Goal: Task Accomplishment & Management: Manage account settings

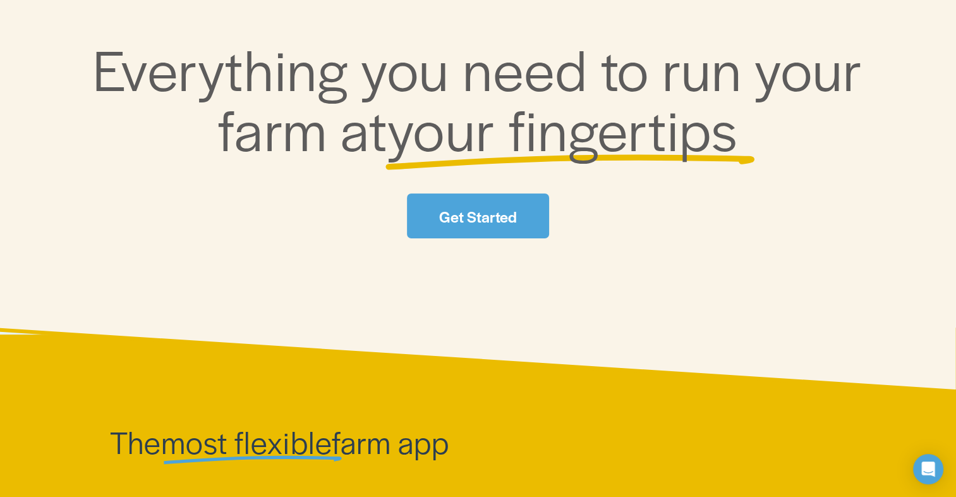
scroll to position [63, 0]
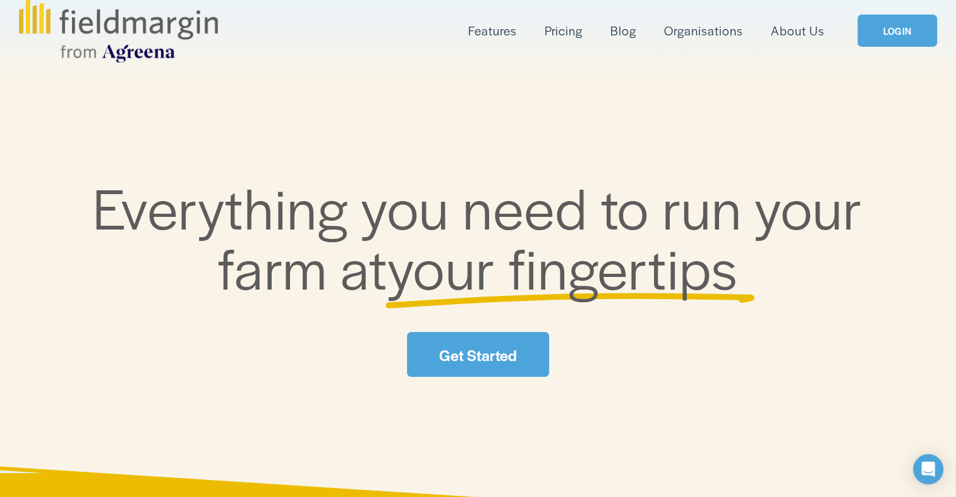
click at [879, 33] on link "LOGIN" at bounding box center [897, 31] width 80 height 32
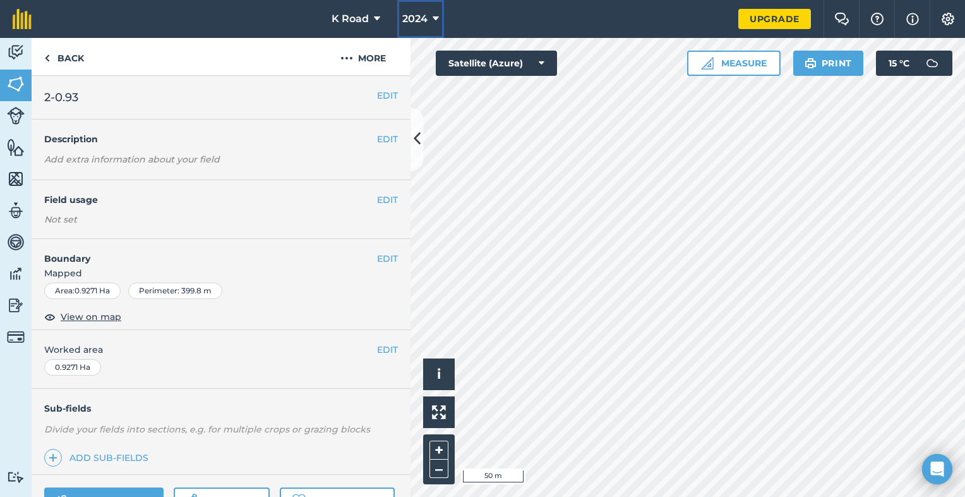
click at [430, 16] on button "2024" at bounding box center [420, 19] width 47 height 38
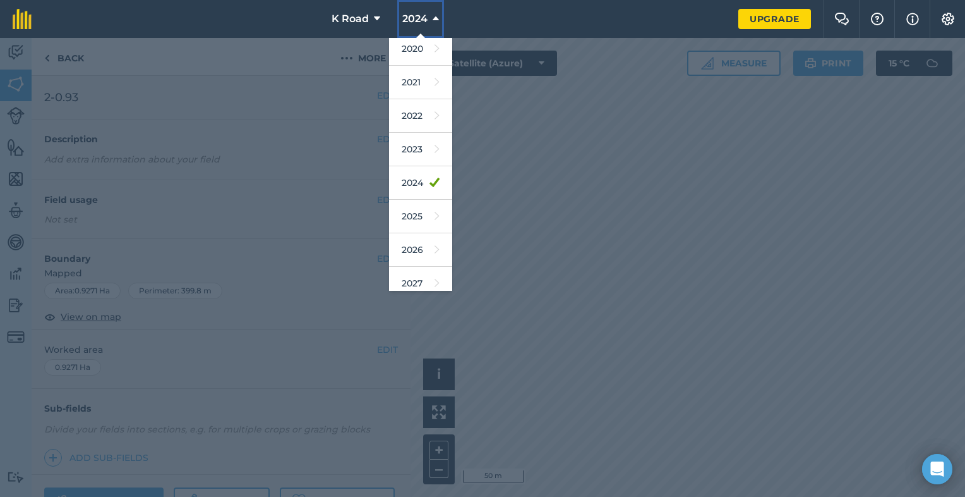
scroll to position [114, 0]
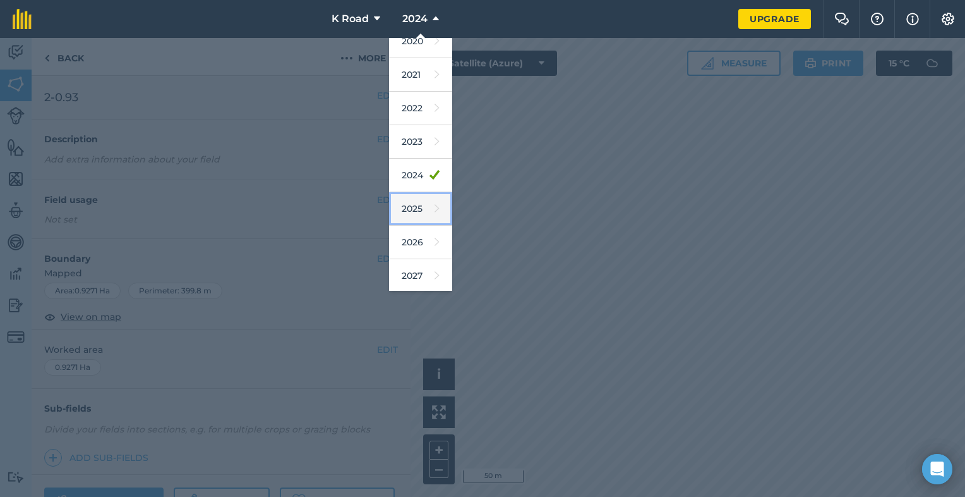
click at [423, 203] on link "2025" at bounding box center [420, 208] width 63 height 33
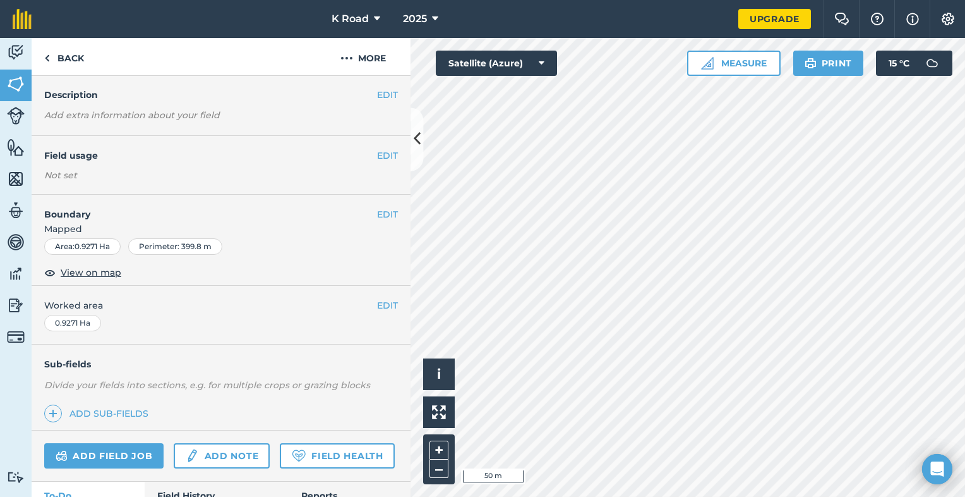
scroll to position [63, 0]
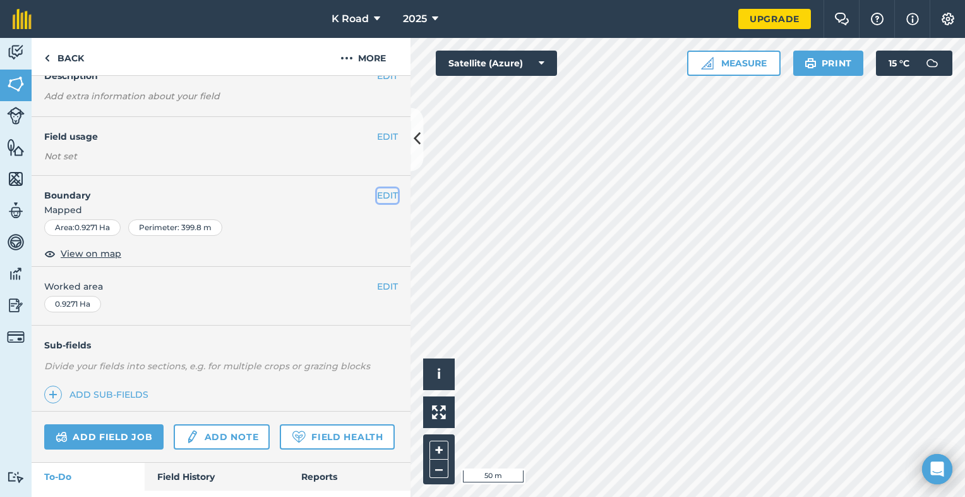
click at [377, 193] on button "EDIT" at bounding box center [387, 195] width 21 height 14
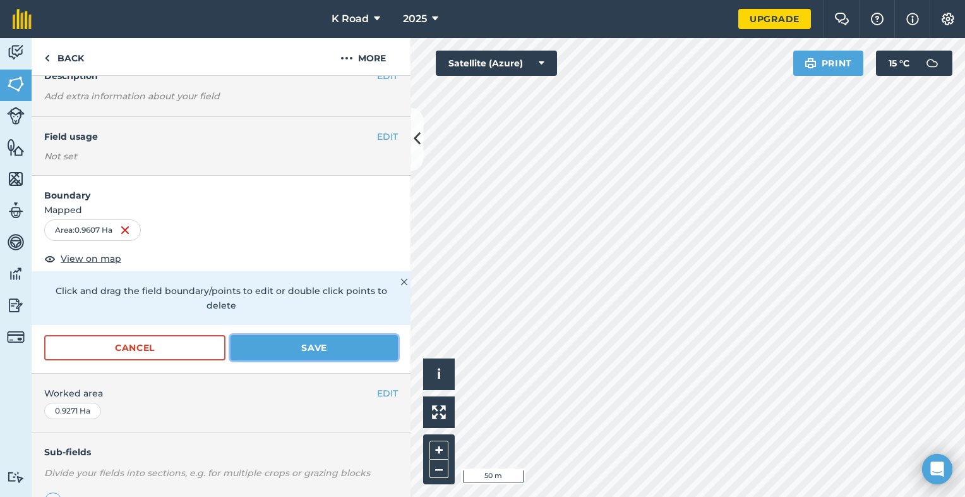
click at [296, 345] on button "Save" at bounding box center [314, 347] width 167 height 25
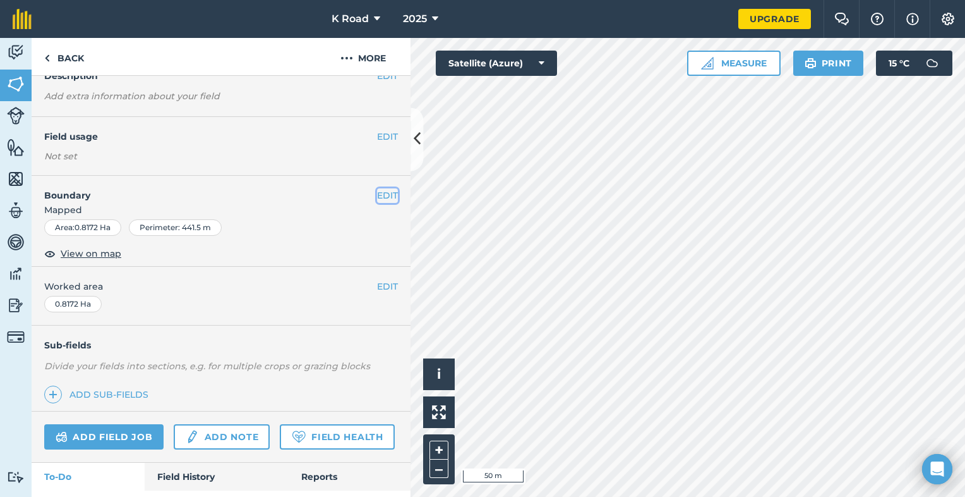
click at [377, 193] on button "EDIT" at bounding box center [387, 195] width 21 height 14
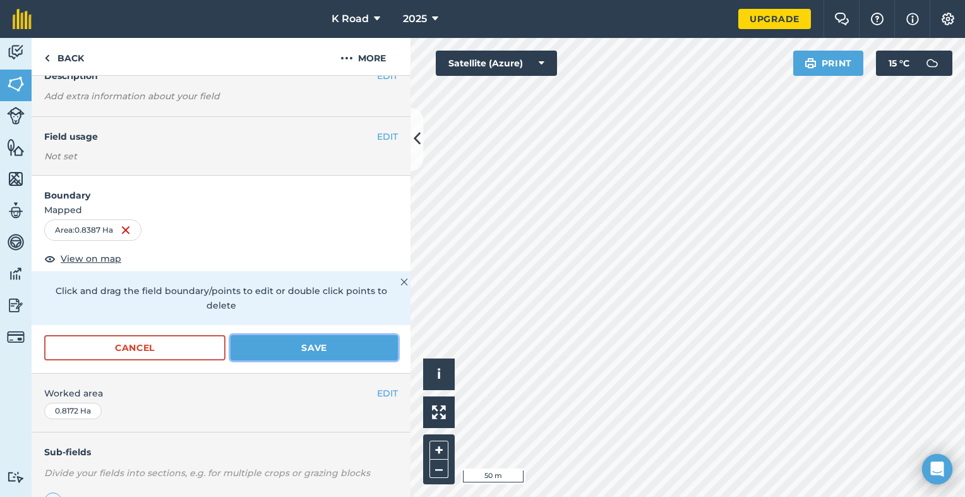
click at [281, 351] on button "Save" at bounding box center [314, 347] width 167 height 25
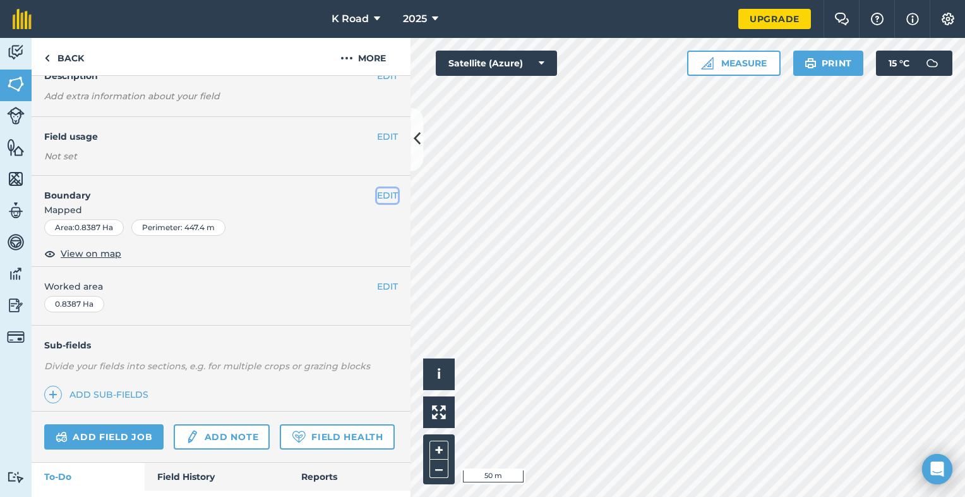
click at [384, 198] on button "EDIT" at bounding box center [387, 195] width 21 height 14
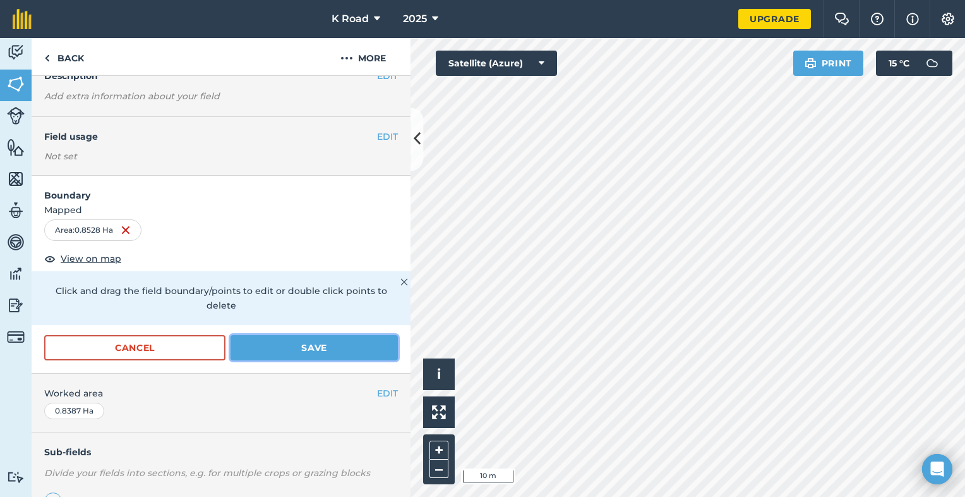
click at [301, 347] on button "Save" at bounding box center [314, 347] width 167 height 25
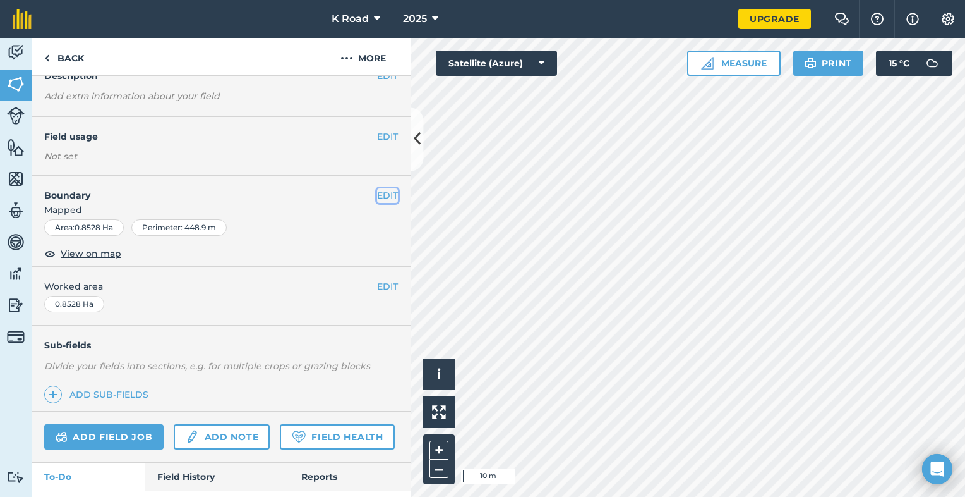
click at [384, 193] on button "EDIT" at bounding box center [387, 195] width 21 height 14
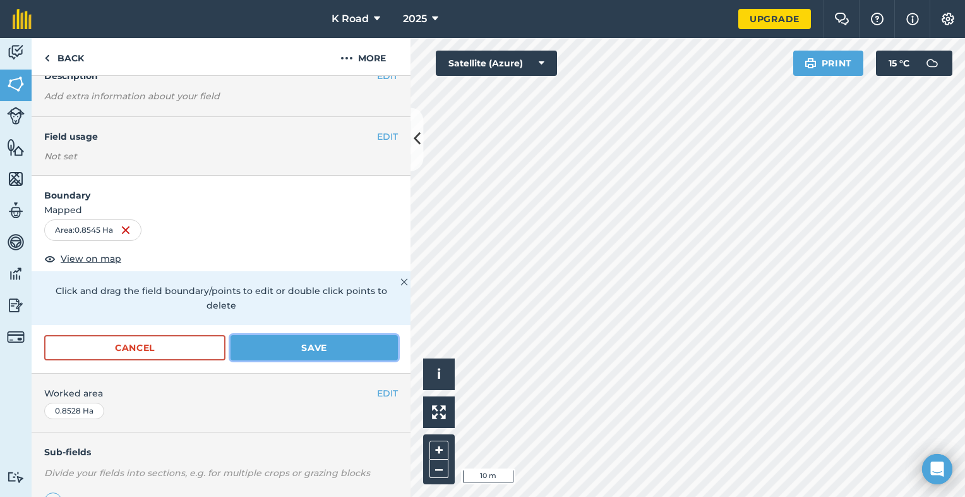
click at [342, 340] on button "Save" at bounding box center [314, 347] width 167 height 25
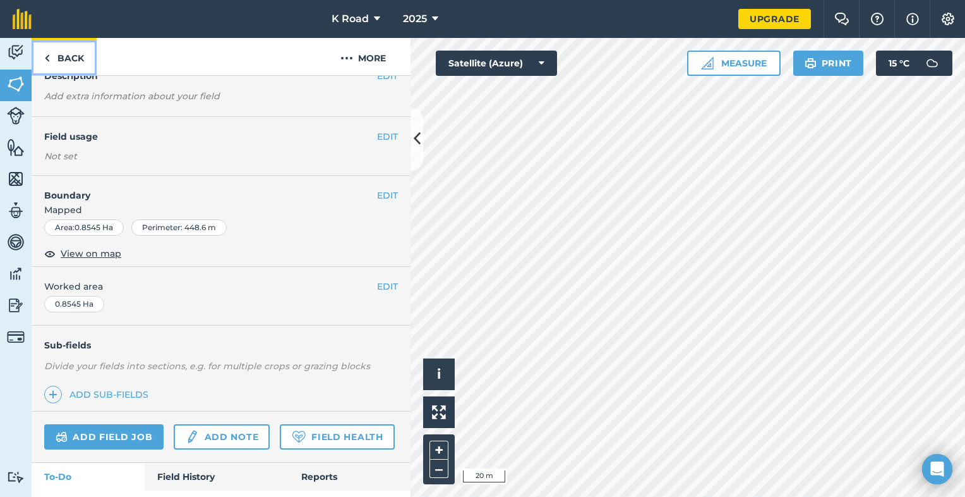
click at [61, 54] on link "Back" at bounding box center [64, 56] width 65 height 37
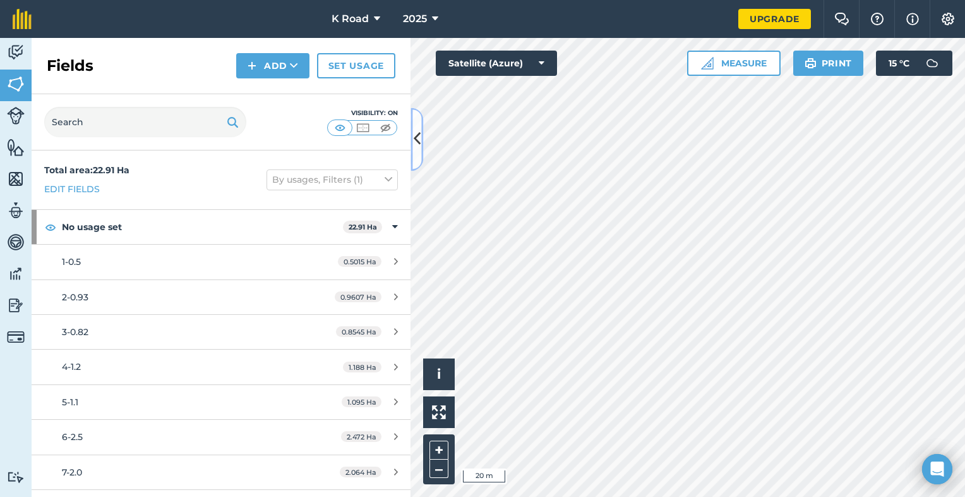
click at [414, 161] on button at bounding box center [417, 138] width 13 height 63
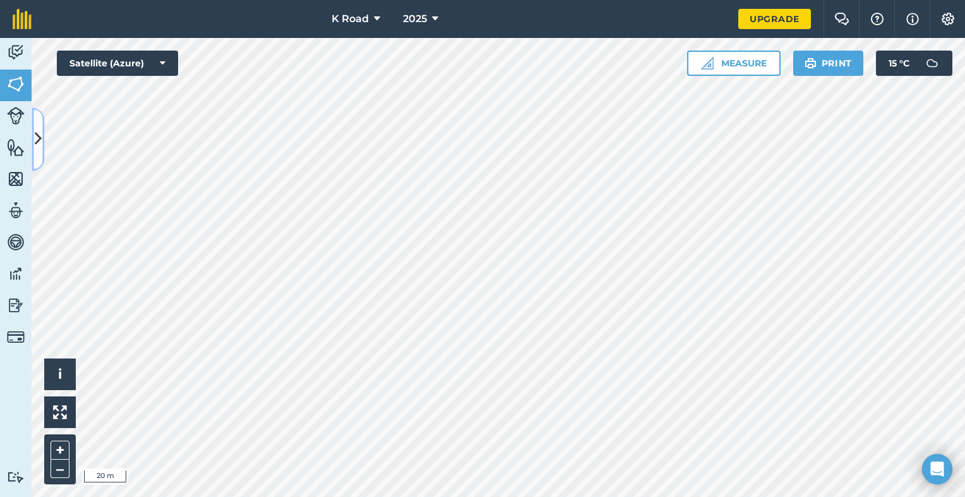
click at [414, 161] on div "Activity Fields Livestock Features Maps Team Vehicles Data Reporting Billing Tu…" at bounding box center [482, 267] width 965 height 459
click at [32, 133] on button at bounding box center [38, 138] width 13 height 63
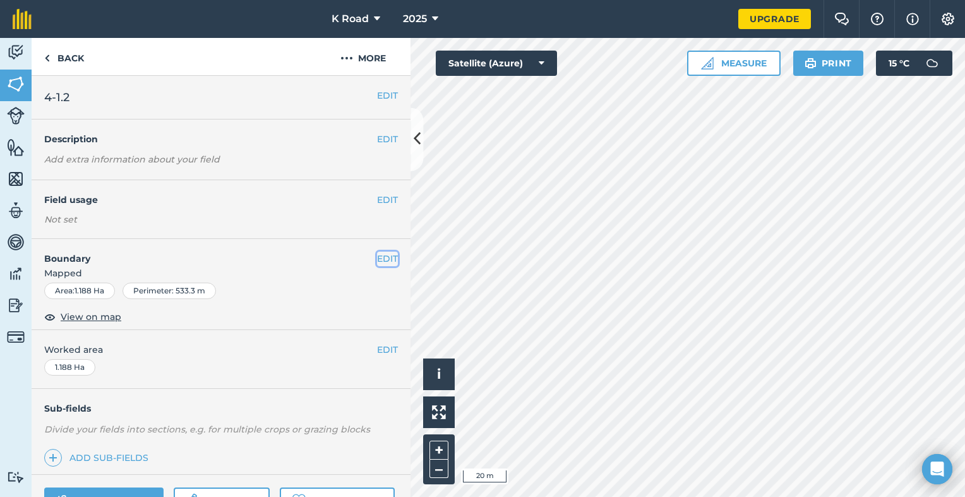
click at [378, 260] on button "EDIT" at bounding box center [387, 258] width 21 height 14
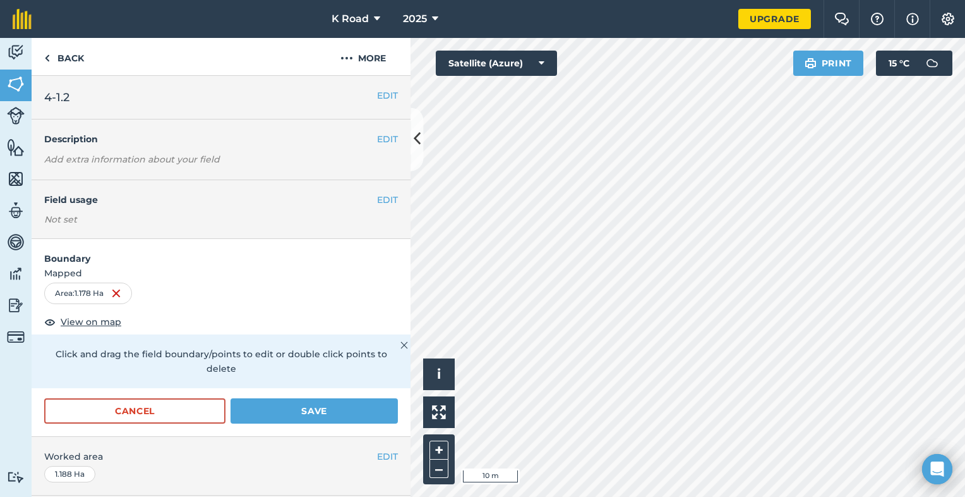
click at [684, 4] on div "K Road 2025 Upgrade Farm Chat Help Info Settings Map printing is not available …" at bounding box center [482, 248] width 965 height 497
click at [352, 408] on button "Save" at bounding box center [314, 410] width 167 height 25
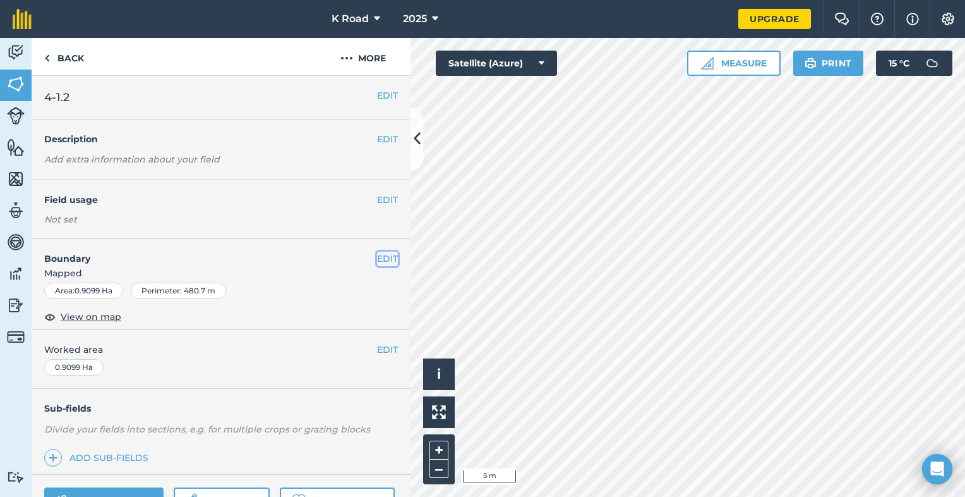
click at [387, 258] on button "EDIT" at bounding box center [387, 258] width 21 height 14
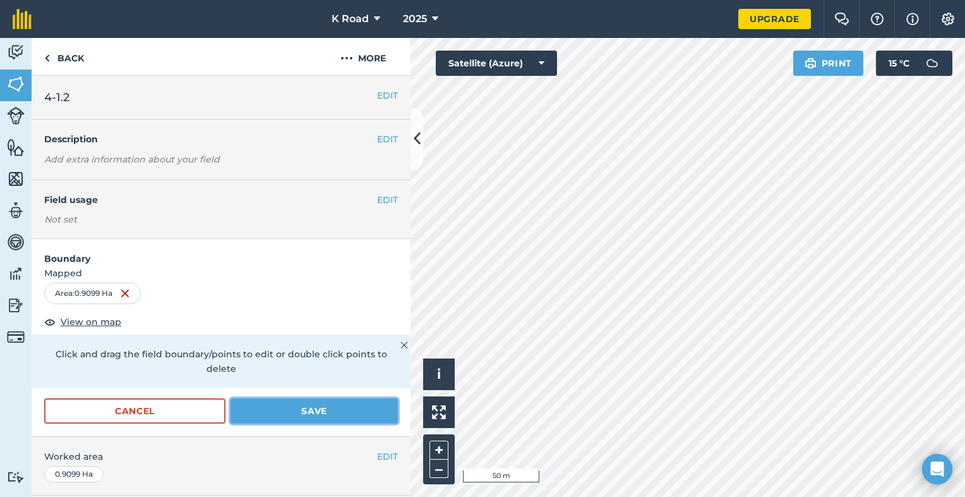
click at [336, 405] on button "Save" at bounding box center [314, 410] width 167 height 25
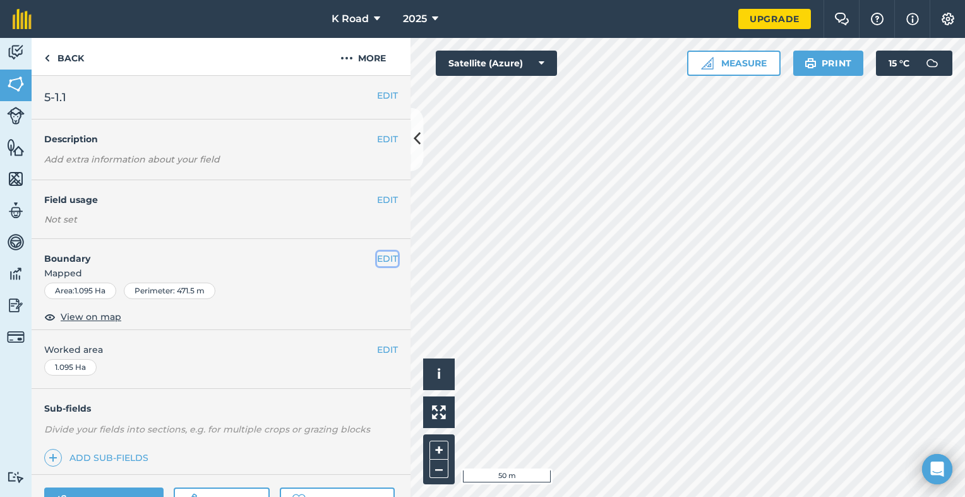
click at [385, 255] on button "EDIT" at bounding box center [387, 258] width 21 height 14
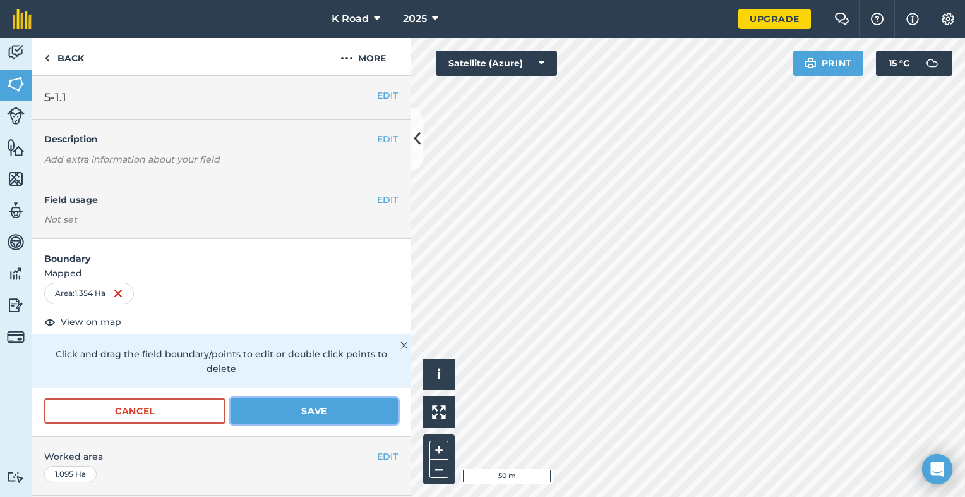
click at [337, 409] on button "Save" at bounding box center [314, 410] width 167 height 25
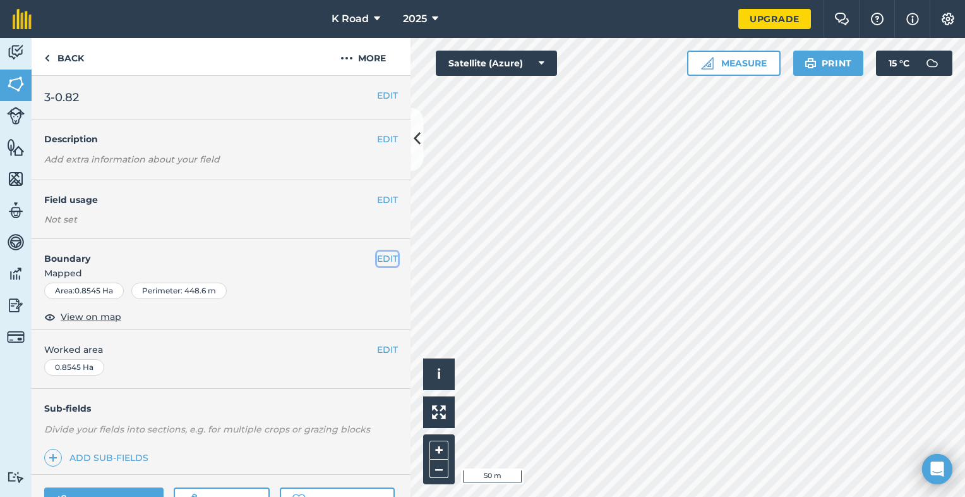
click at [377, 258] on button "EDIT" at bounding box center [387, 258] width 21 height 14
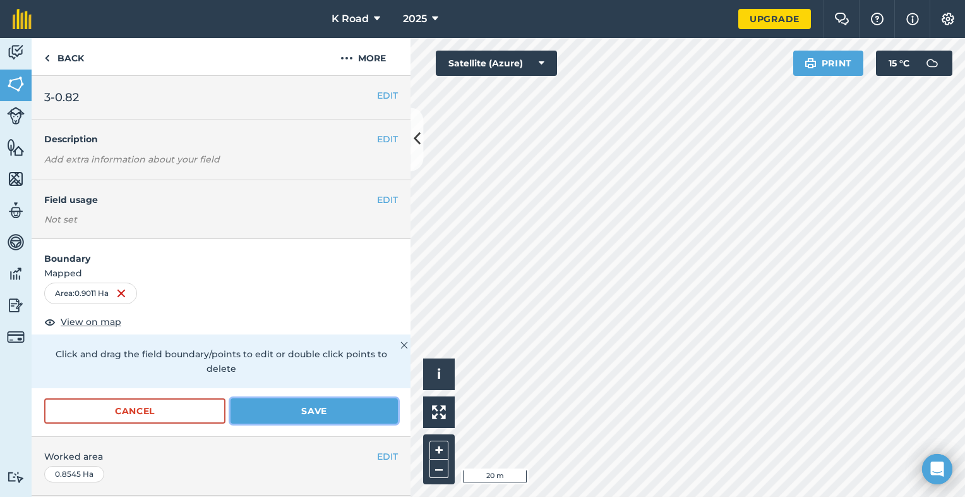
click at [320, 411] on button "Save" at bounding box center [314, 410] width 167 height 25
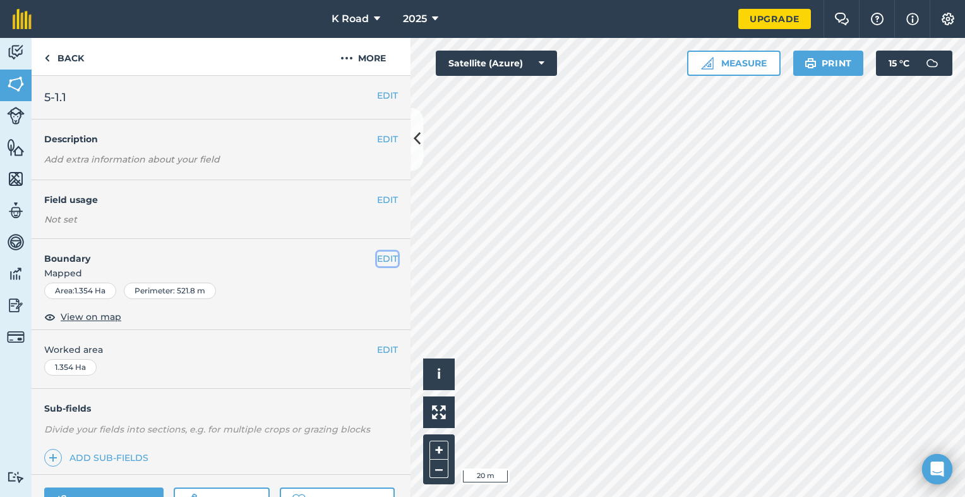
click at [384, 255] on button "EDIT" at bounding box center [387, 258] width 21 height 14
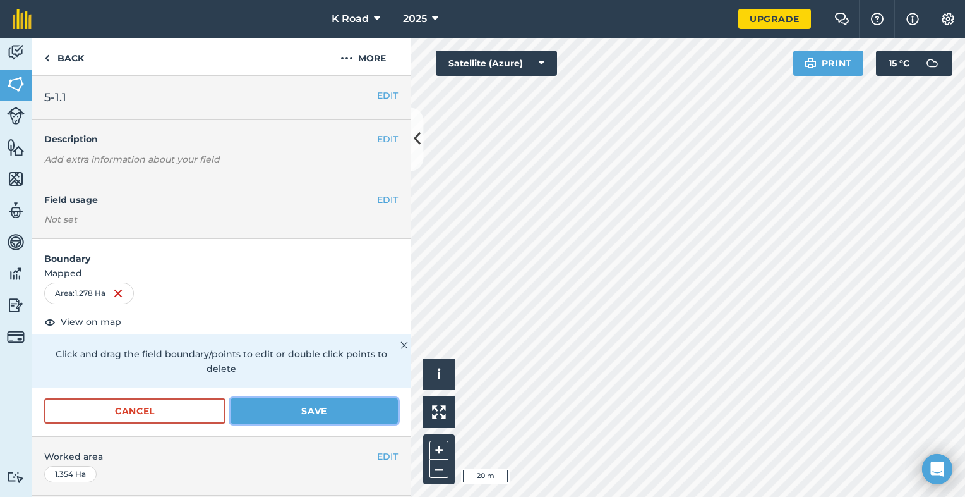
click at [336, 411] on button "Save" at bounding box center [314, 410] width 167 height 25
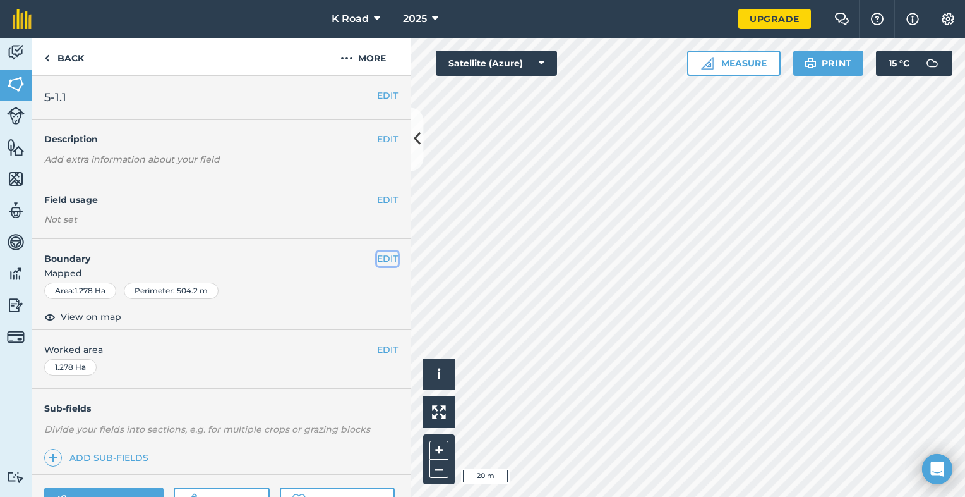
click at [380, 258] on button "EDIT" at bounding box center [387, 258] width 21 height 14
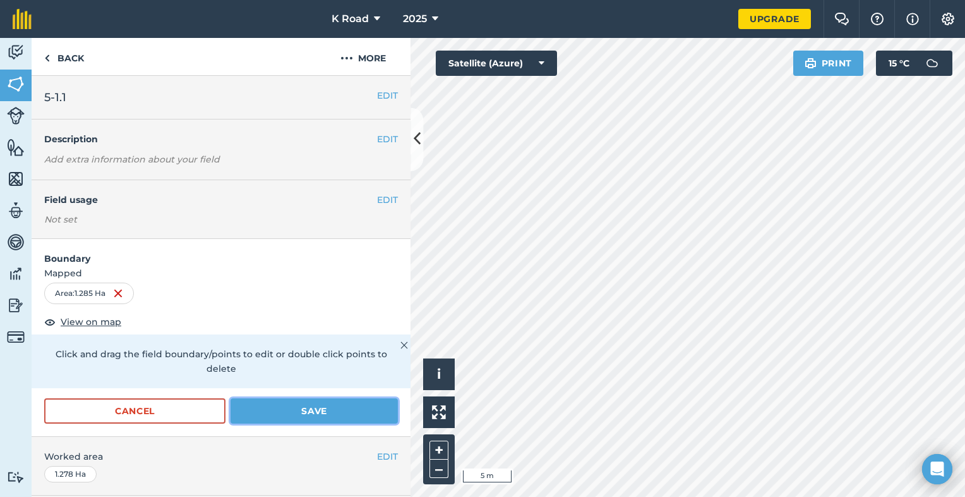
click at [339, 414] on button "Save" at bounding box center [314, 410] width 167 height 25
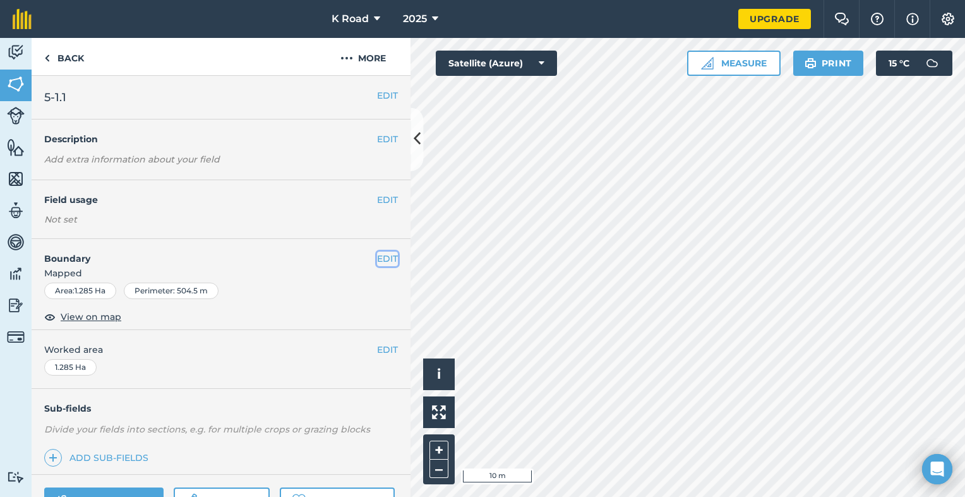
click at [377, 258] on button "EDIT" at bounding box center [387, 258] width 21 height 14
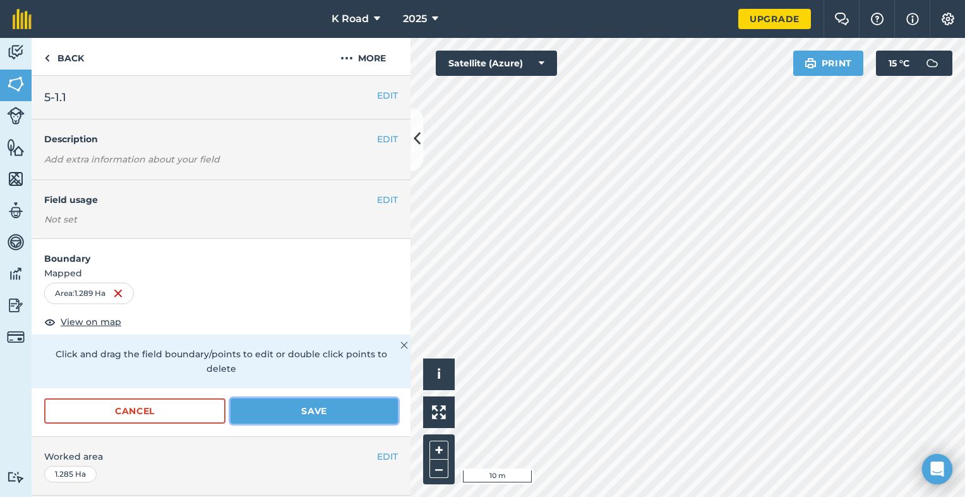
click at [341, 406] on button "Save" at bounding box center [314, 410] width 167 height 25
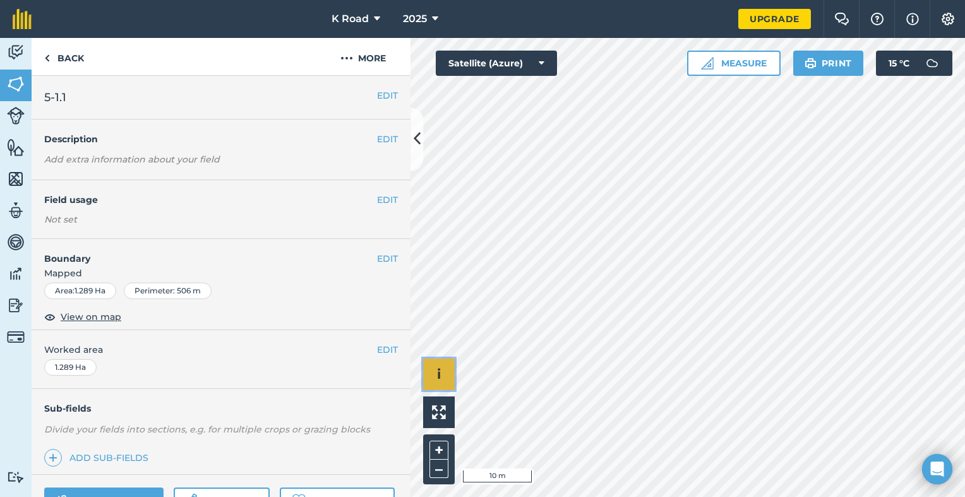
click at [625, 241] on div "Hello i © 2025 TomTom, Microsoft 10 m + –" at bounding box center [688, 267] width 555 height 459
click at [377, 255] on button "EDIT" at bounding box center [387, 258] width 21 height 14
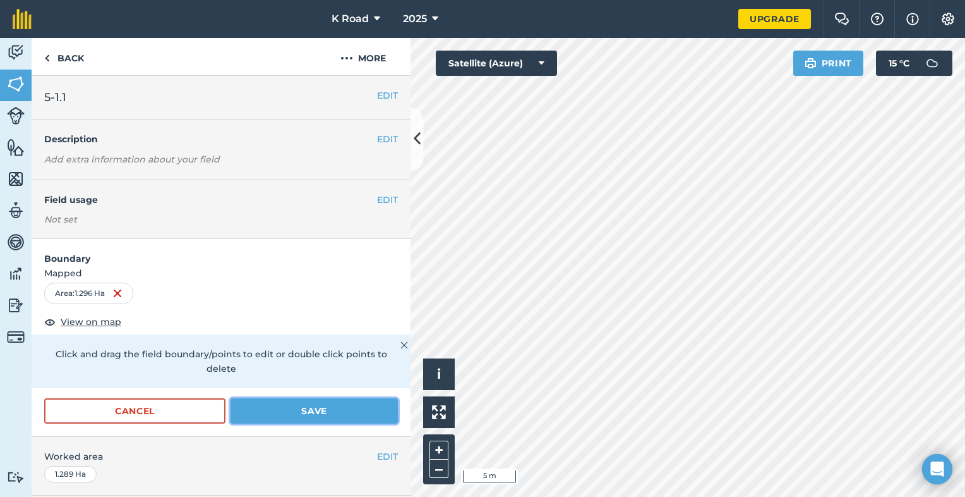
click at [351, 407] on button "Save" at bounding box center [314, 410] width 167 height 25
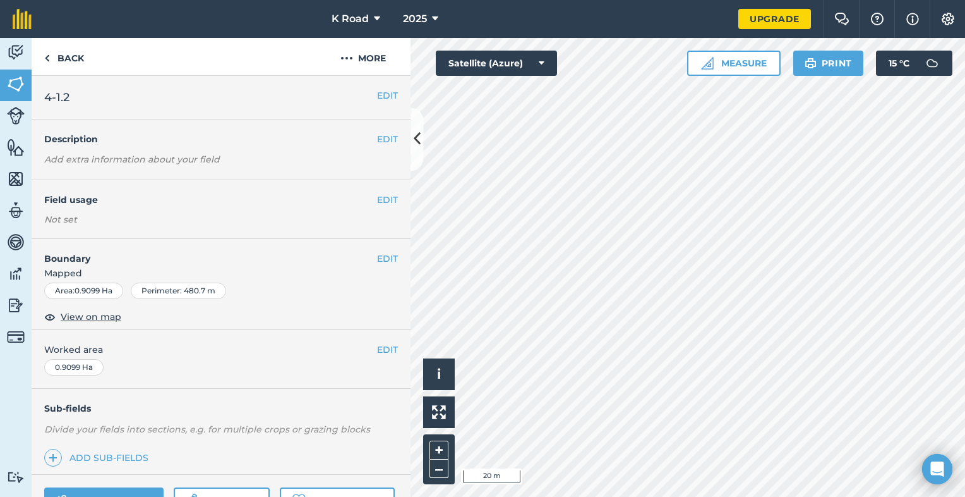
click at [210, 287] on div "Perimeter : 480.7 m" at bounding box center [178, 290] width 95 height 16
drag, startPoint x: 210, startPoint y: 287, endPoint x: 239, endPoint y: 322, distance: 45.2
click at [223, 332] on div "EDIT Worked area 0.9099 Ha" at bounding box center [221, 359] width 379 height 59
click at [381, 258] on button "EDIT" at bounding box center [387, 258] width 21 height 14
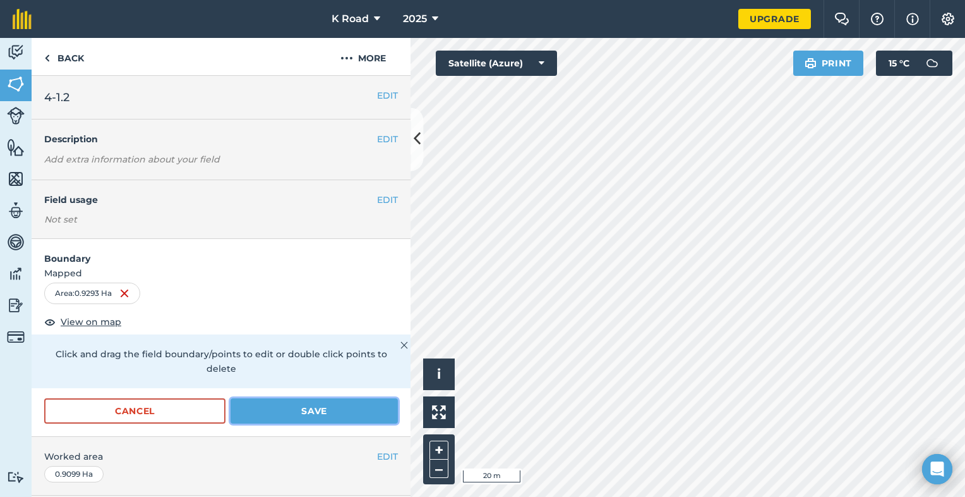
click at [359, 409] on button "Save" at bounding box center [314, 410] width 167 height 25
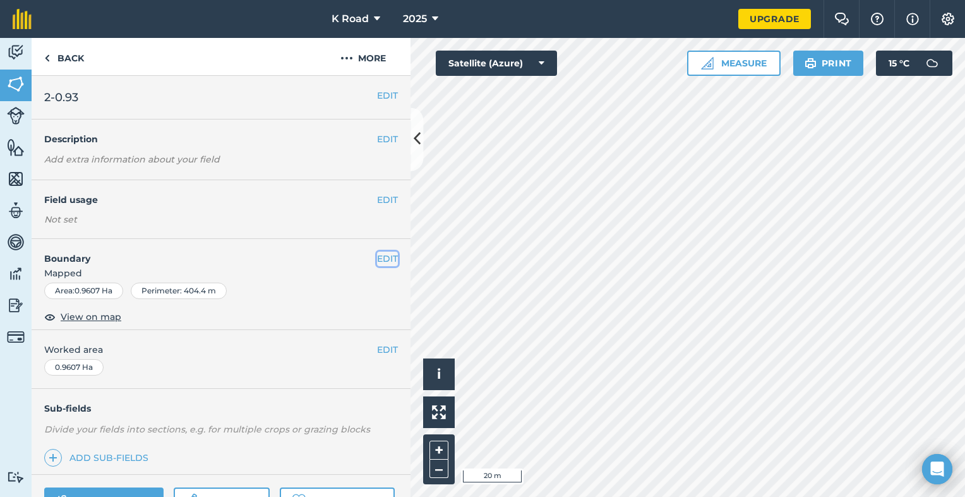
click at [377, 255] on button "EDIT" at bounding box center [387, 258] width 21 height 14
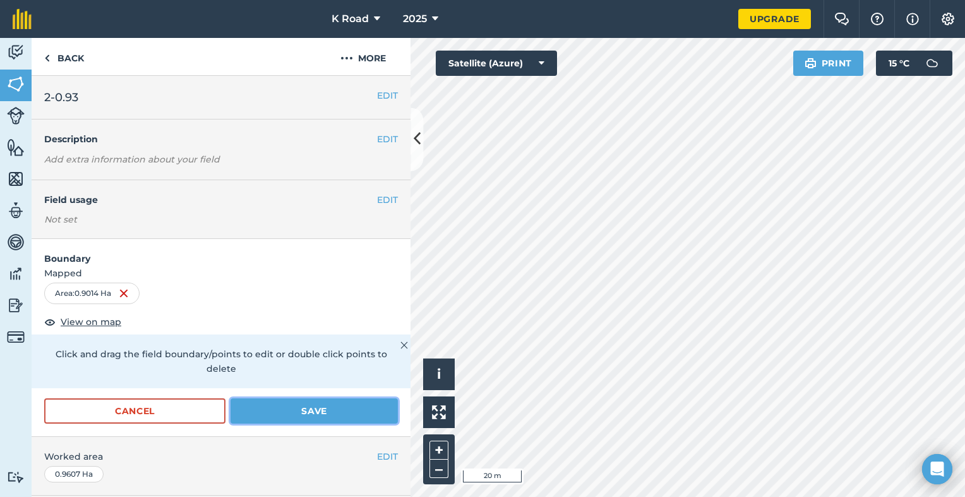
click at [326, 407] on button "Save" at bounding box center [314, 410] width 167 height 25
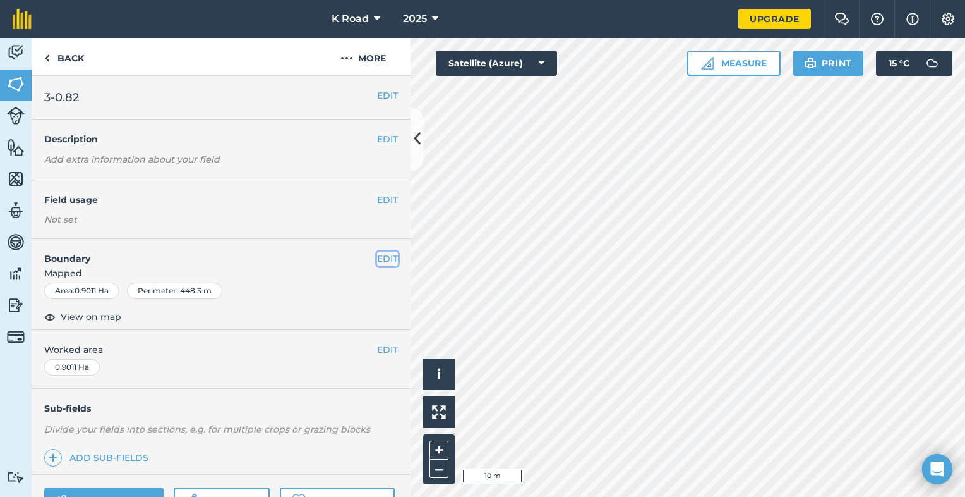
click at [378, 258] on button "EDIT" at bounding box center [387, 258] width 21 height 14
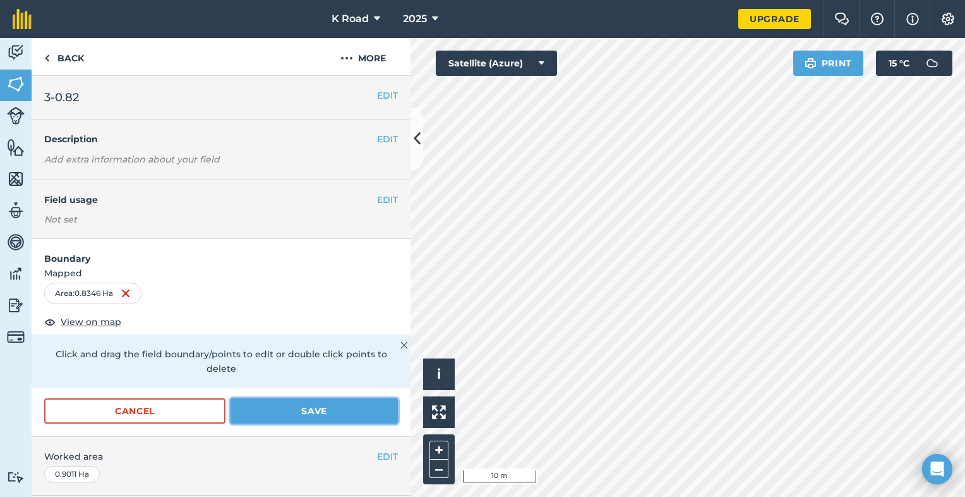
click at [305, 412] on button "Save" at bounding box center [314, 410] width 167 height 25
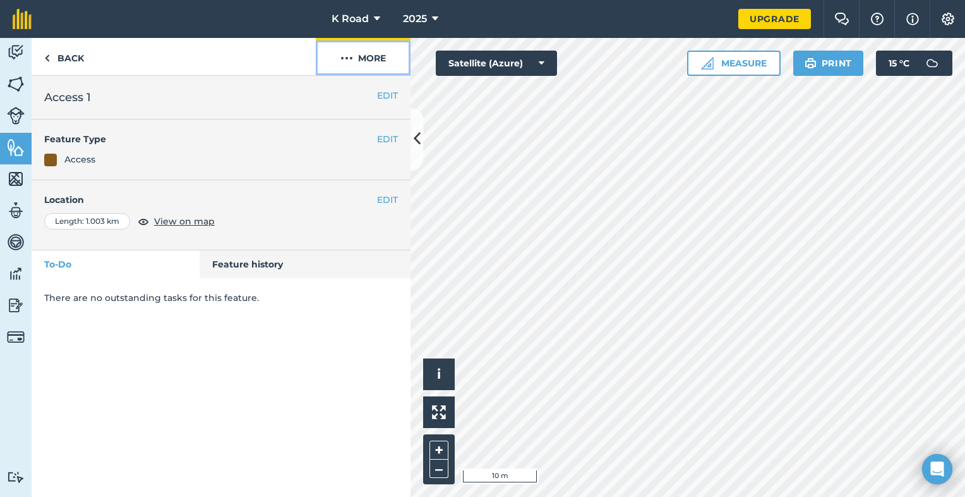
click at [361, 57] on button "More" at bounding box center [363, 56] width 95 height 37
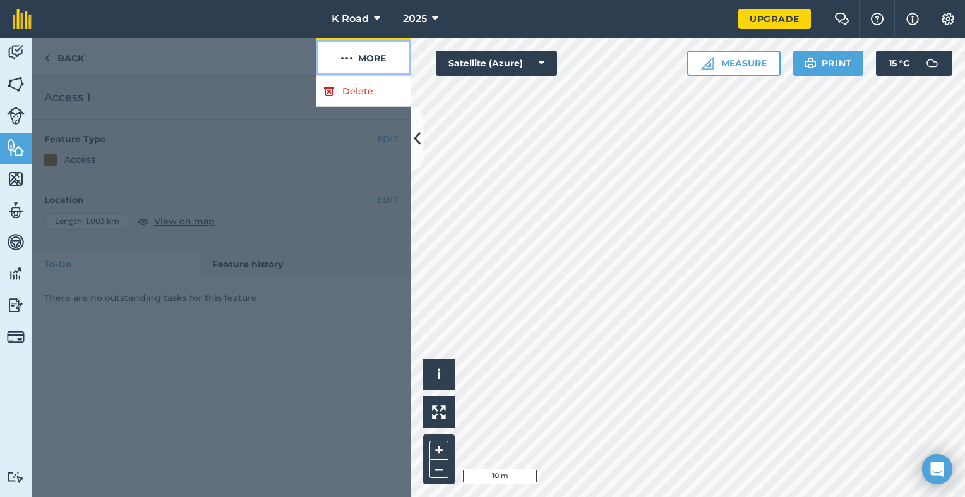
click at [361, 57] on button "More" at bounding box center [363, 56] width 95 height 37
click at [352, 90] on link "Delete" at bounding box center [363, 91] width 95 height 31
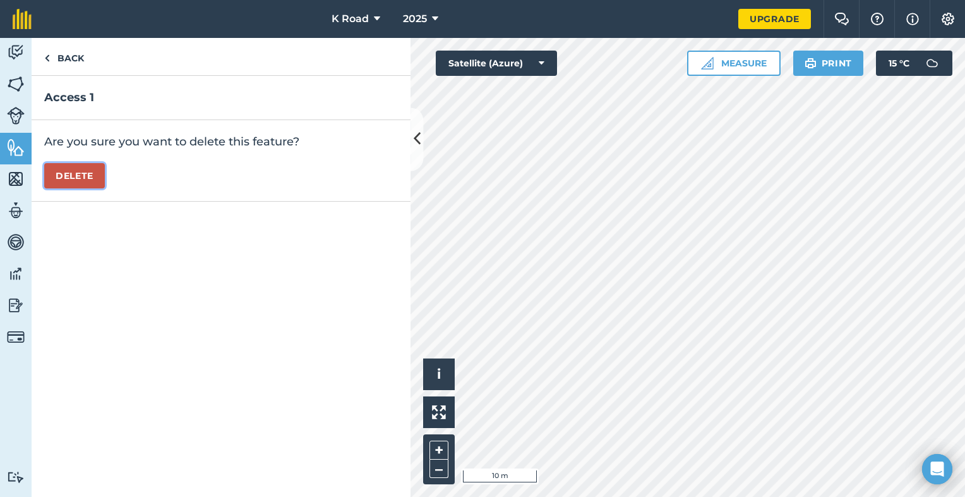
click at [84, 172] on button "Delete" at bounding box center [74, 175] width 61 height 25
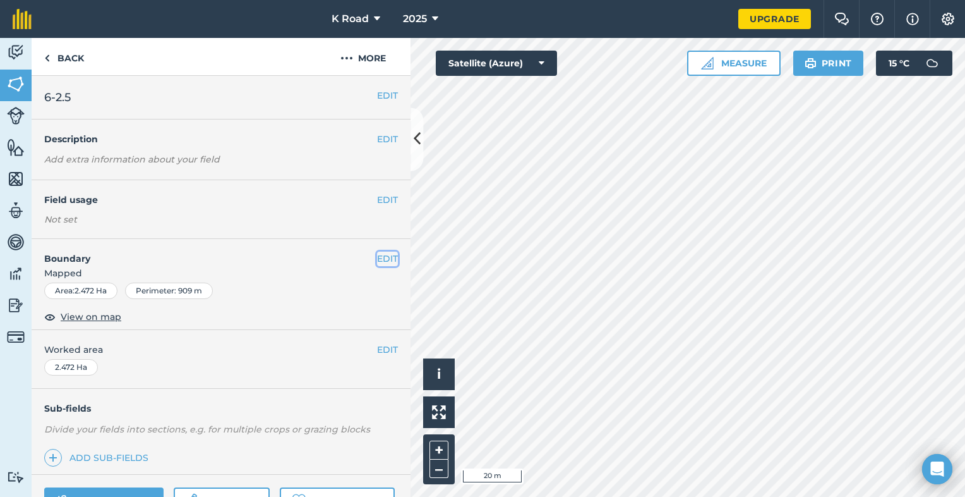
click at [377, 257] on button "EDIT" at bounding box center [387, 258] width 21 height 14
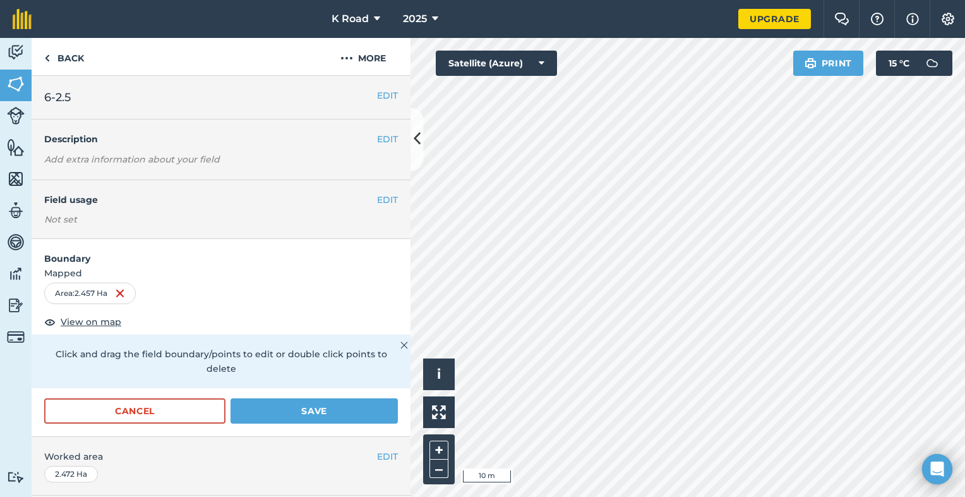
click at [864, 67] on div "Hello i © 2025 TomTom, Microsoft 10 m + – Satellite (Azure) Print 15 ° C" at bounding box center [688, 267] width 555 height 459
click at [290, 413] on button "Save" at bounding box center [314, 410] width 167 height 25
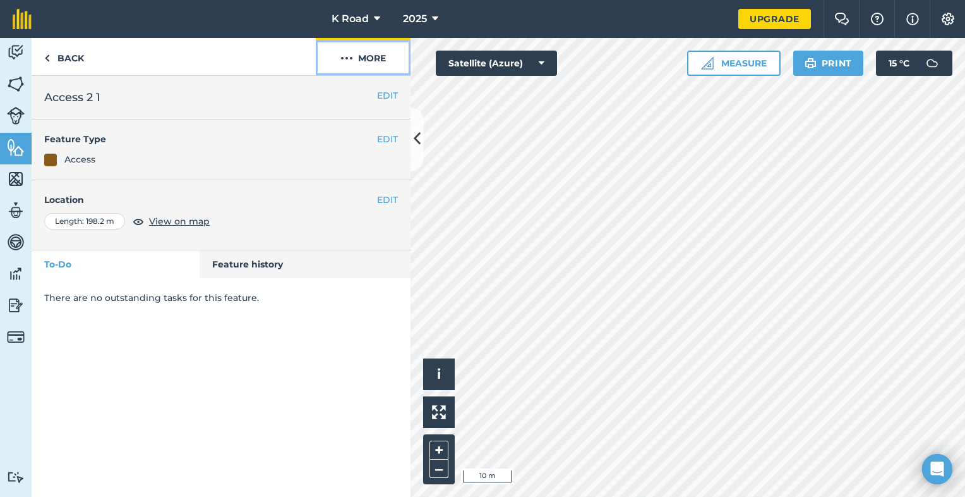
click at [374, 57] on button "More" at bounding box center [363, 56] width 95 height 37
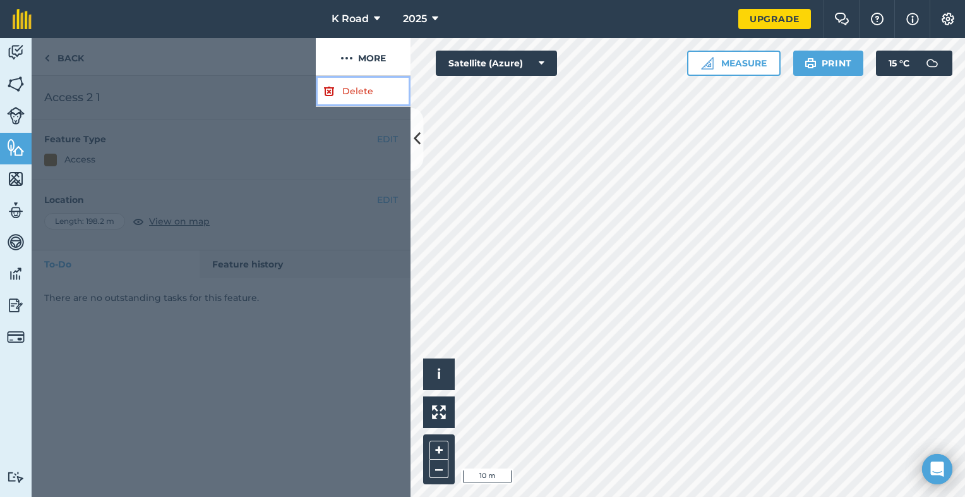
click at [361, 91] on link "Delete" at bounding box center [363, 91] width 95 height 31
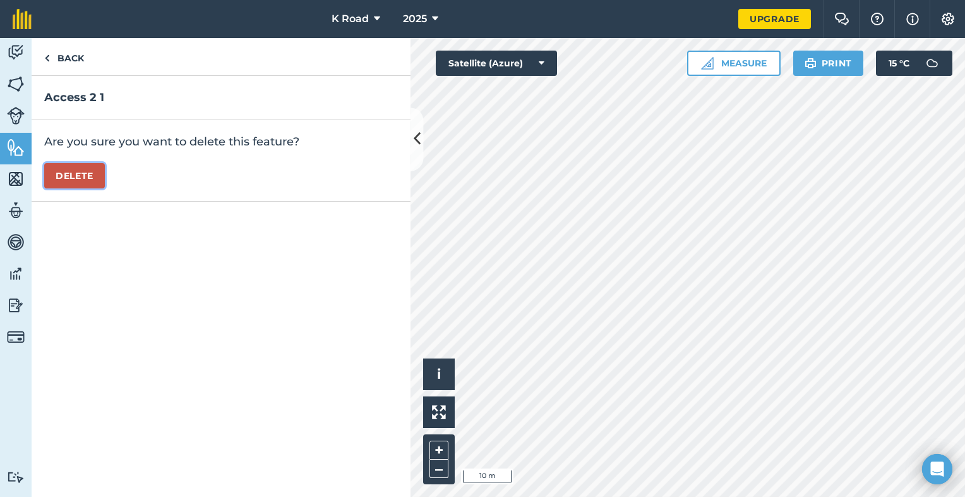
click at [65, 172] on button "Delete" at bounding box center [74, 175] width 61 height 25
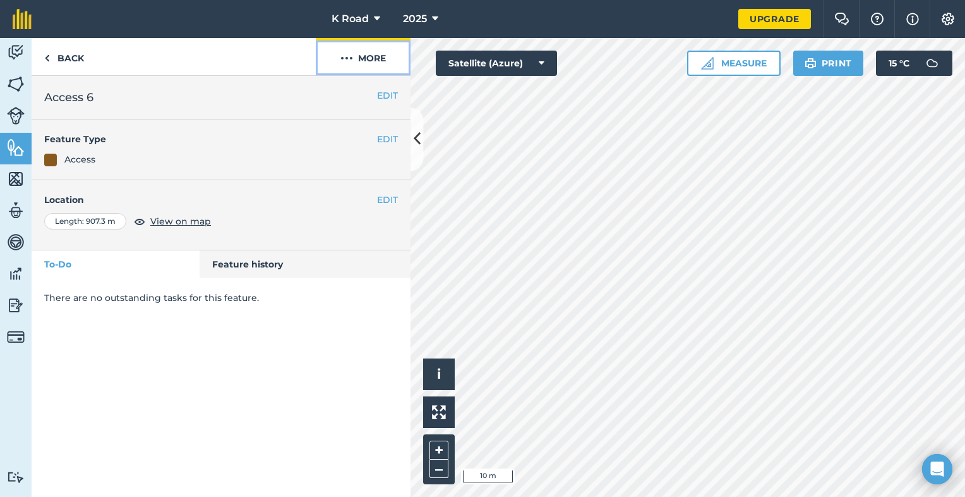
click at [368, 57] on button "More" at bounding box center [363, 56] width 95 height 37
click at [374, 59] on button "More" at bounding box center [363, 56] width 95 height 37
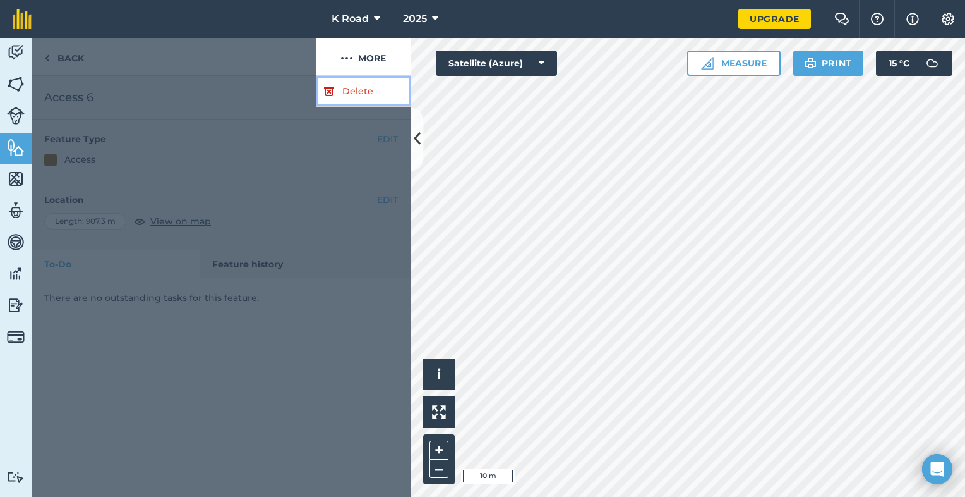
click at [361, 90] on link "Delete" at bounding box center [363, 91] width 95 height 31
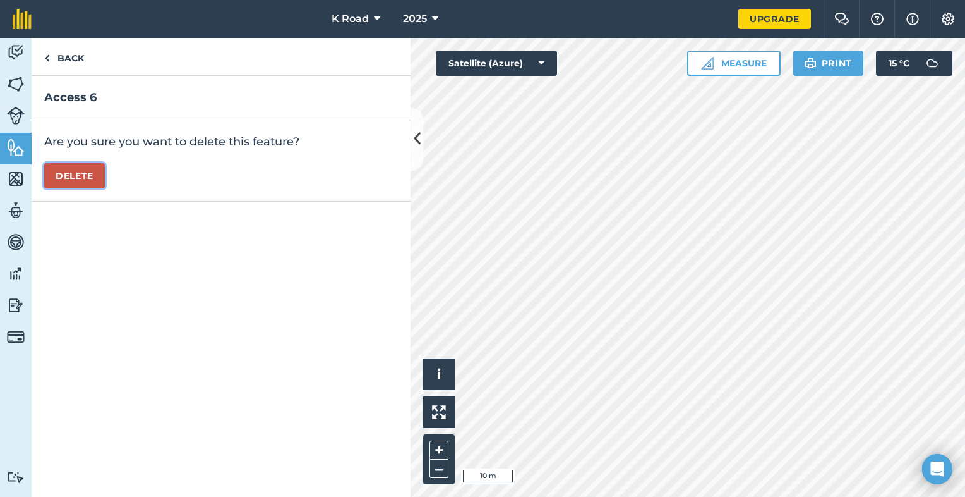
click at [83, 180] on button "Delete" at bounding box center [74, 175] width 61 height 25
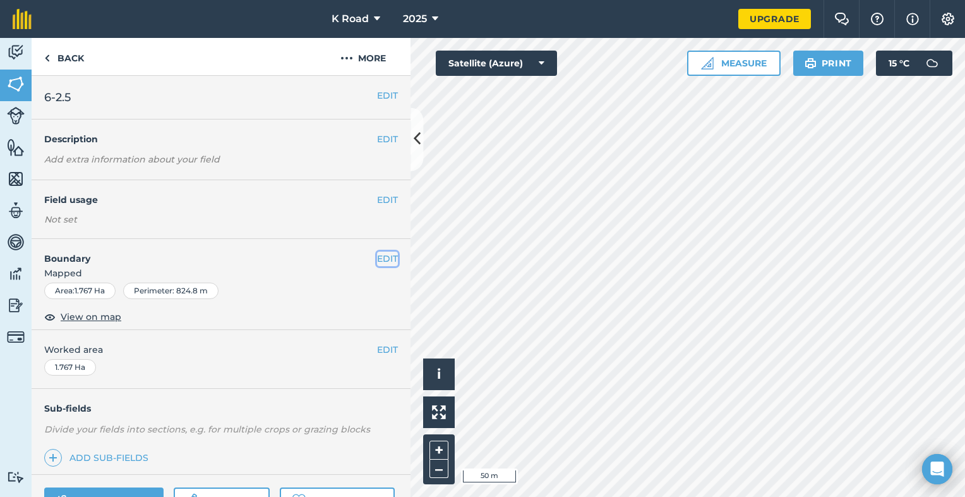
click at [377, 258] on button "EDIT" at bounding box center [387, 258] width 21 height 14
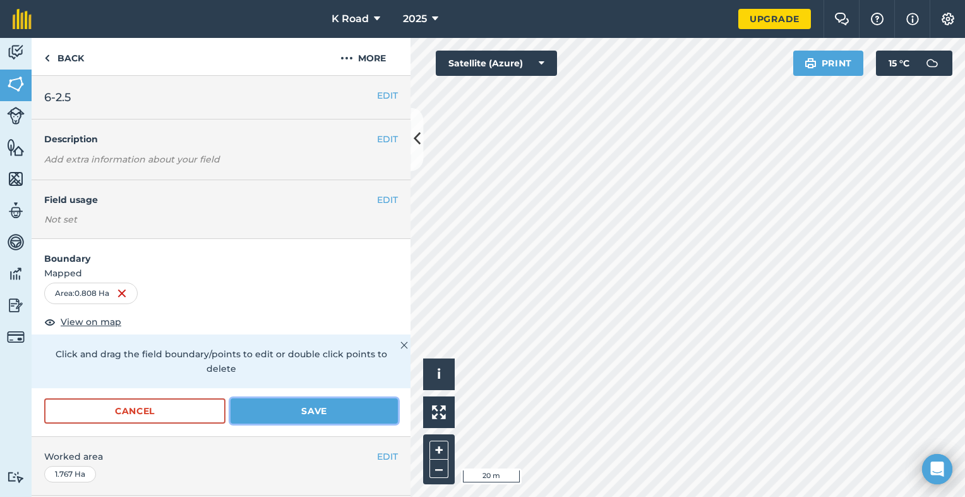
click at [276, 411] on button "Save" at bounding box center [314, 410] width 167 height 25
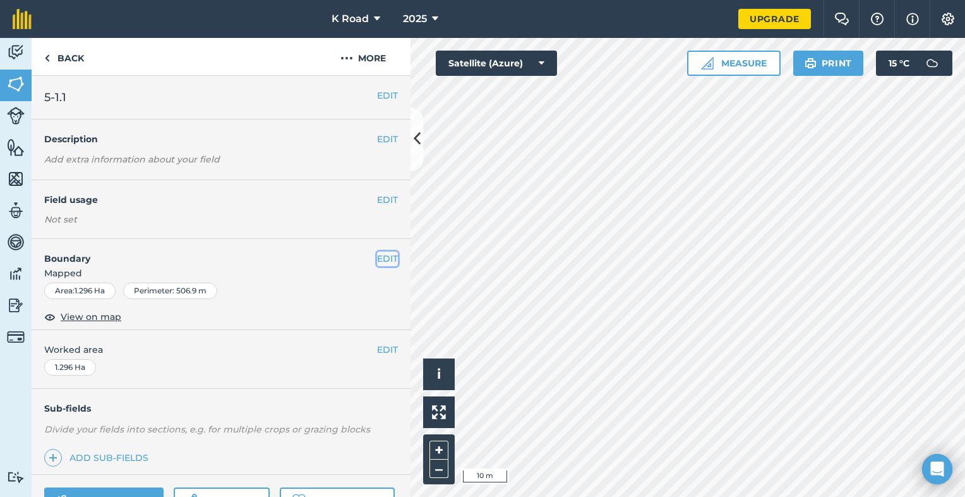
click at [379, 257] on button "EDIT" at bounding box center [387, 258] width 21 height 14
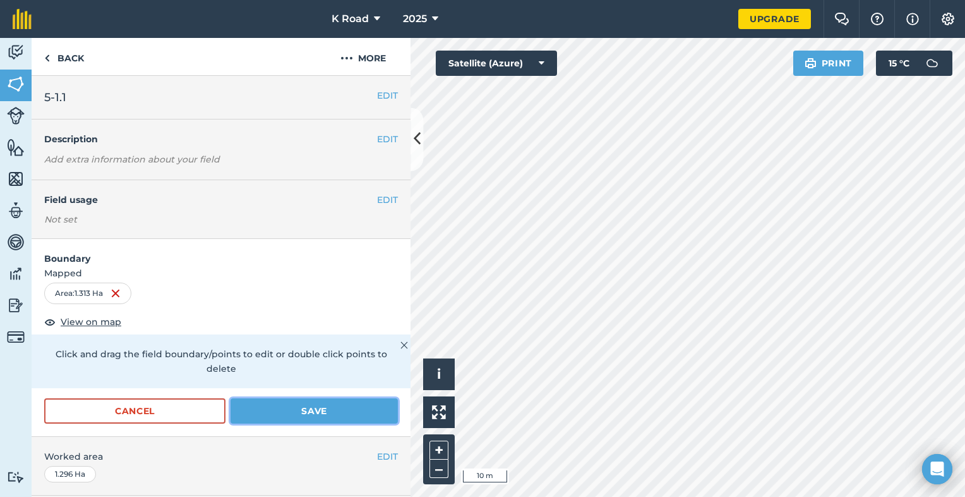
click at [329, 410] on button "Save" at bounding box center [314, 410] width 167 height 25
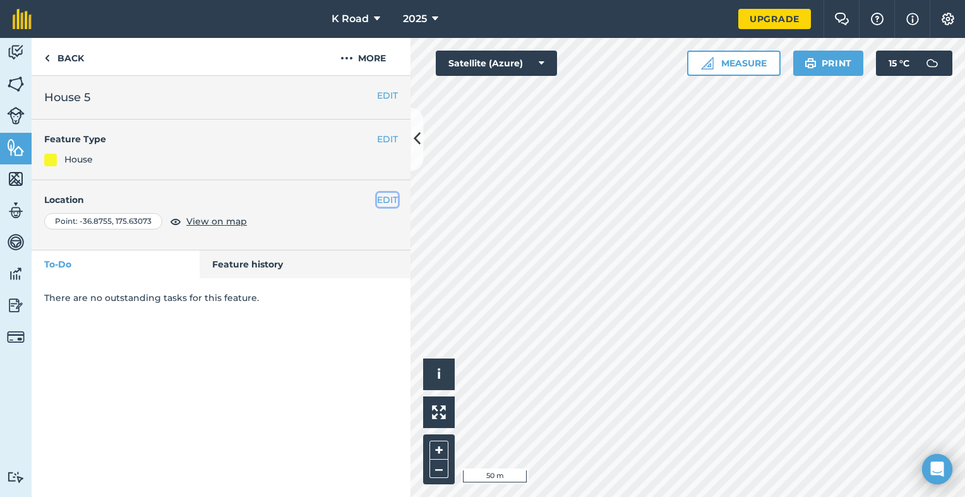
click at [390, 199] on button "EDIT" at bounding box center [387, 200] width 21 height 14
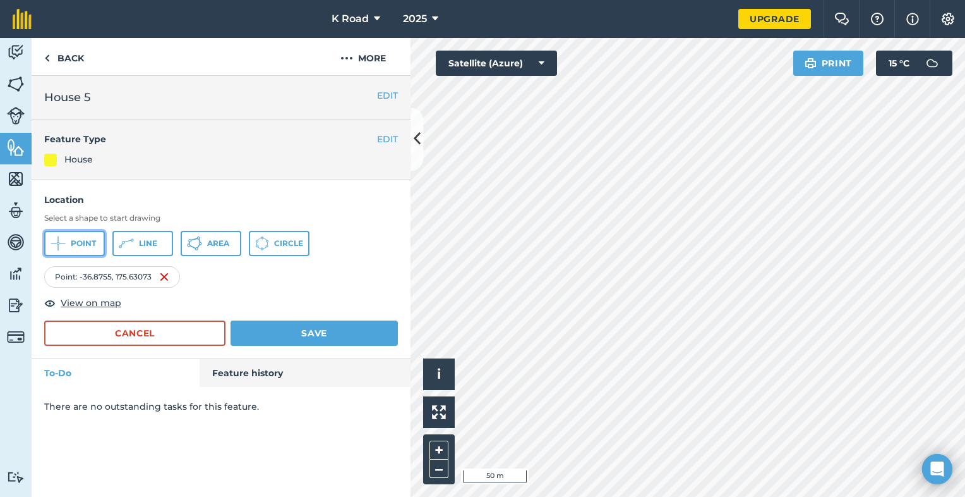
click at [87, 244] on span "Point" at bounding box center [83, 243] width 25 height 10
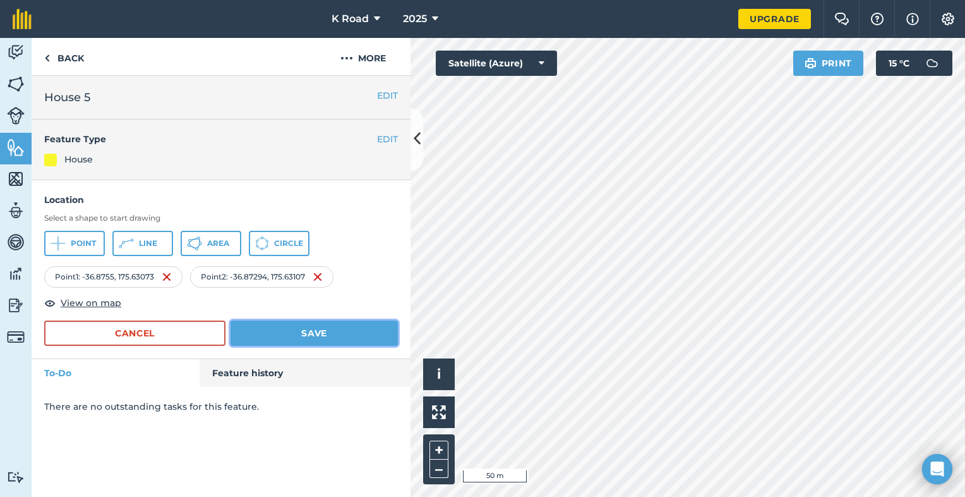
click at [331, 329] on button "Save" at bounding box center [314, 332] width 167 height 25
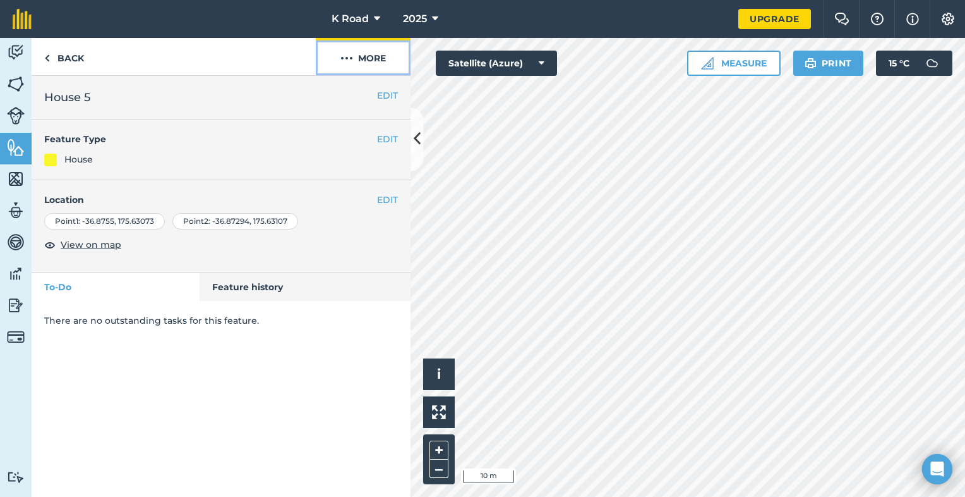
click at [368, 59] on button "More" at bounding box center [363, 56] width 95 height 37
click at [376, 57] on button "More" at bounding box center [363, 56] width 95 height 37
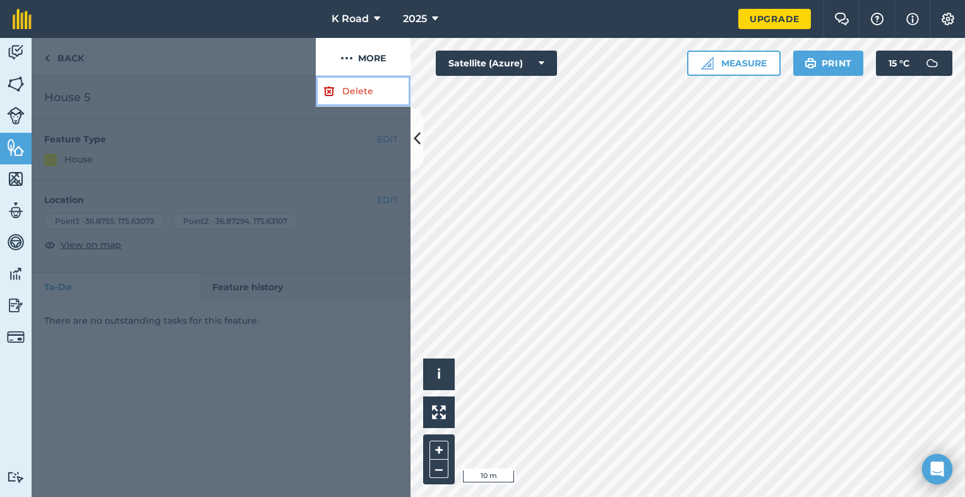
click at [368, 94] on link "Delete" at bounding box center [363, 91] width 95 height 31
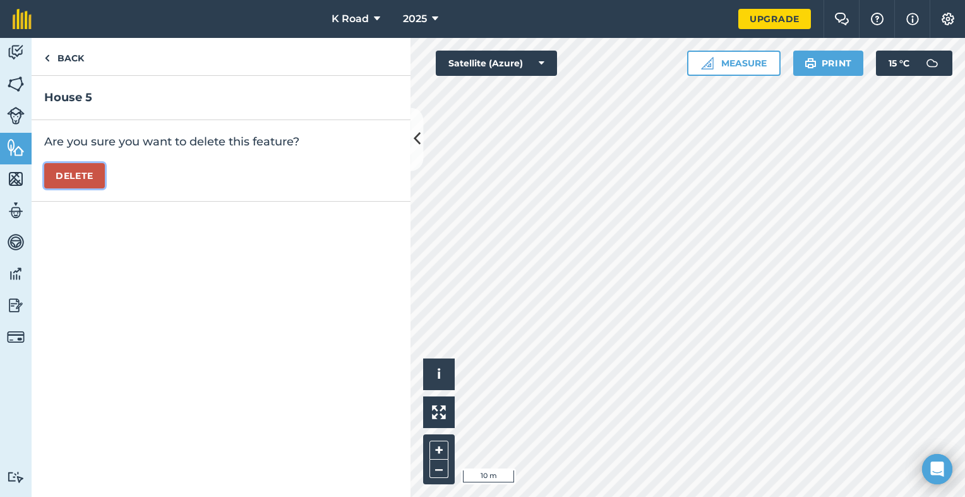
click at [92, 176] on button "Delete" at bounding box center [74, 175] width 61 height 25
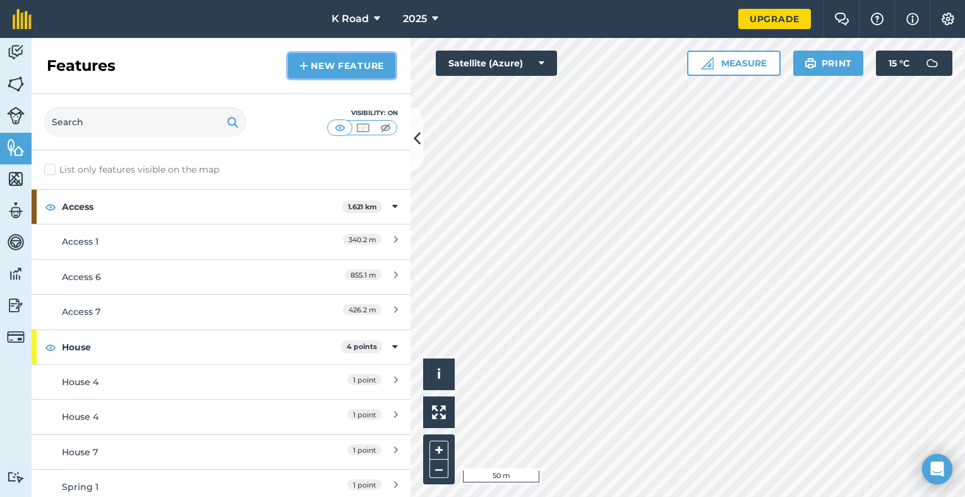
click at [334, 64] on link "New feature" at bounding box center [341, 65] width 107 height 25
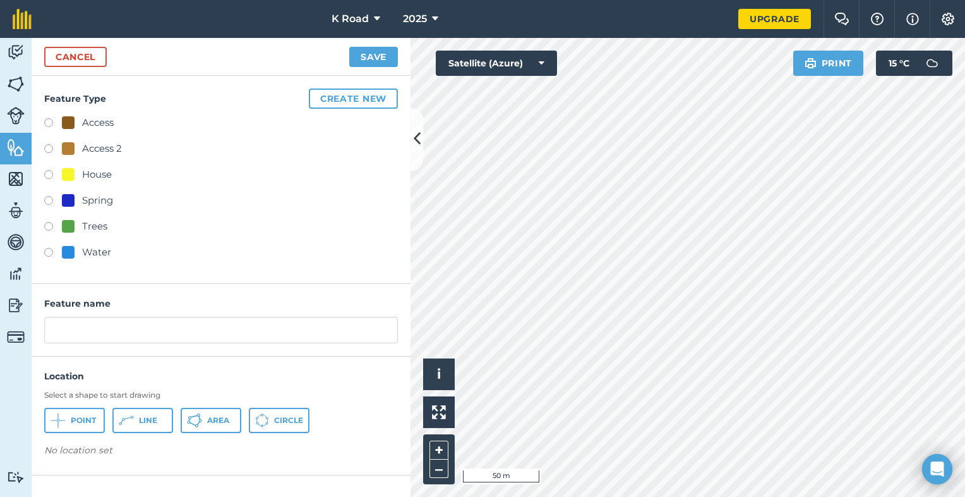
click at [93, 174] on div "House" at bounding box center [97, 174] width 30 height 15
radio input "true"
type input "House 8"
click at [83, 420] on span "Point" at bounding box center [83, 420] width 25 height 10
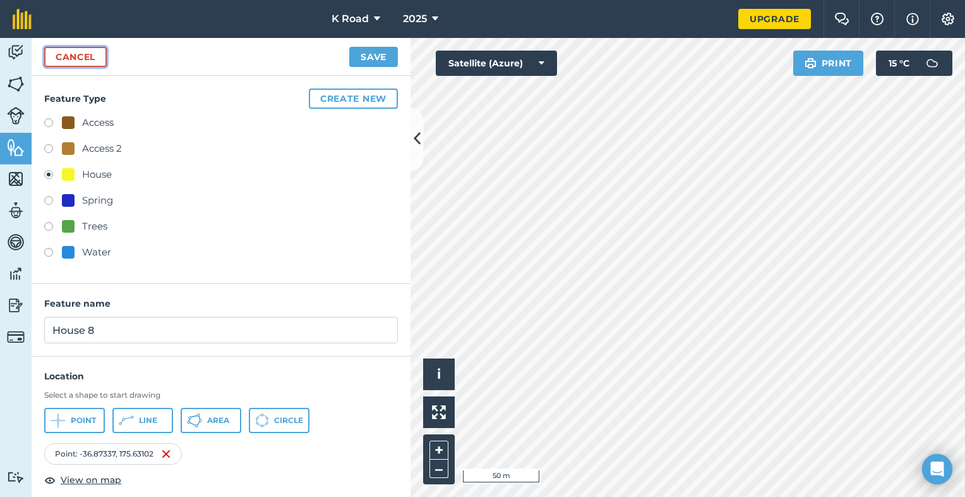
click at [92, 54] on link "Cancel" at bounding box center [75, 57] width 63 height 20
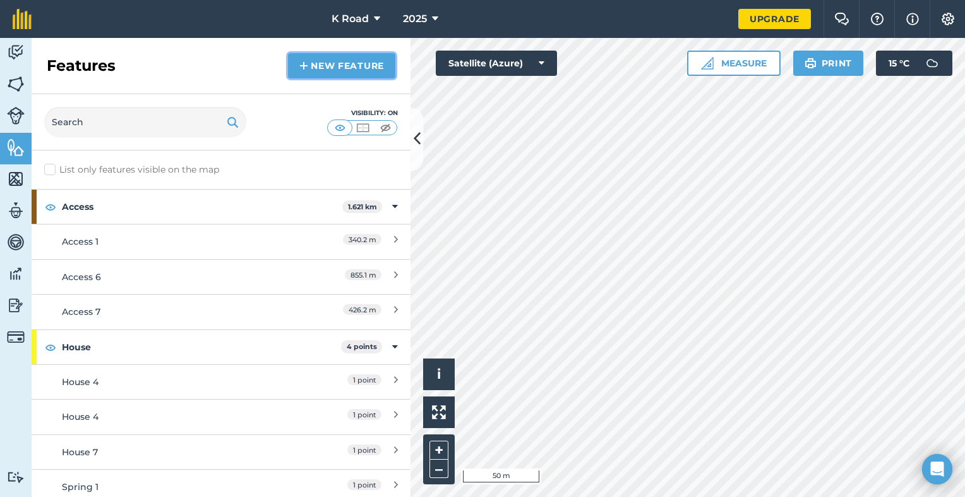
click at [344, 63] on link "New feature" at bounding box center [341, 65] width 107 height 25
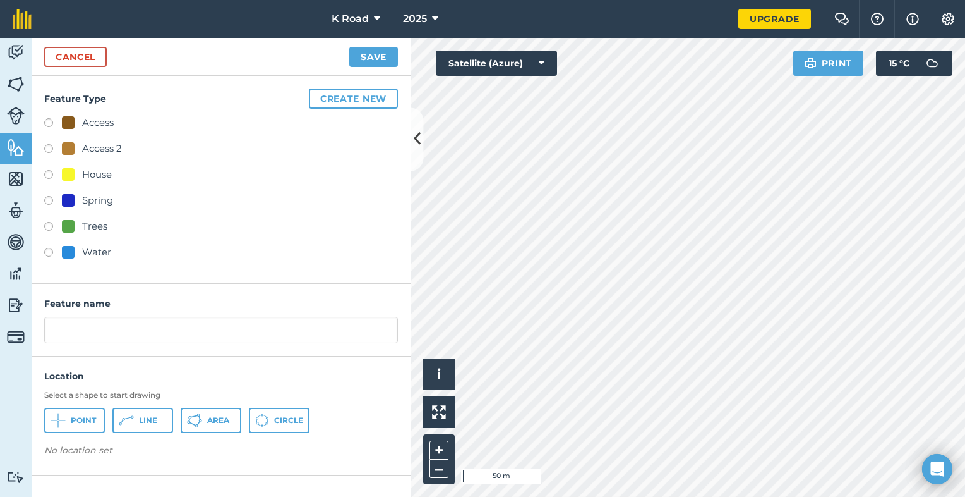
click at [101, 173] on div "House" at bounding box center [97, 174] width 30 height 15
radio input "true"
type input "House 8"
click at [88, 416] on span "Point" at bounding box center [83, 420] width 25 height 10
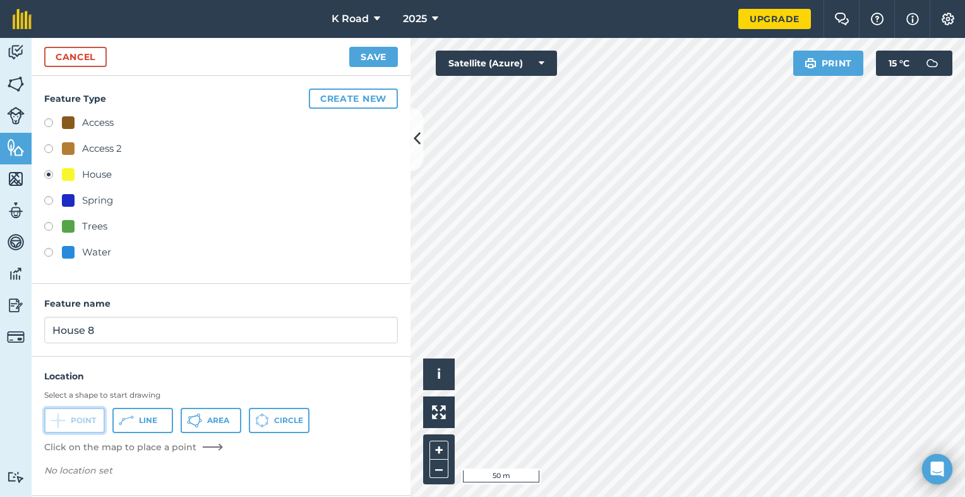
click at [88, 416] on span "Point" at bounding box center [83, 420] width 25 height 10
click at [75, 421] on span "Point" at bounding box center [83, 420] width 25 height 10
click at [66, 414] on button "Point" at bounding box center [74, 419] width 61 height 25
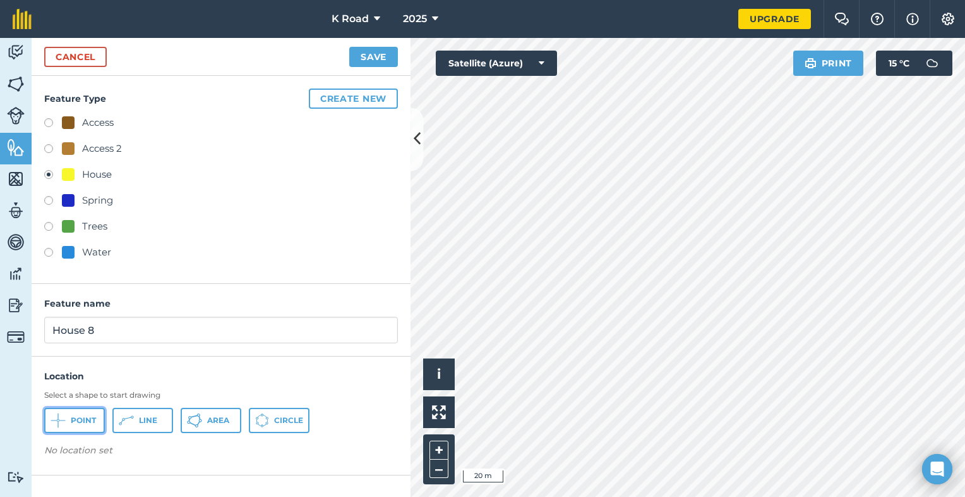
click at [66, 414] on button "Point" at bounding box center [74, 419] width 61 height 25
click at [385, 54] on button "Save" at bounding box center [373, 57] width 49 height 20
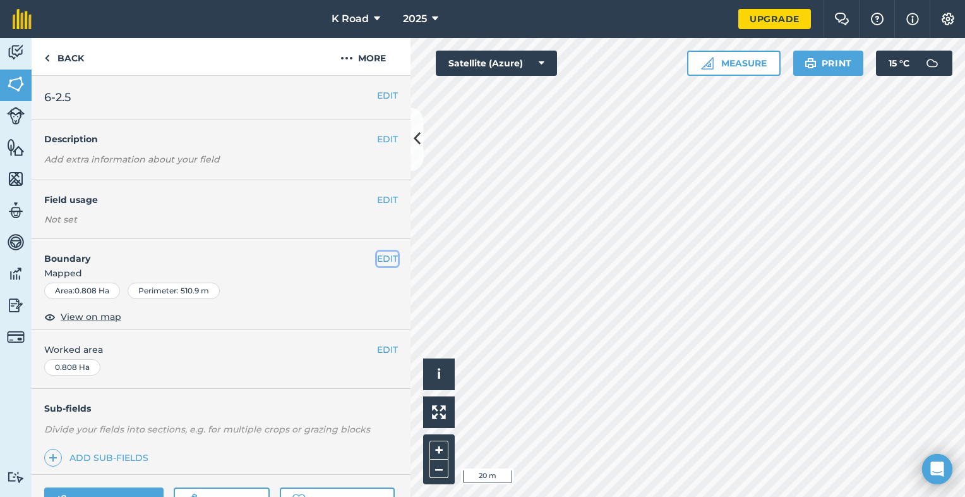
click at [377, 259] on button "EDIT" at bounding box center [387, 258] width 21 height 14
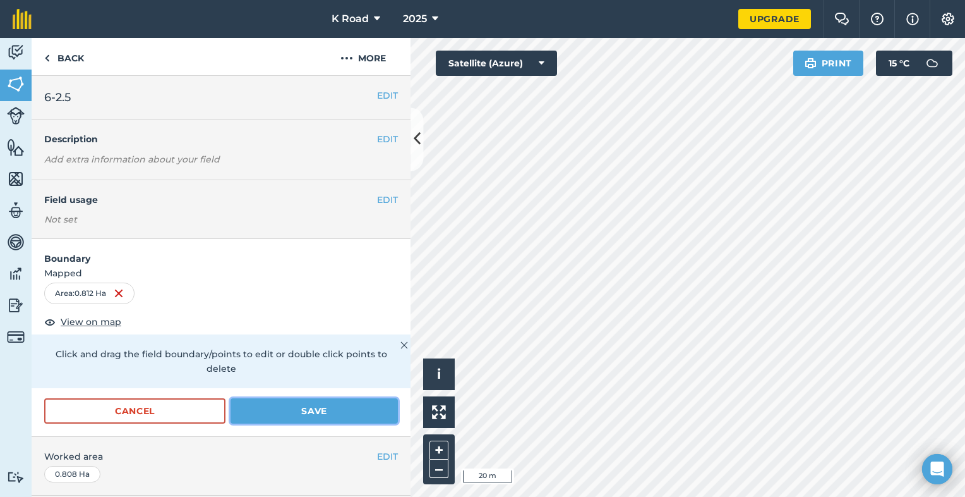
click at [337, 414] on button "Save" at bounding box center [314, 410] width 167 height 25
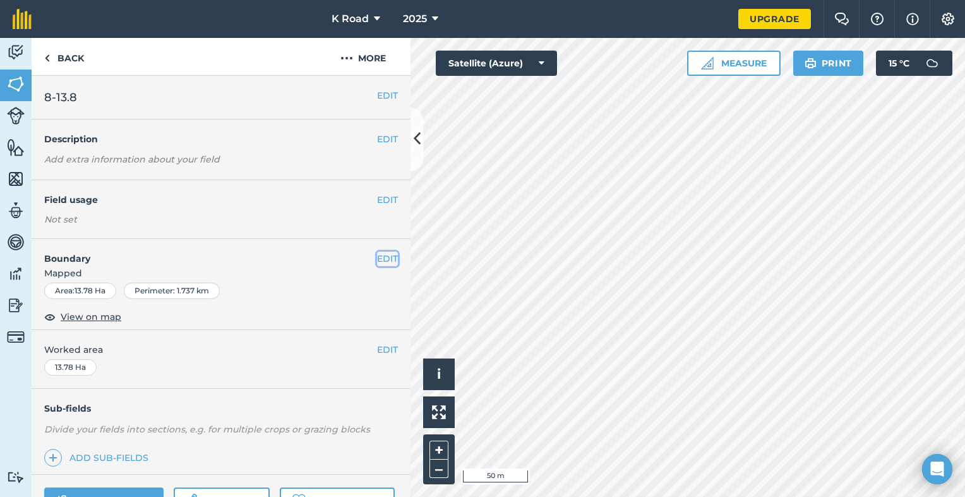
click at [378, 259] on button "EDIT" at bounding box center [387, 258] width 21 height 14
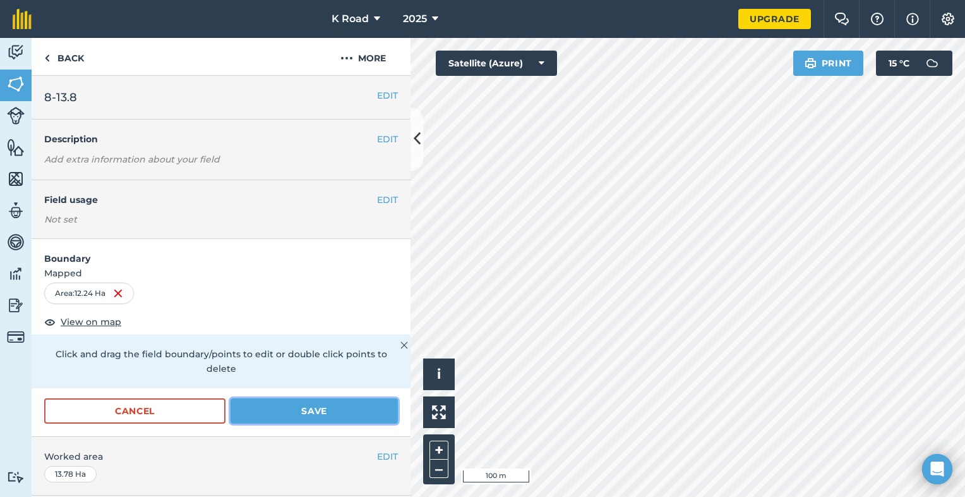
click at [323, 413] on button "Save" at bounding box center [314, 410] width 167 height 25
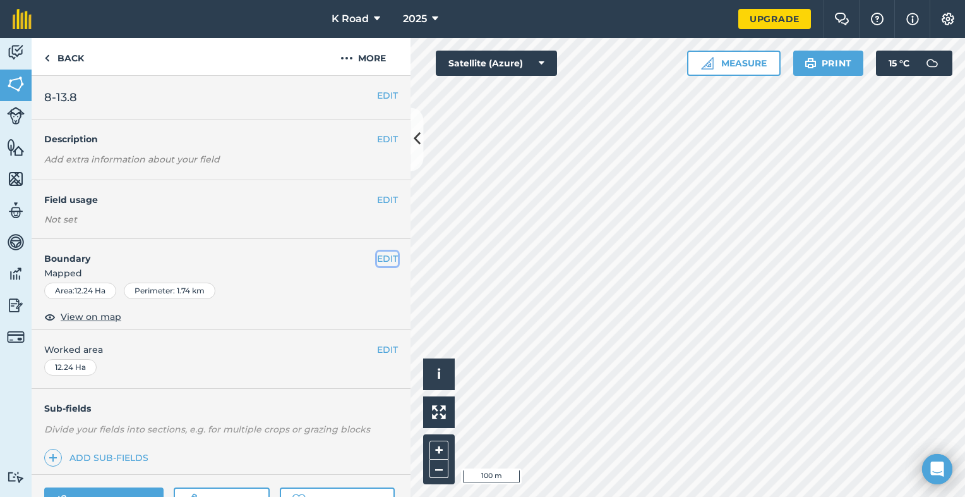
click at [378, 256] on button "EDIT" at bounding box center [387, 258] width 21 height 14
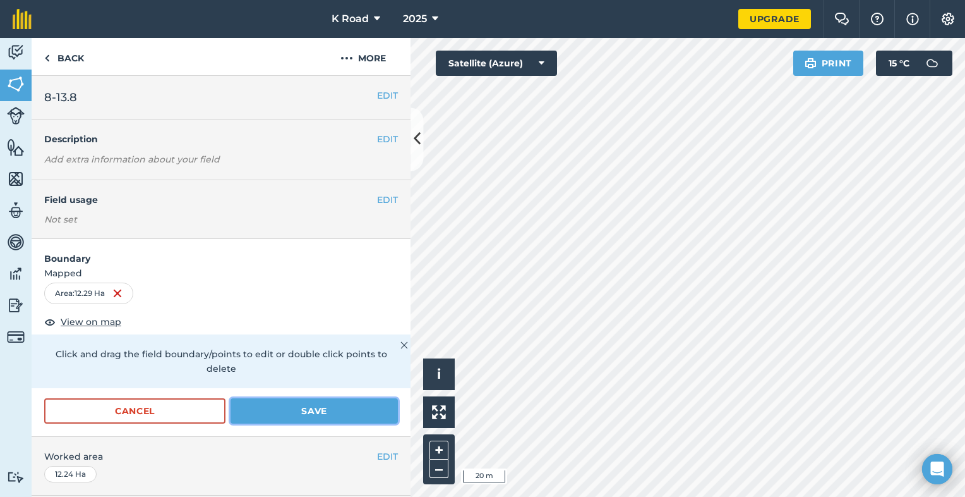
click at [296, 409] on button "Save" at bounding box center [314, 410] width 167 height 25
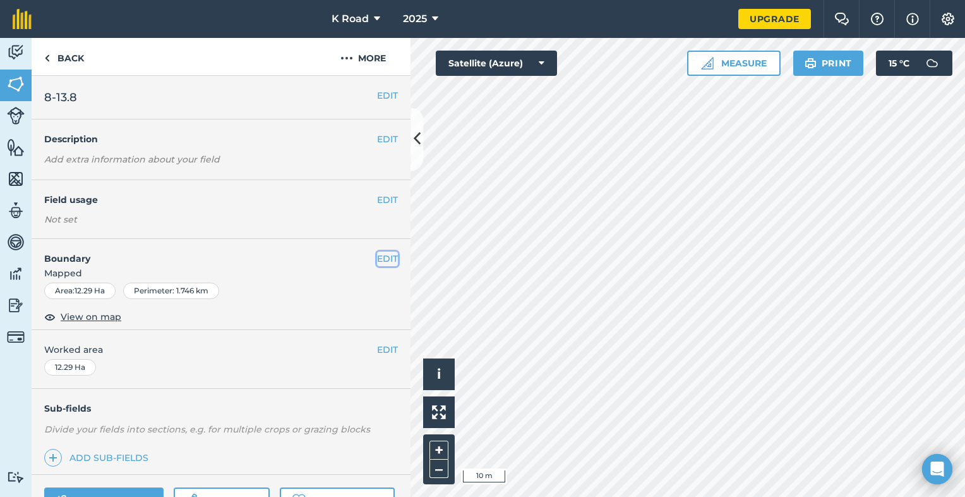
click at [385, 257] on button "EDIT" at bounding box center [387, 258] width 21 height 14
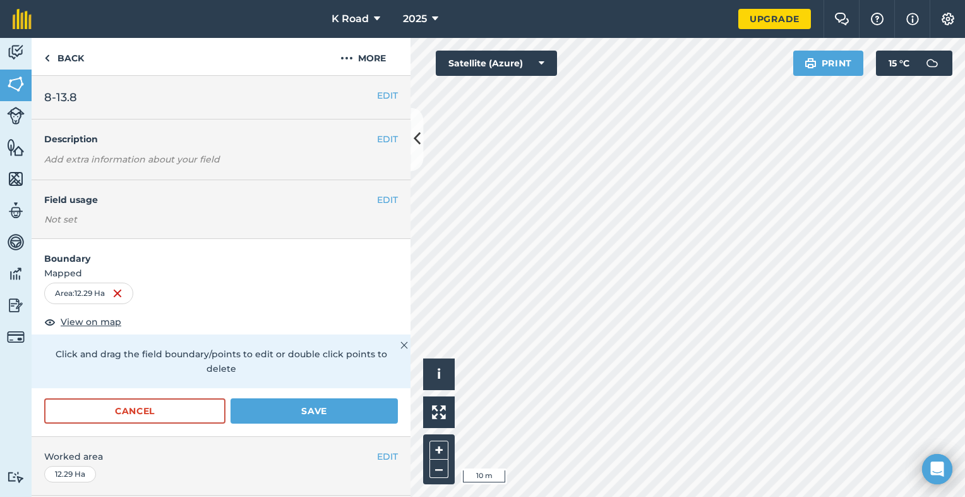
click at [385, 257] on h4 "Boundary" at bounding box center [221, 252] width 379 height 27
click at [323, 409] on button "Save" at bounding box center [314, 410] width 167 height 25
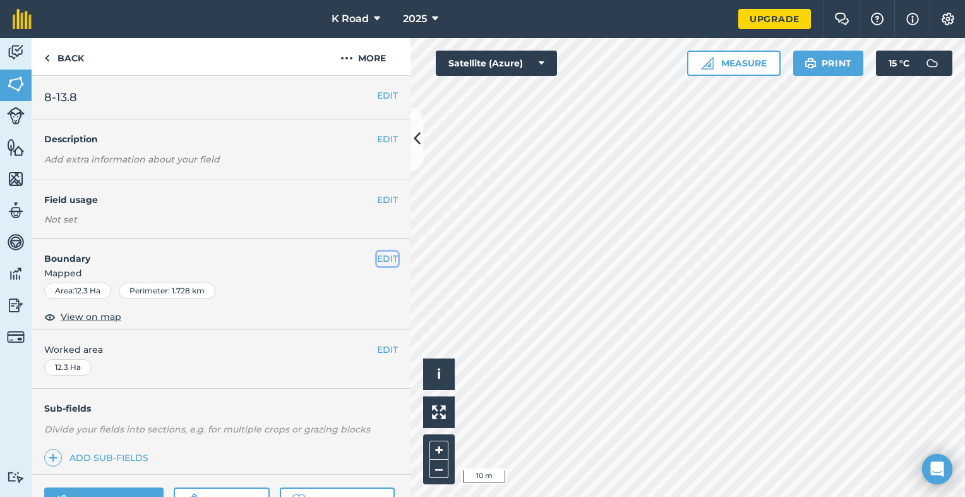
click at [377, 257] on button "EDIT" at bounding box center [387, 258] width 21 height 14
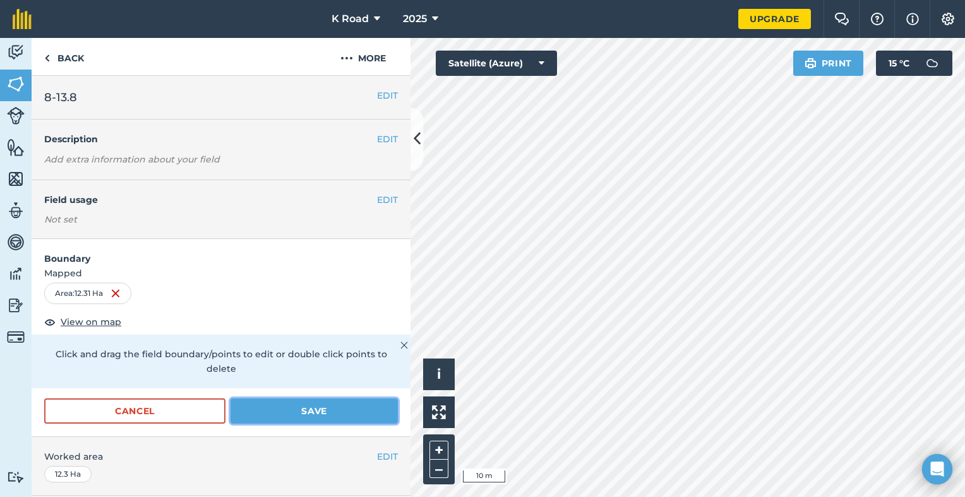
click at [323, 406] on button "Save" at bounding box center [314, 410] width 167 height 25
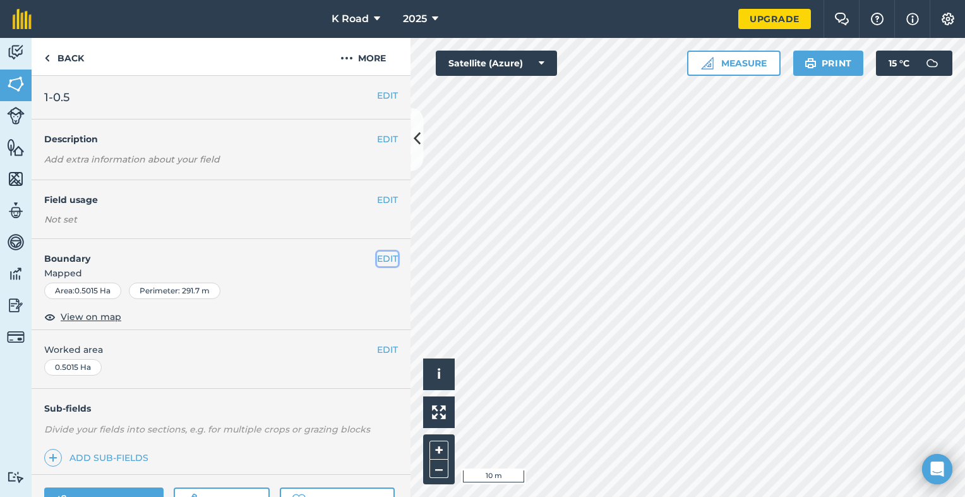
click at [379, 258] on button "EDIT" at bounding box center [387, 258] width 21 height 14
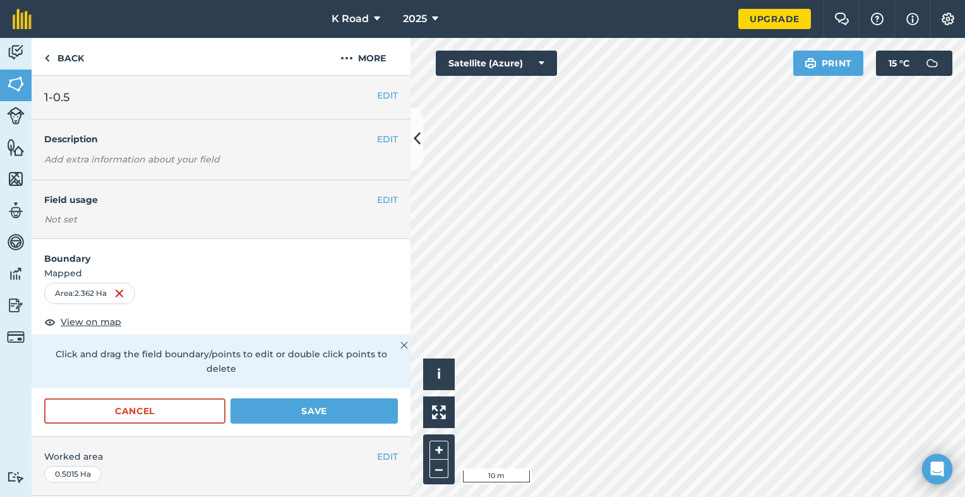
click at [811, 496] on html "K Road 2025 Upgrade Farm Chat Help Info Settings Map printing is not available …" at bounding box center [482, 248] width 965 height 497
click at [718, 496] on html "K Road 2025 Upgrade Farm Chat Help Info Settings Map printing is not available …" at bounding box center [482, 248] width 965 height 497
click at [906, 496] on html "K Road 2025 Upgrade Farm Chat Help Info Settings Map printing is not available …" at bounding box center [482, 248] width 965 height 497
click at [336, 409] on button "Save" at bounding box center [314, 410] width 167 height 25
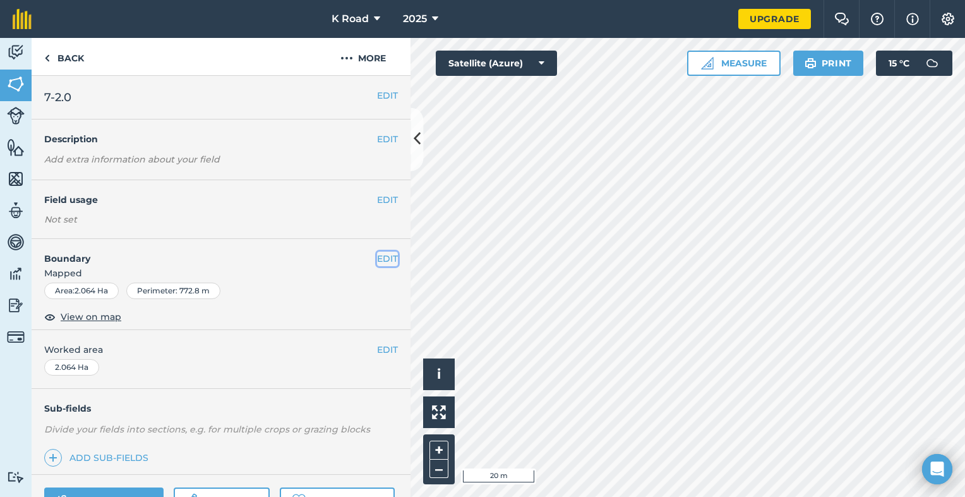
click at [377, 259] on button "EDIT" at bounding box center [387, 258] width 21 height 14
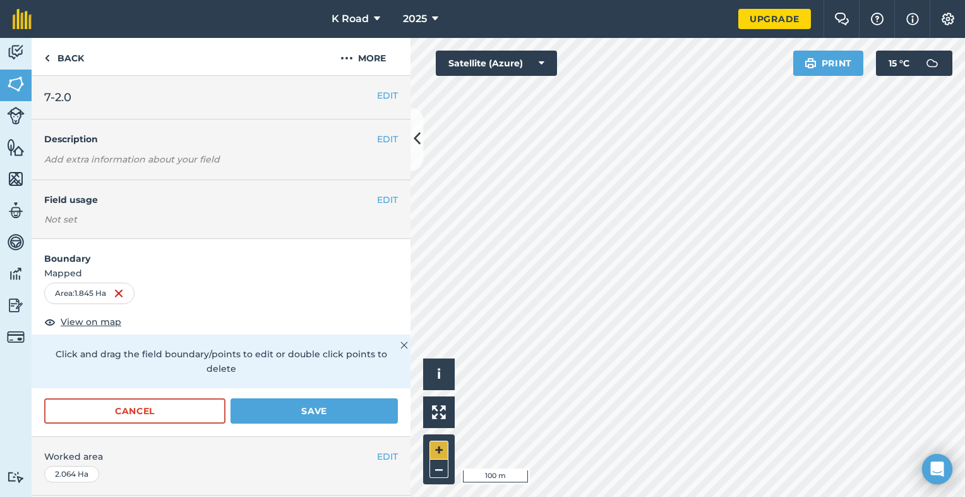
click at [438, 454] on div "Click to place a point i © 2025 TomTom, Microsoft 100 m + –" at bounding box center [688, 267] width 555 height 459
click at [449, 449] on div "+ –" at bounding box center [439, 459] width 32 height 50
click at [352, 404] on button "Save" at bounding box center [314, 410] width 167 height 25
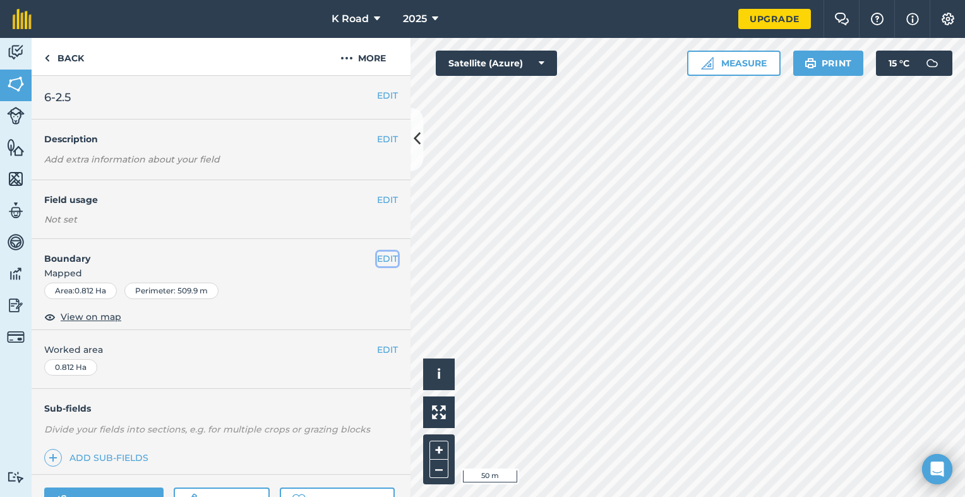
click at [377, 259] on button "EDIT" at bounding box center [387, 258] width 21 height 14
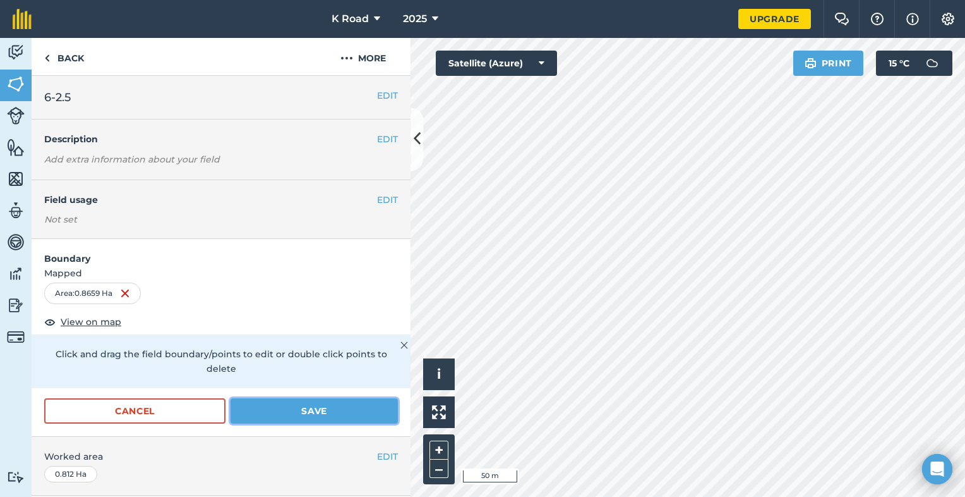
click at [320, 406] on button "Save" at bounding box center [314, 410] width 167 height 25
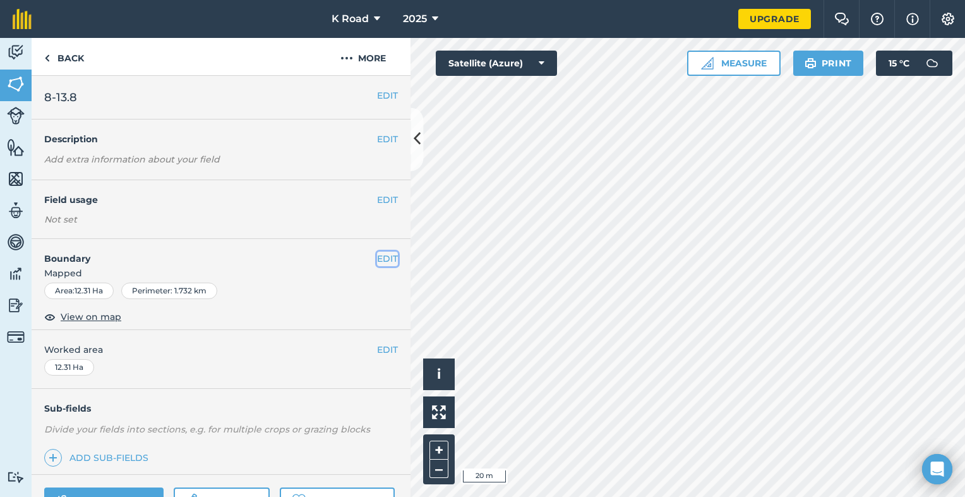
click at [381, 256] on button "EDIT" at bounding box center [387, 258] width 21 height 14
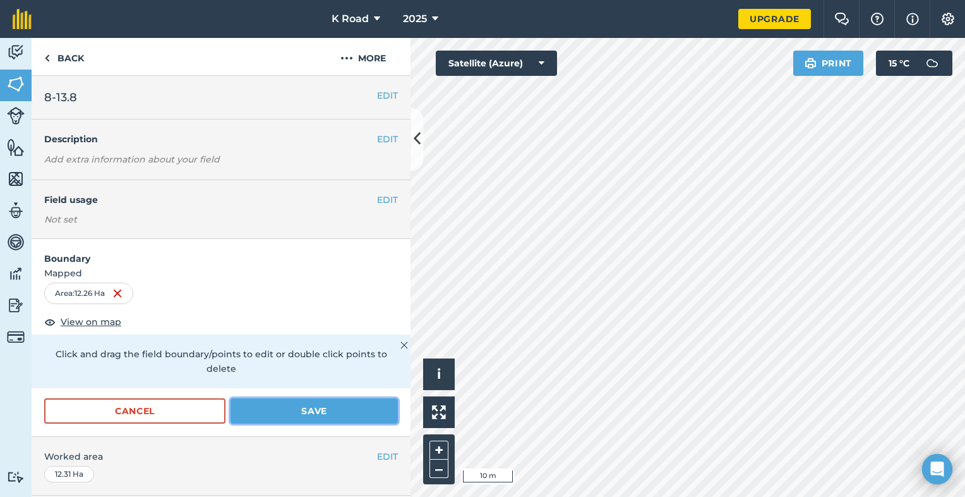
click at [323, 413] on button "Save" at bounding box center [314, 410] width 167 height 25
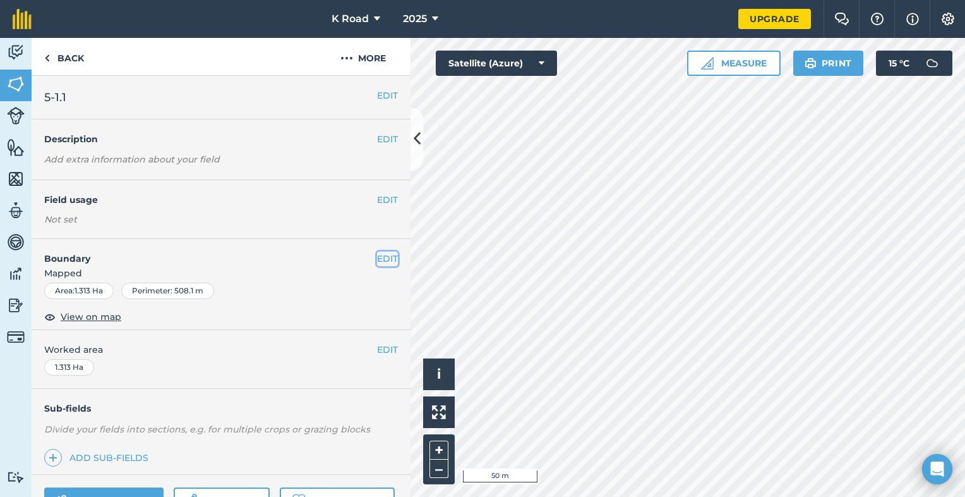
click at [377, 254] on button "EDIT" at bounding box center [387, 258] width 21 height 14
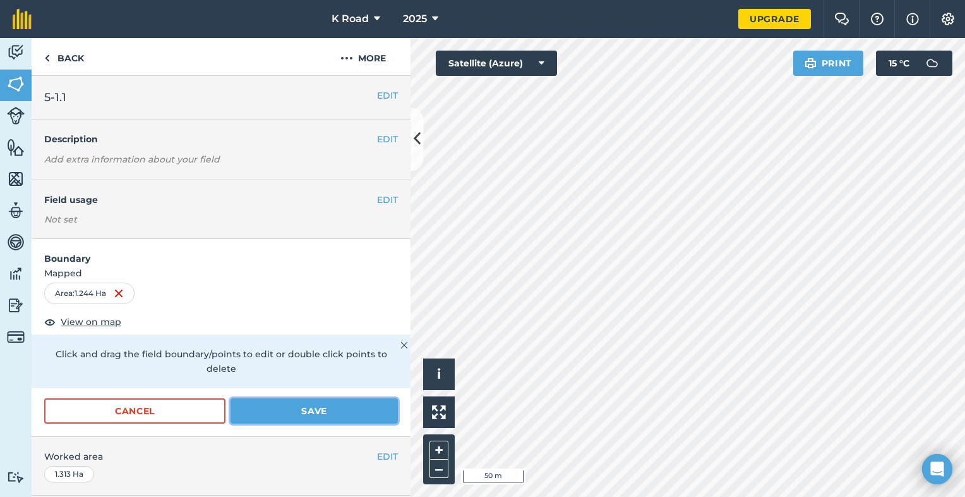
click at [328, 411] on button "Save" at bounding box center [314, 410] width 167 height 25
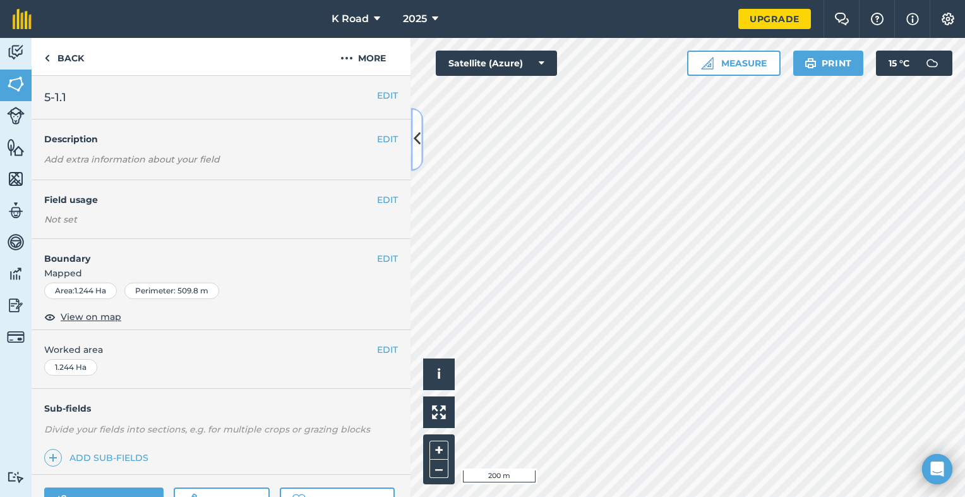
click at [417, 140] on icon at bounding box center [417, 139] width 7 height 22
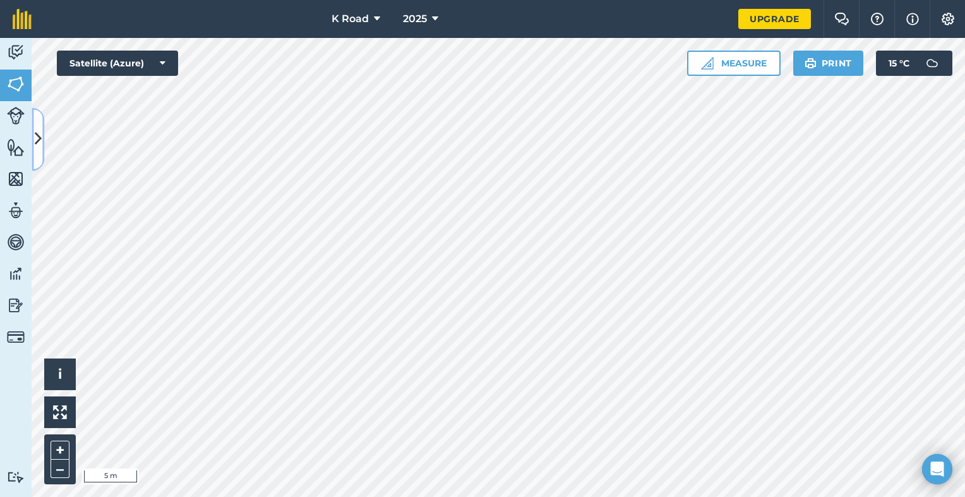
click at [40, 145] on icon at bounding box center [38, 139] width 7 height 22
click at [0, 0] on div "Visibility: On" at bounding box center [0, 0] width 0 height 0
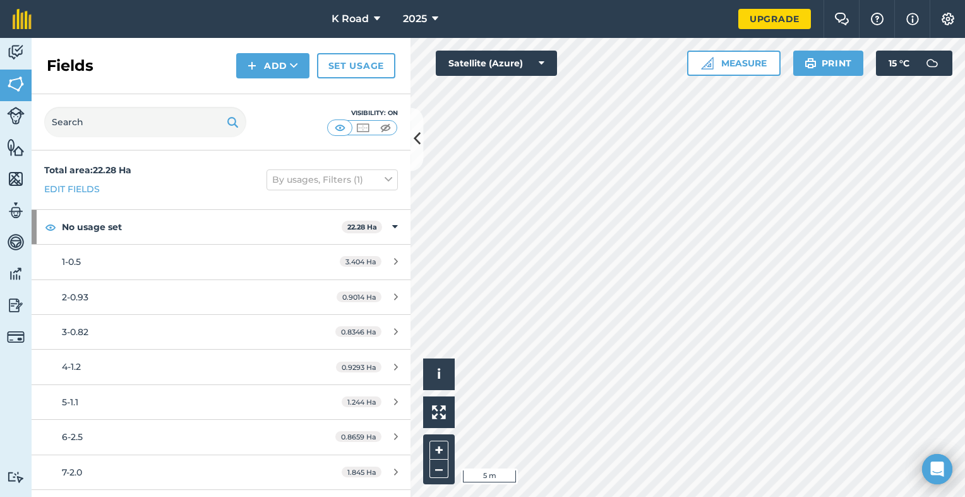
click at [357, 496] on html "K Road 2025 Upgrade Farm Chat Help Info Settings Map printing is not available …" at bounding box center [482, 248] width 965 height 497
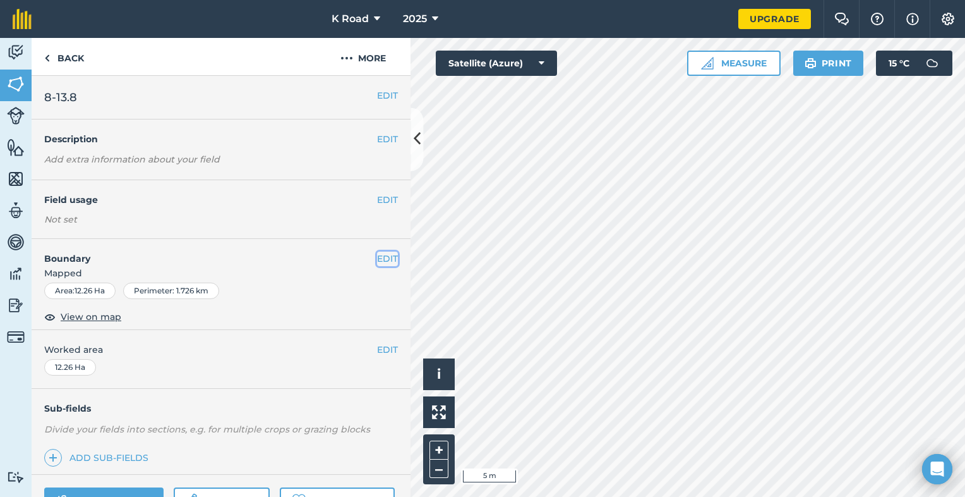
click at [383, 260] on button "EDIT" at bounding box center [387, 258] width 21 height 14
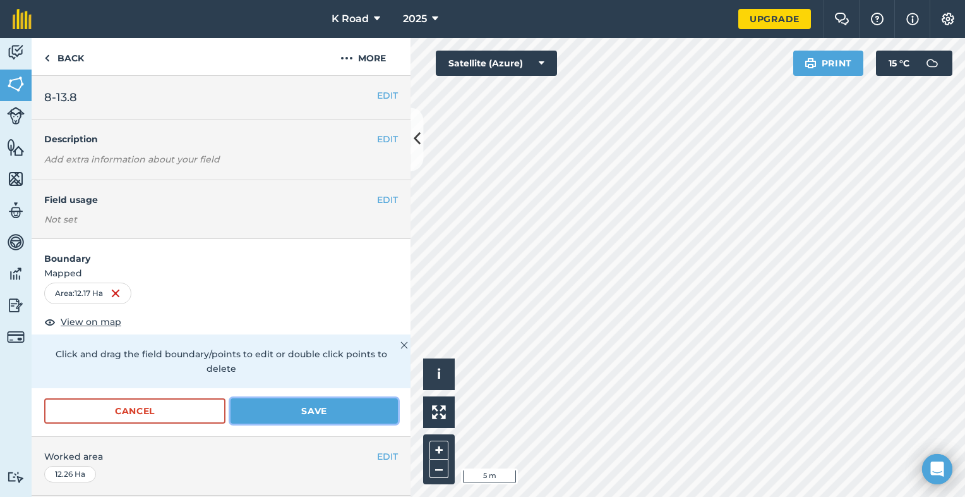
click at [315, 407] on button "Save" at bounding box center [314, 410] width 167 height 25
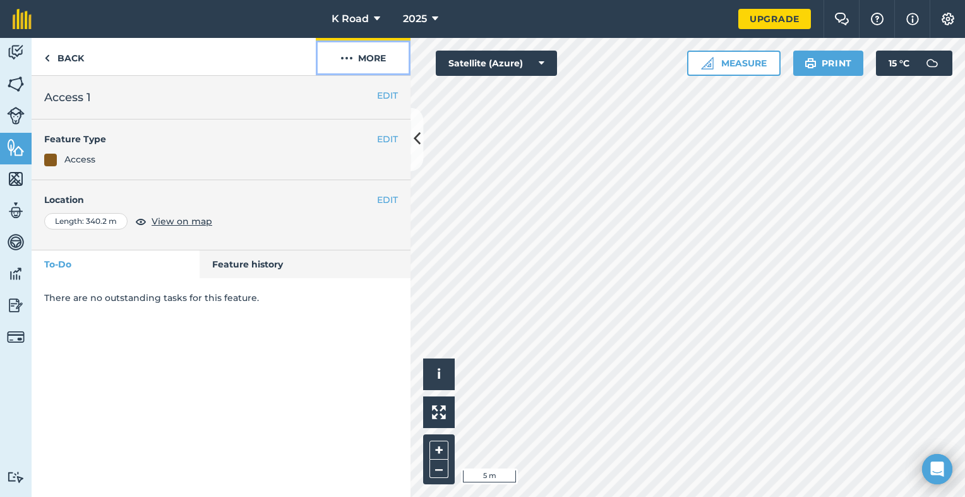
click at [372, 61] on button "More" at bounding box center [363, 56] width 95 height 37
click at [379, 59] on button "More" at bounding box center [363, 56] width 95 height 37
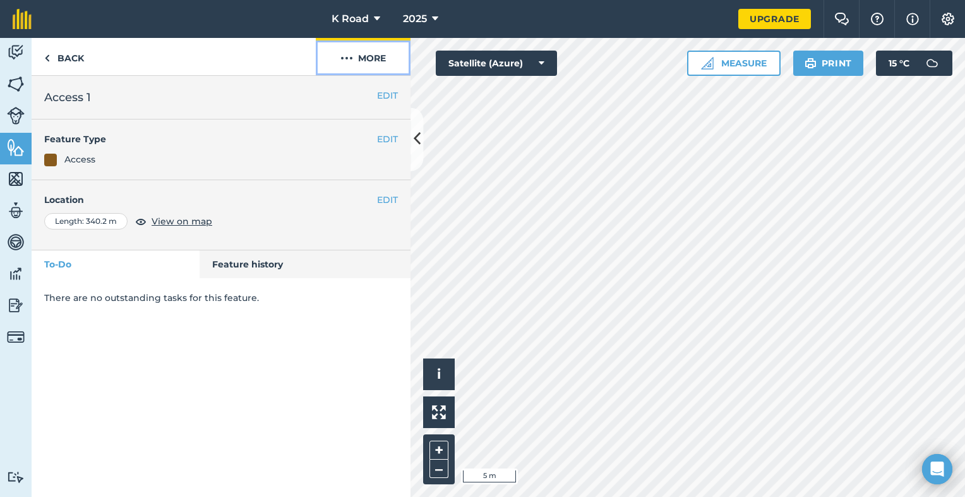
click at [379, 59] on button "More" at bounding box center [363, 56] width 95 height 37
click at [378, 63] on button "More" at bounding box center [363, 56] width 95 height 37
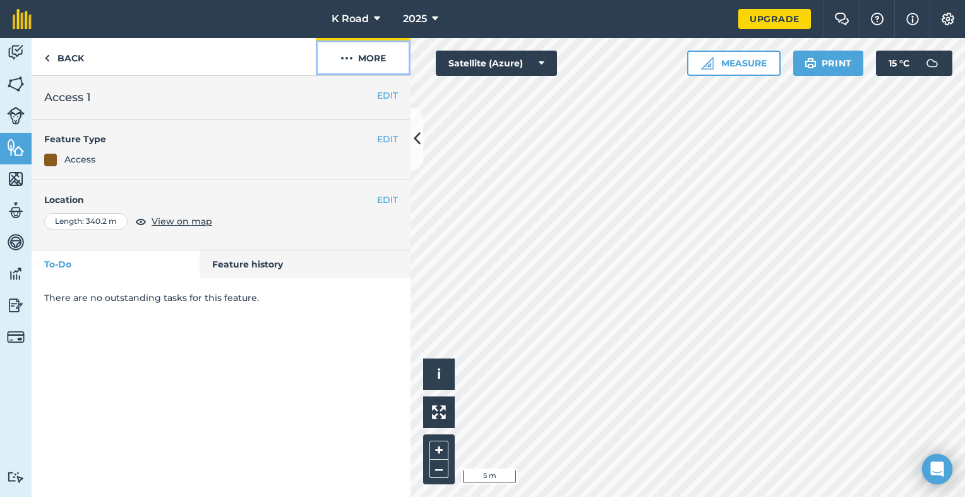
click at [378, 63] on button "More" at bounding box center [363, 56] width 95 height 37
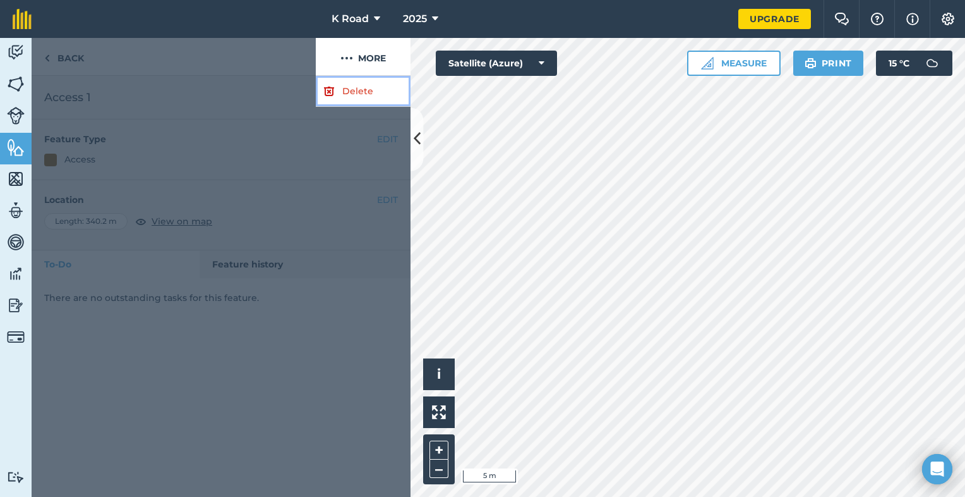
click at [364, 92] on link "Delete" at bounding box center [363, 91] width 95 height 31
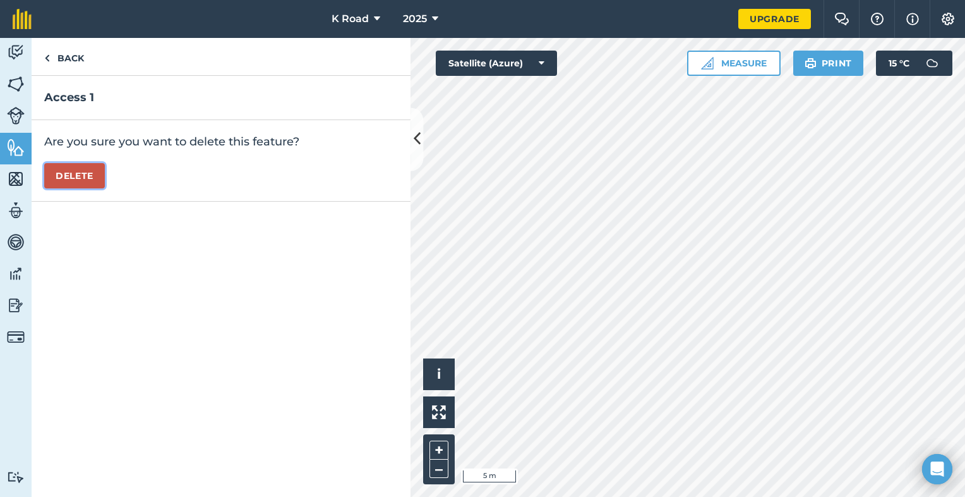
click at [86, 175] on button "Delete" at bounding box center [74, 175] width 61 height 25
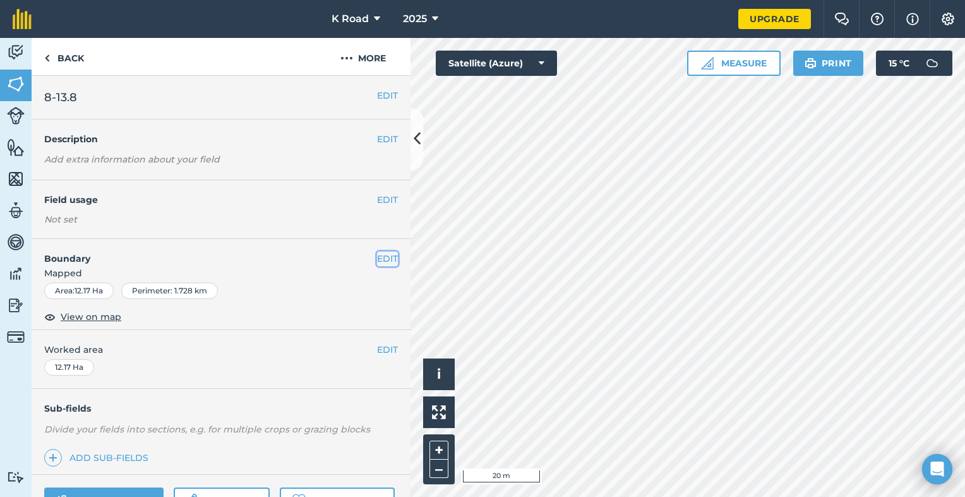
click at [380, 258] on button "EDIT" at bounding box center [387, 258] width 21 height 14
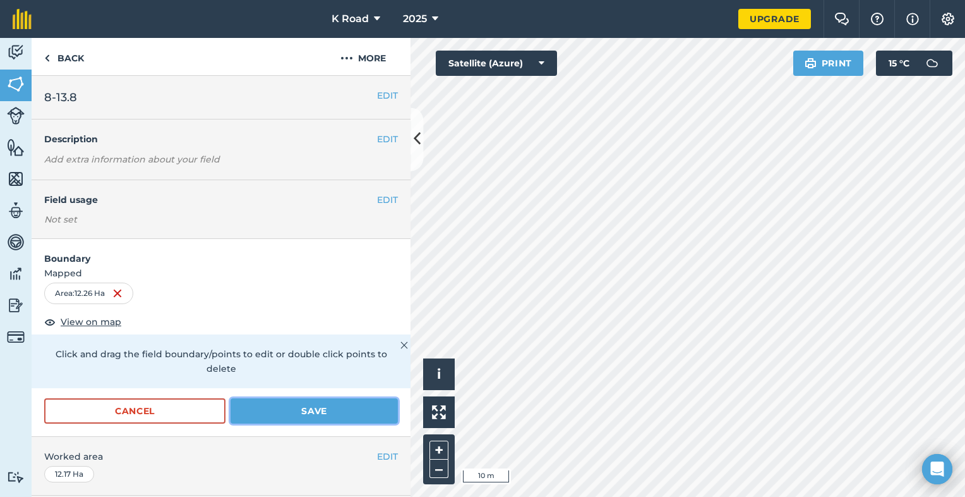
click at [317, 409] on button "Save" at bounding box center [314, 410] width 167 height 25
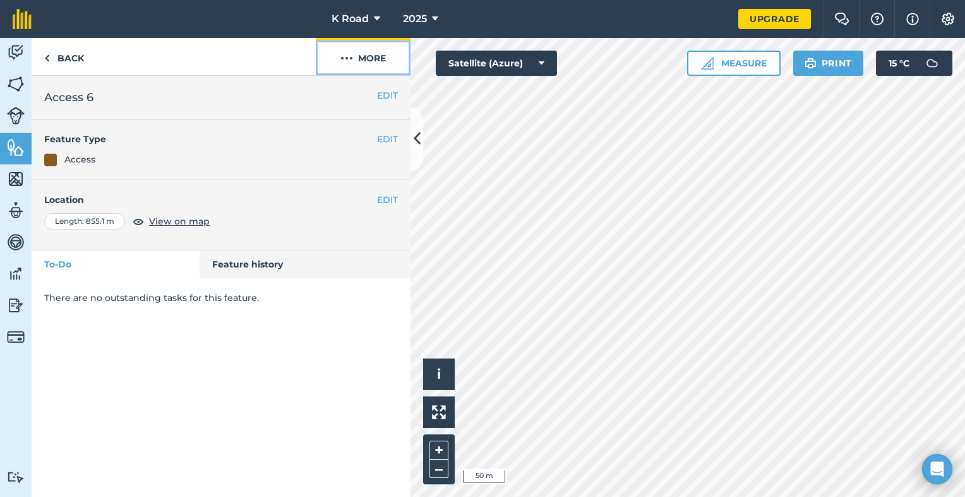
click at [371, 57] on button "More" at bounding box center [363, 56] width 95 height 37
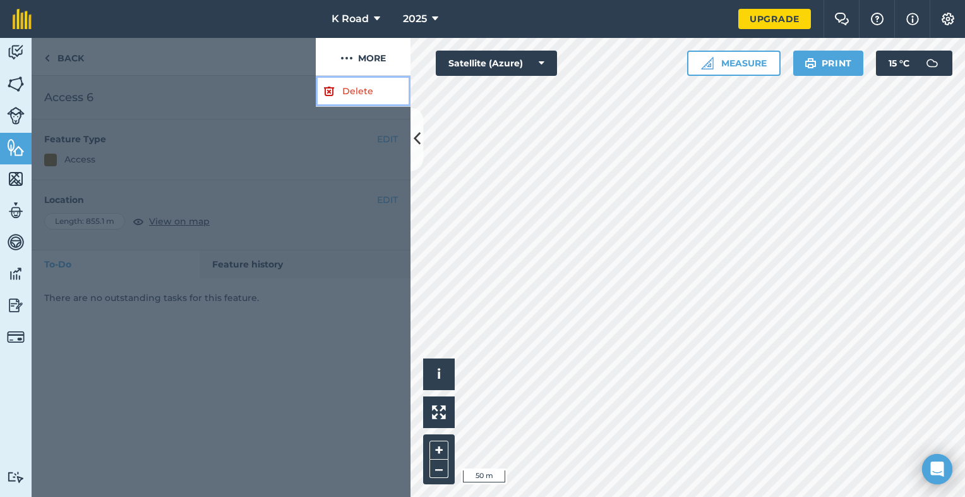
click at [365, 95] on link "Delete" at bounding box center [363, 91] width 95 height 31
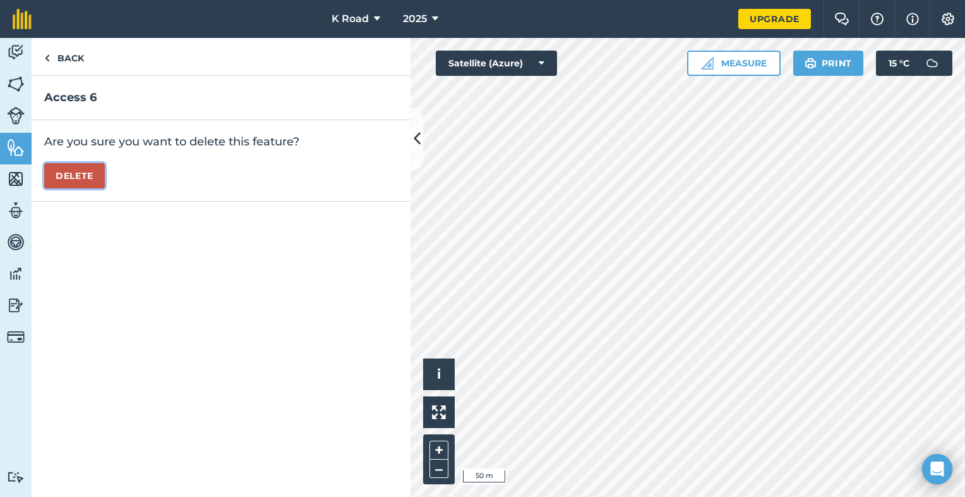
click at [89, 173] on button "Delete" at bounding box center [74, 175] width 61 height 25
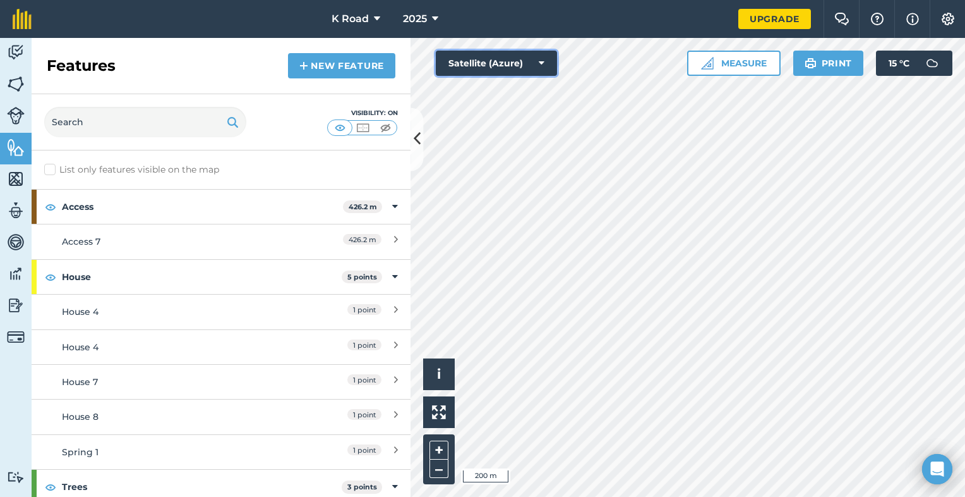
click at [541, 62] on icon at bounding box center [542, 63] width 6 height 13
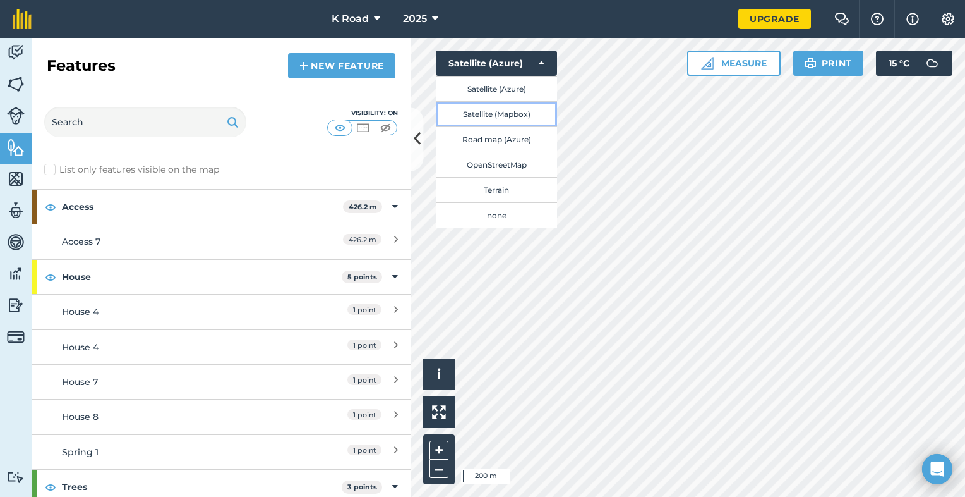
click at [524, 119] on button "Satellite (Mapbox)" at bounding box center [496, 113] width 121 height 25
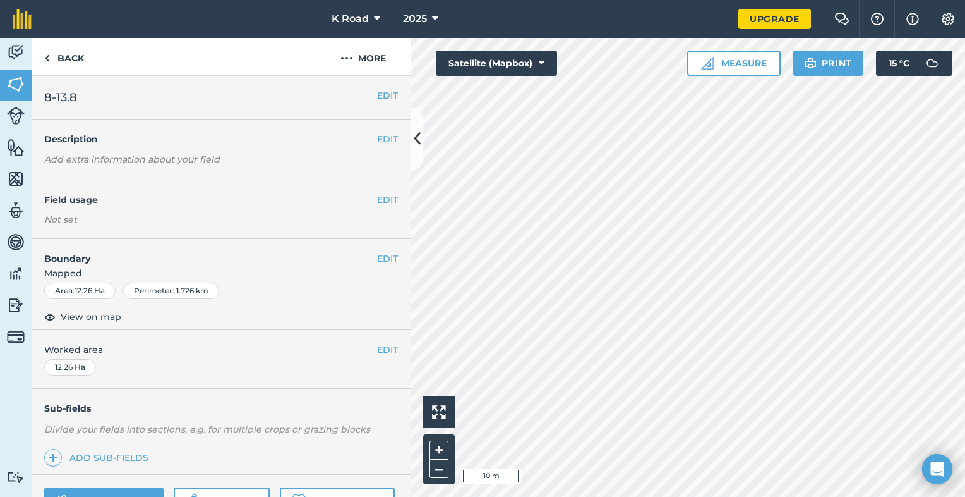
click at [432, 407] on div "Click to place a point i 10 m + – Satellite (Mapbox) Measure Print 15 ° C" at bounding box center [688, 267] width 555 height 459
click at [415, 407] on div "Click to place a point i 10 m + – Satellite (Mapbox) Measure Print 15 ° C" at bounding box center [688, 267] width 555 height 459
click at [407, 406] on div "Activity Fields Livestock Features Maps Team Vehicles Data Reporting Billing Tu…" at bounding box center [482, 267] width 965 height 459
click at [268, 322] on div "Activity Fields Livestock Features Maps Team Vehicles Data Reporting Billing Tu…" at bounding box center [482, 267] width 965 height 459
click at [528, 61] on button "Satellite (Mapbox)" at bounding box center [496, 63] width 121 height 25
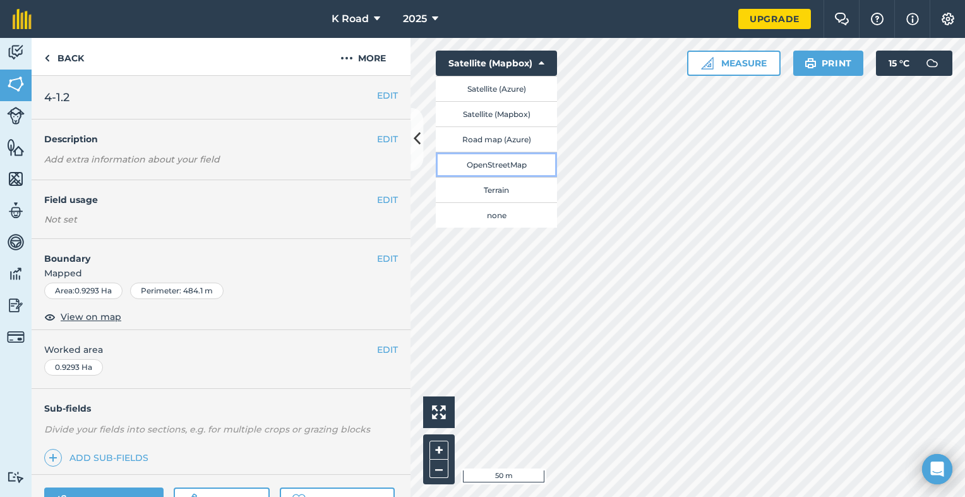
click at [511, 168] on button "OpenStreetMap" at bounding box center [496, 164] width 121 height 25
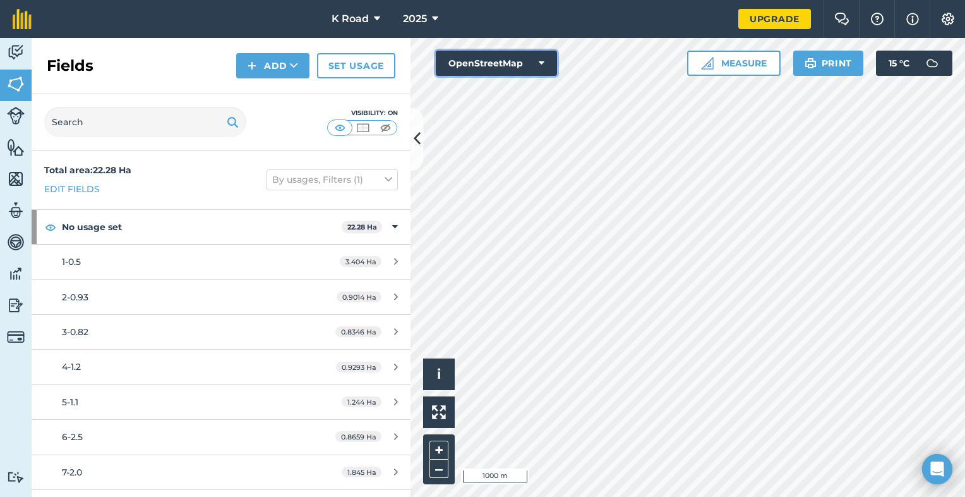
click at [541, 61] on icon at bounding box center [542, 63] width 6 height 13
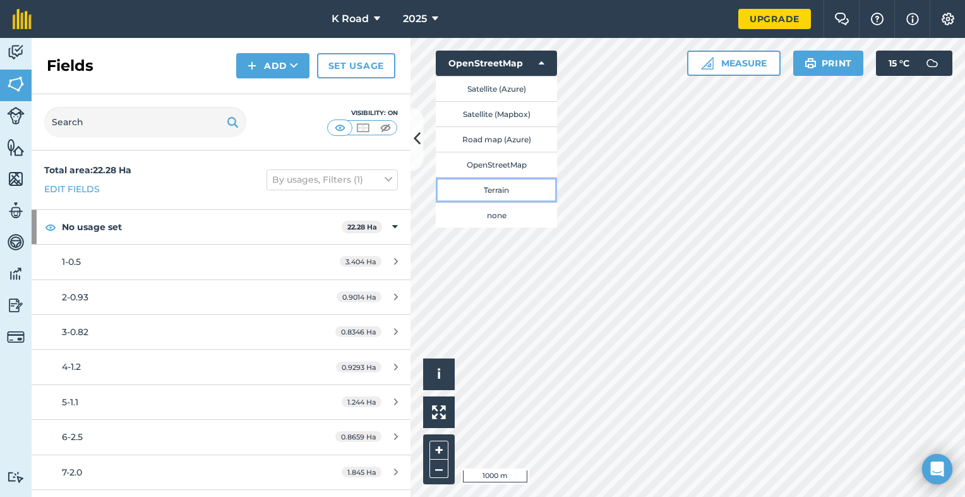
click at [510, 190] on button "Terrain" at bounding box center [496, 189] width 121 height 25
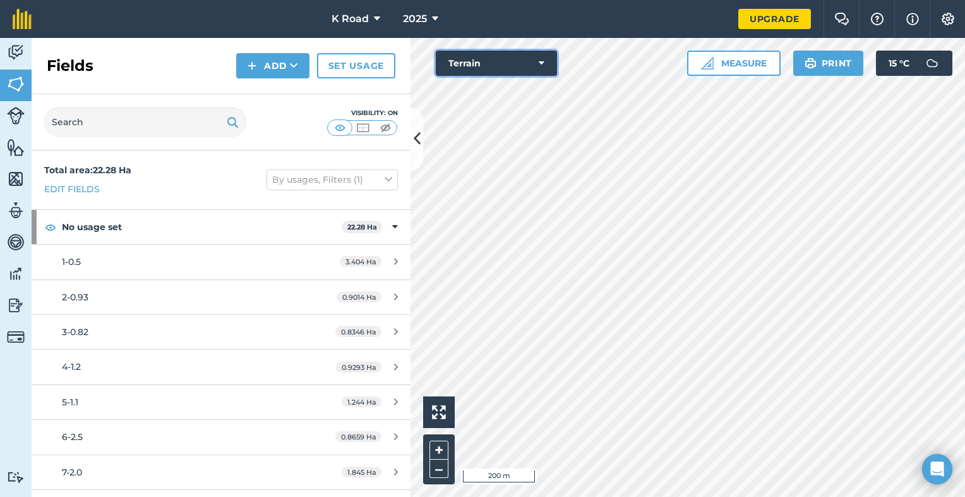
click at [538, 56] on button "Terrain" at bounding box center [496, 63] width 121 height 25
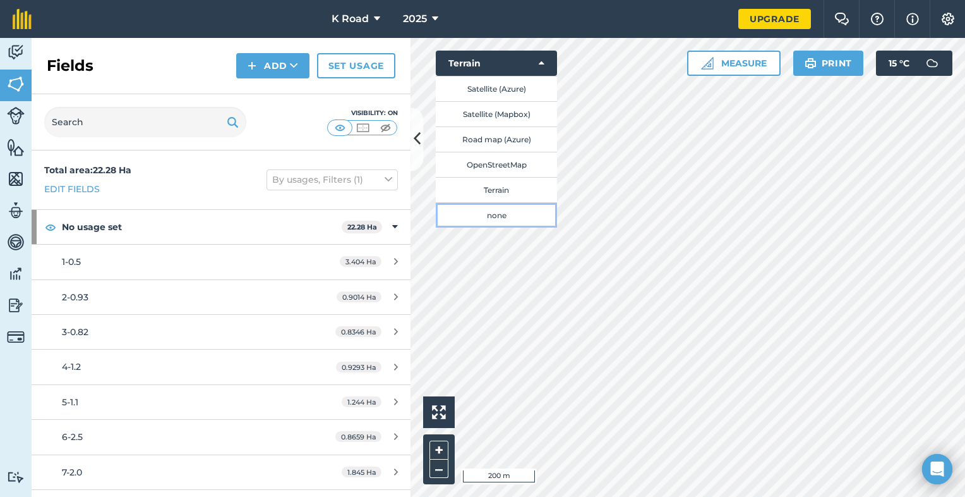
click at [490, 218] on button "none" at bounding box center [496, 214] width 121 height 25
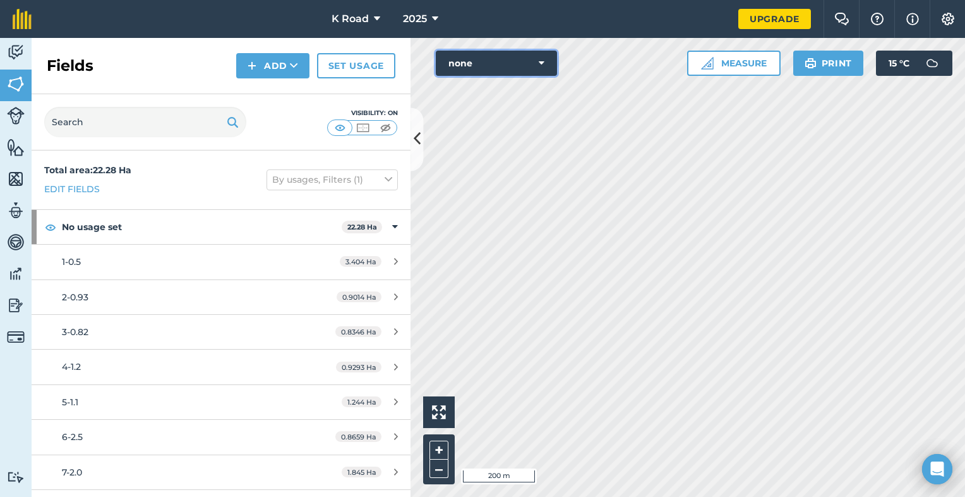
click at [543, 64] on icon at bounding box center [542, 63] width 6 height 13
click at [545, 64] on button "none" at bounding box center [496, 63] width 121 height 25
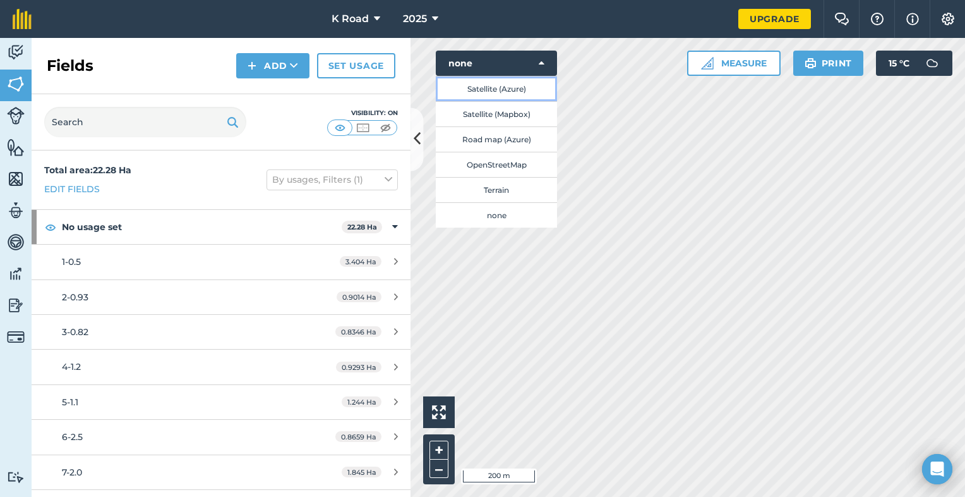
click at [532, 90] on button "Satellite (Azure)" at bounding box center [496, 88] width 121 height 25
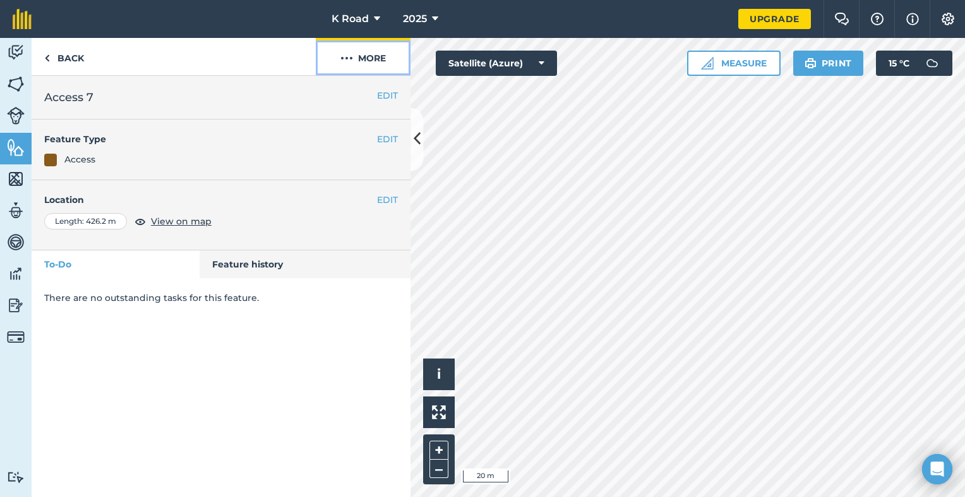
click at [376, 57] on button "More" at bounding box center [363, 56] width 95 height 37
click at [376, 58] on button "More" at bounding box center [363, 56] width 95 height 37
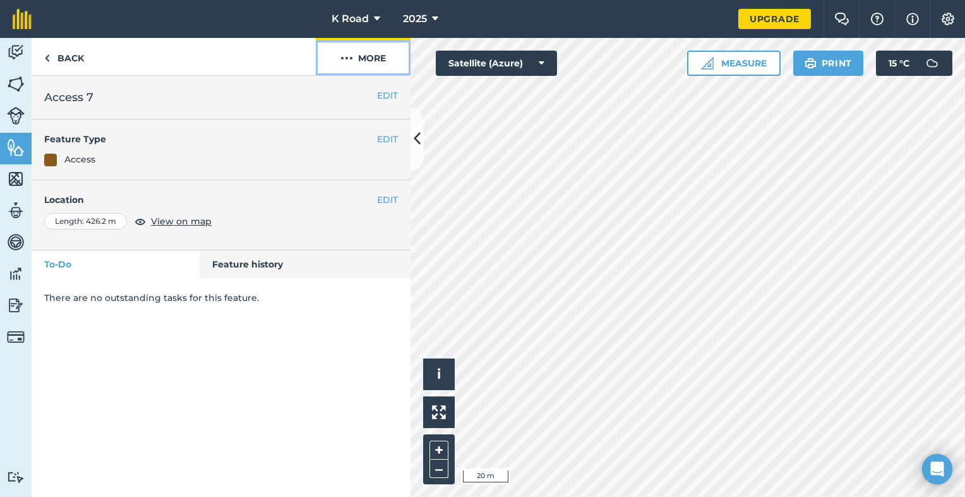
click at [376, 59] on button "More" at bounding box center [363, 56] width 95 height 37
click at [371, 66] on button "More" at bounding box center [363, 56] width 95 height 37
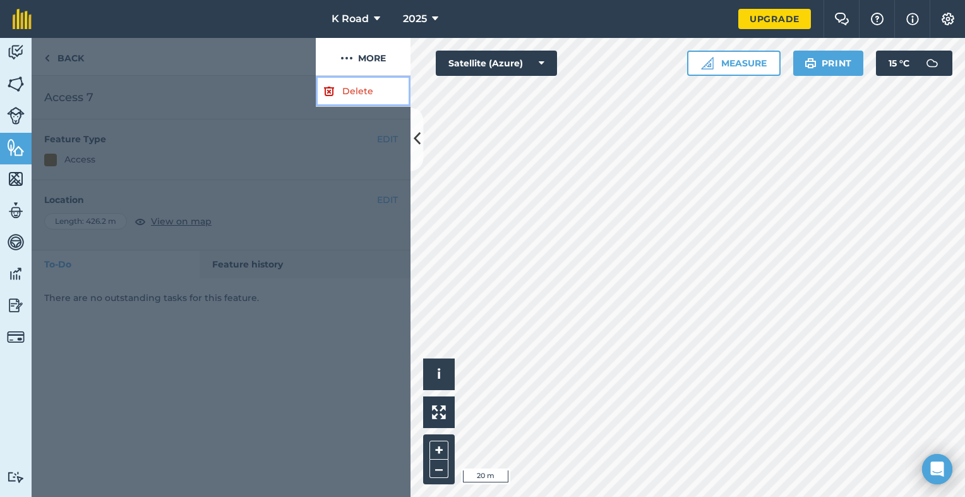
click at [364, 91] on link "Delete" at bounding box center [363, 91] width 95 height 31
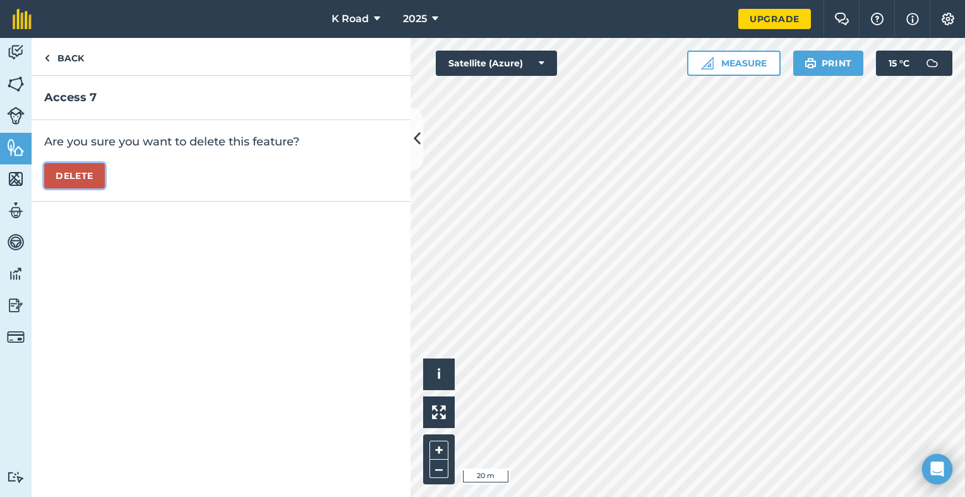
click at [84, 176] on button "Delete" at bounding box center [74, 175] width 61 height 25
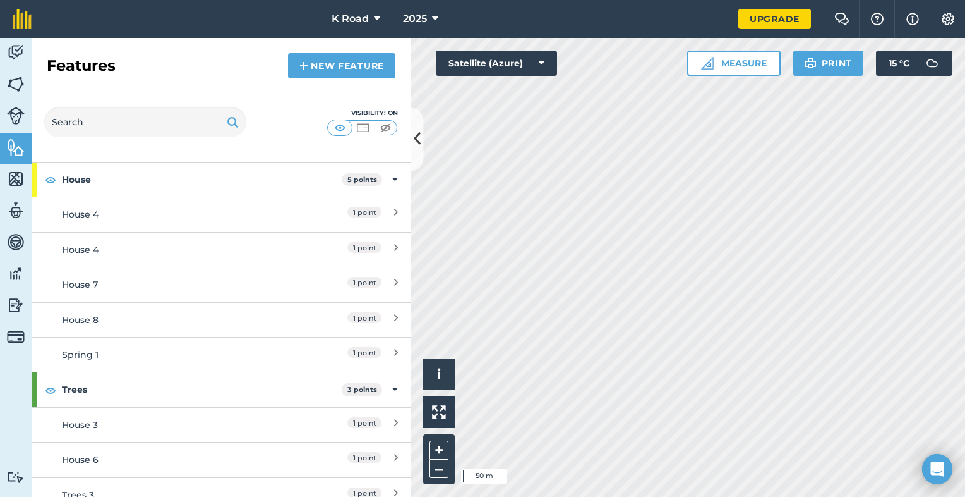
scroll to position [40, 0]
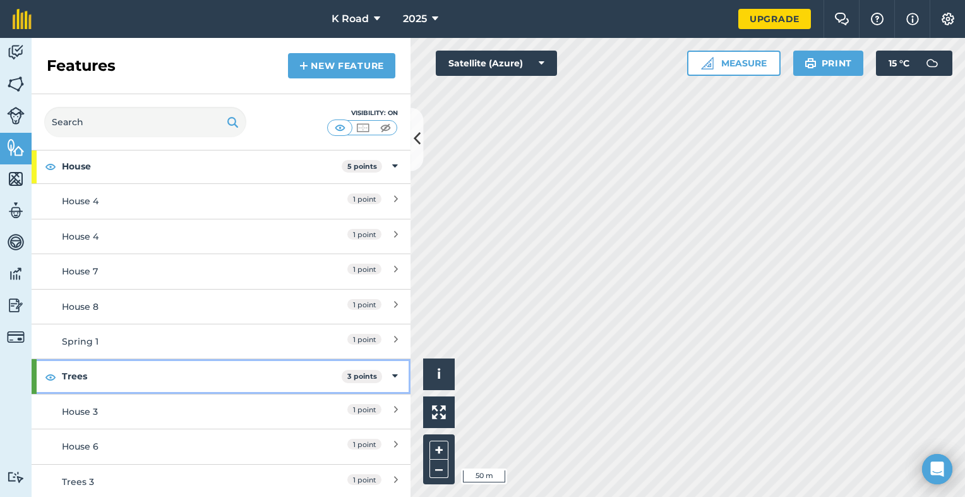
click at [392, 373] on icon at bounding box center [395, 376] width 6 height 14
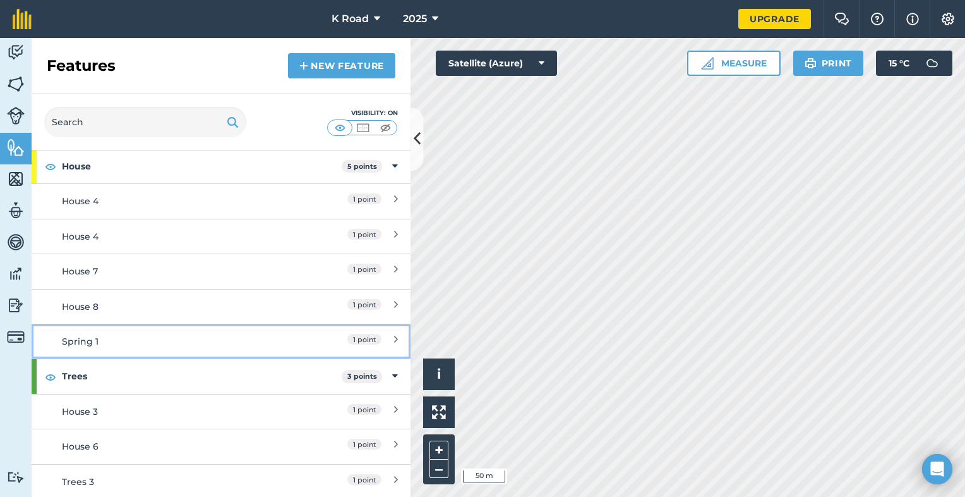
click at [385, 348] on div "1 point" at bounding box center [342, 341] width 112 height 14
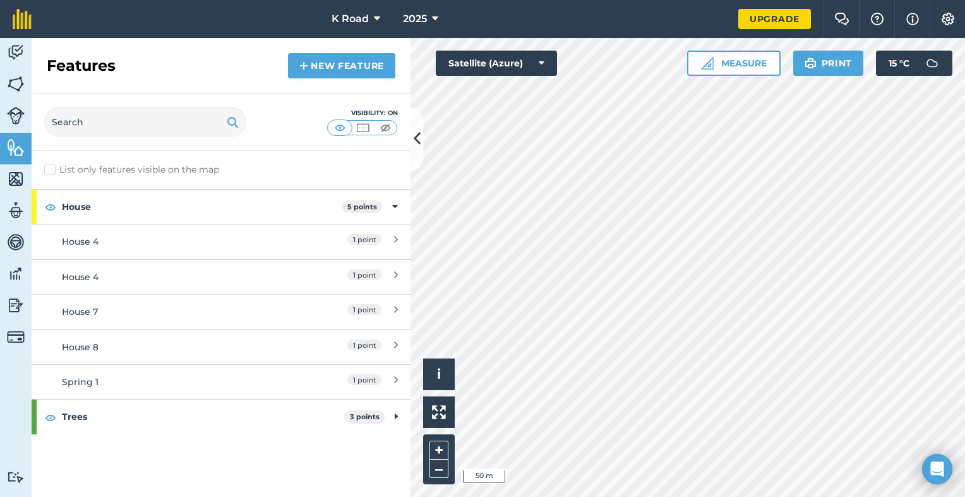
click at [52, 168] on label "List only features visible on the map" at bounding box center [131, 169] width 175 height 13
click at [52, 168] on input "List only features visible on the map" at bounding box center [48, 167] width 8 height 8
click at [52, 168] on label "List only features visible on the map" at bounding box center [131, 169] width 175 height 13
click at [52, 168] on input "List only features visible on the map" at bounding box center [48, 167] width 8 height 8
click at [52, 168] on label "List only features visible on the map" at bounding box center [131, 169] width 175 height 13
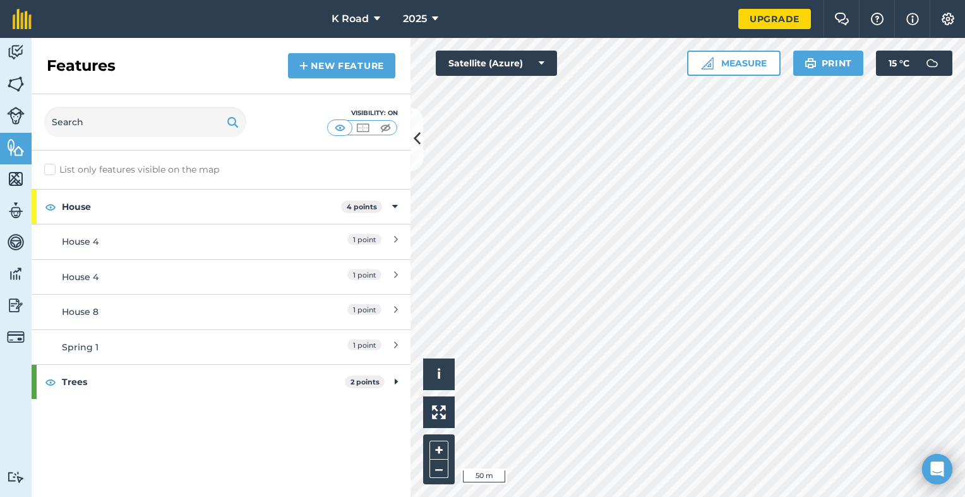
click at [52, 168] on input "List only features visible on the map" at bounding box center [48, 167] width 8 height 8
checkbox input "true"
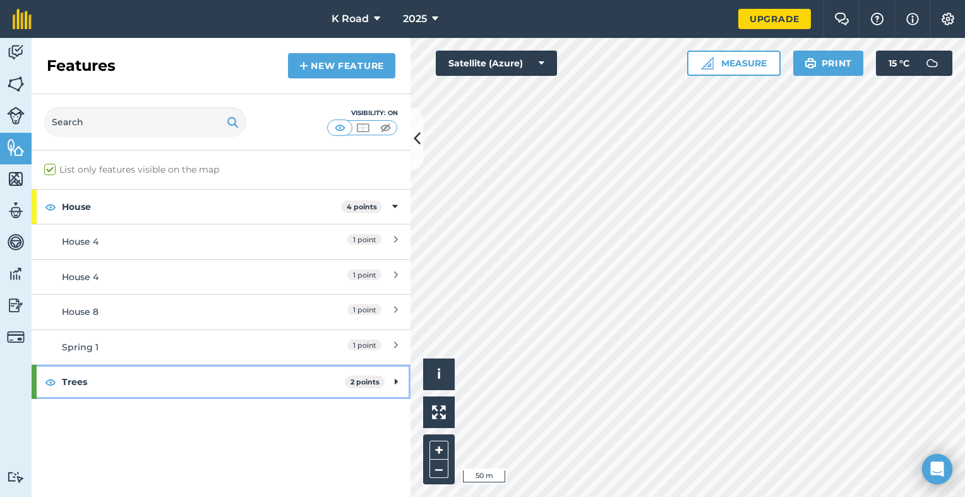
click at [358, 383] on strong "2 points" at bounding box center [365, 381] width 29 height 9
drag, startPoint x: 358, startPoint y: 383, endPoint x: 312, endPoint y: 385, distance: 46.2
click at [312, 385] on strong "Trees" at bounding box center [203, 381] width 283 height 34
click at [312, 385] on strong "Trees" at bounding box center [202, 381] width 280 height 34
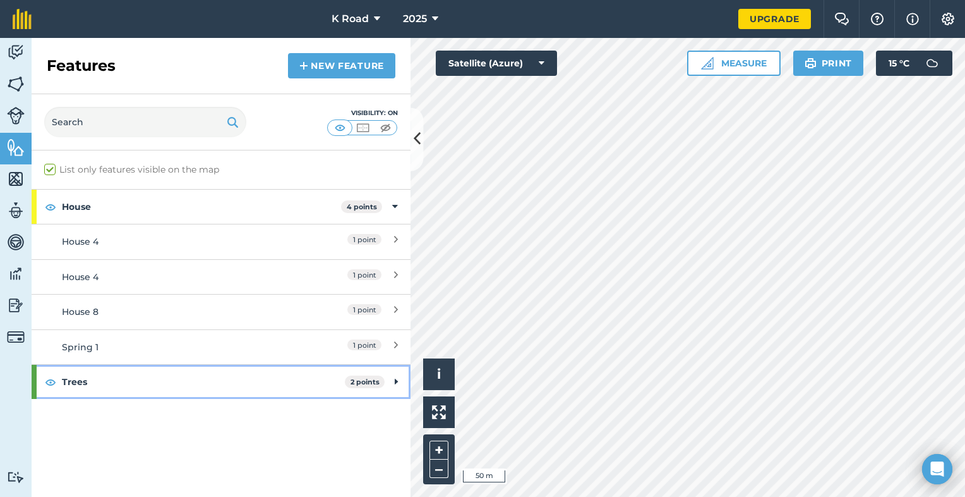
click at [313, 384] on strong "Trees" at bounding box center [203, 381] width 283 height 34
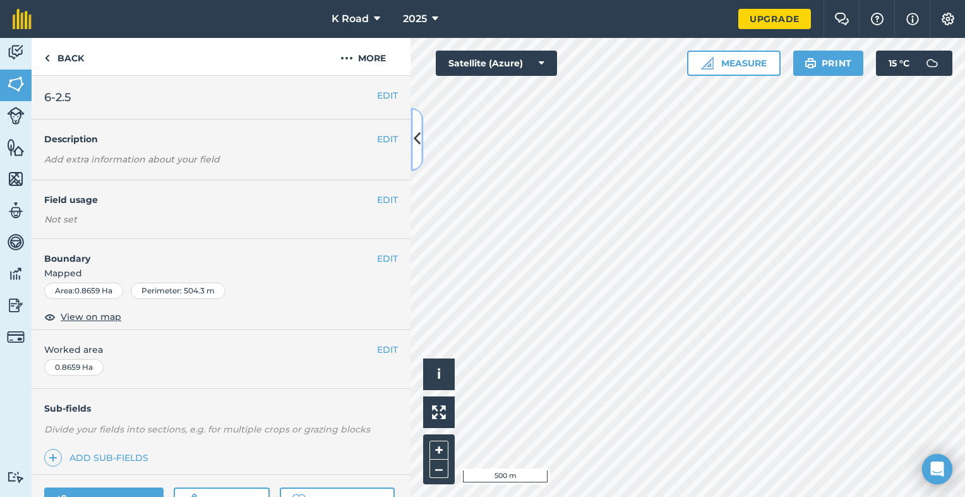
click at [415, 134] on icon at bounding box center [417, 139] width 7 height 22
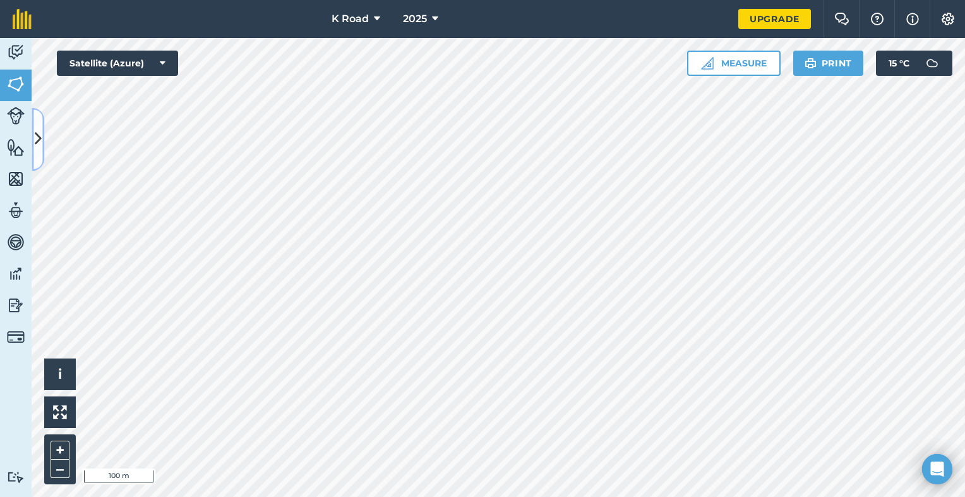
click at [39, 141] on icon at bounding box center [38, 139] width 7 height 22
click at [32, 141] on div "Fields Add Set usage Visibility: On Total area : 22.28 Ha Edit fields By usages…" at bounding box center [32, 267] width 0 height 459
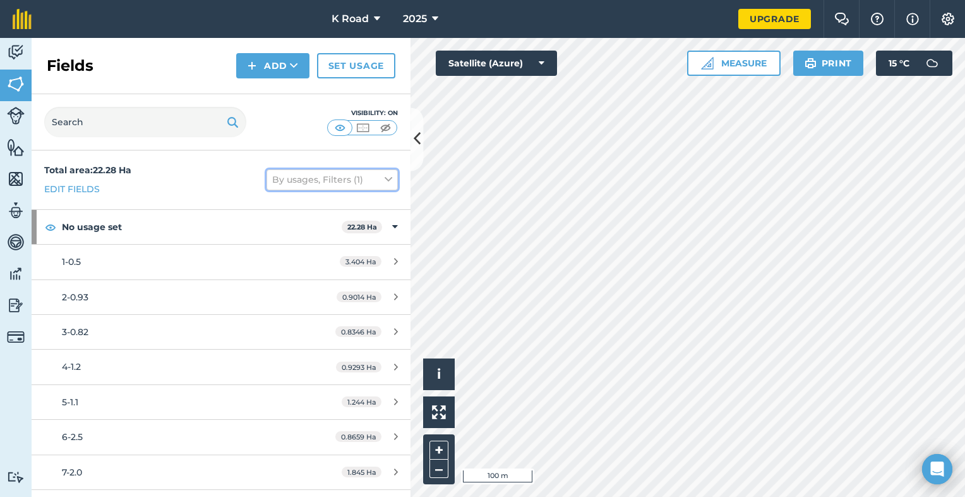
click at [341, 178] on button "By usages, Filters (1)" at bounding box center [332, 179] width 131 height 20
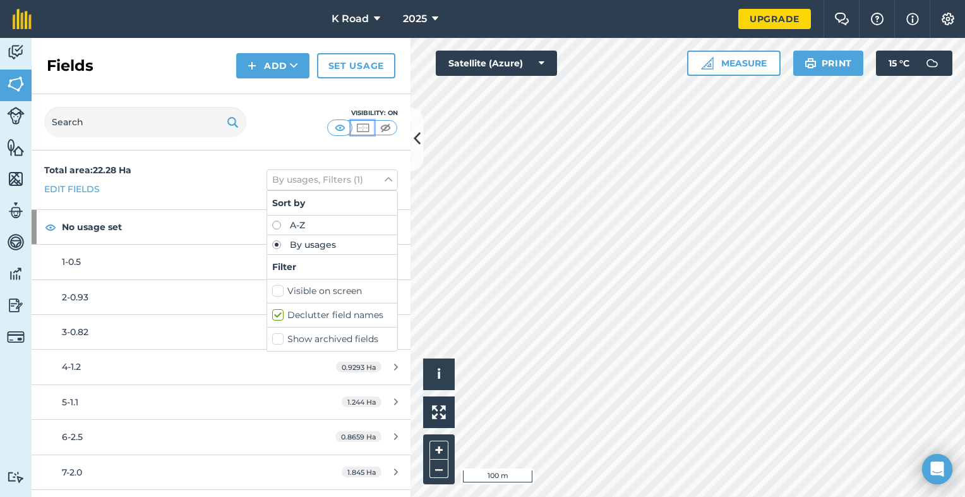
click at [364, 125] on img at bounding box center [363, 127] width 16 height 13
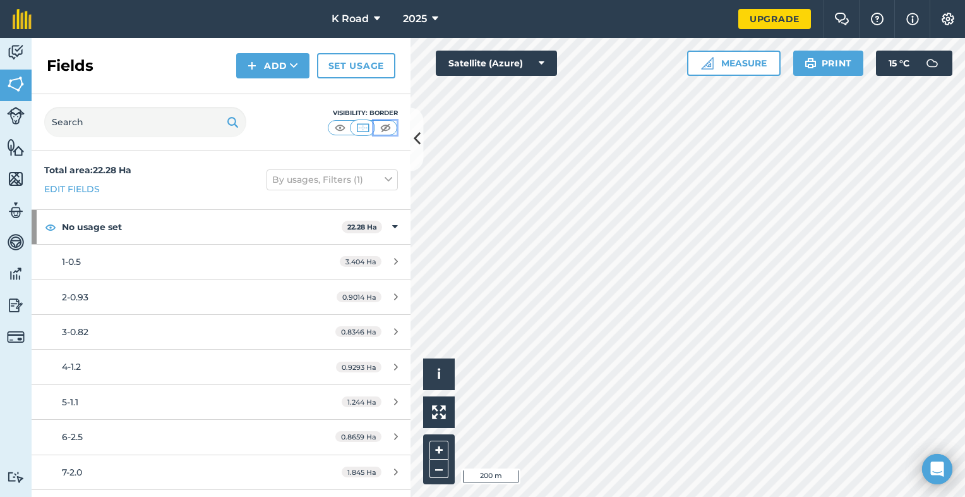
click at [388, 124] on img at bounding box center [386, 127] width 16 height 13
click at [361, 123] on img at bounding box center [363, 127] width 16 height 13
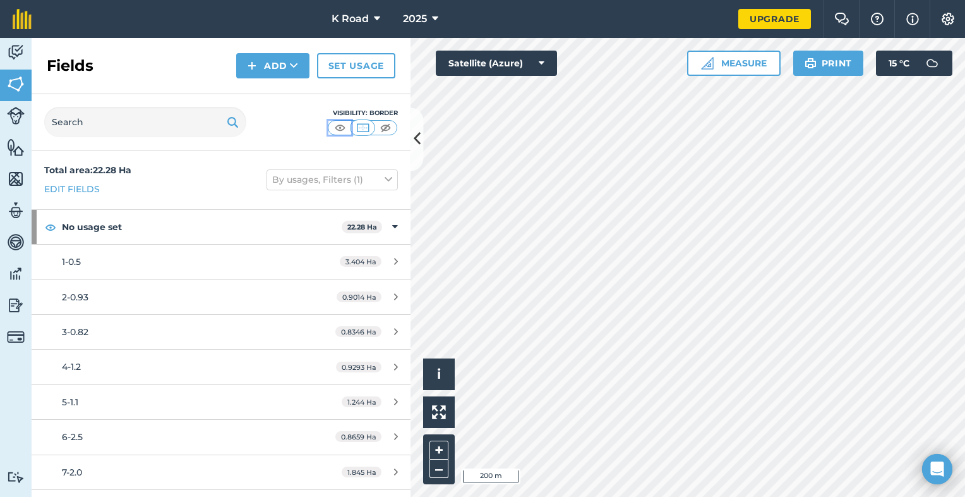
click at [340, 126] on img at bounding box center [340, 127] width 16 height 13
click at [359, 124] on img at bounding box center [363, 127] width 16 height 13
click at [418, 142] on icon at bounding box center [417, 139] width 7 height 22
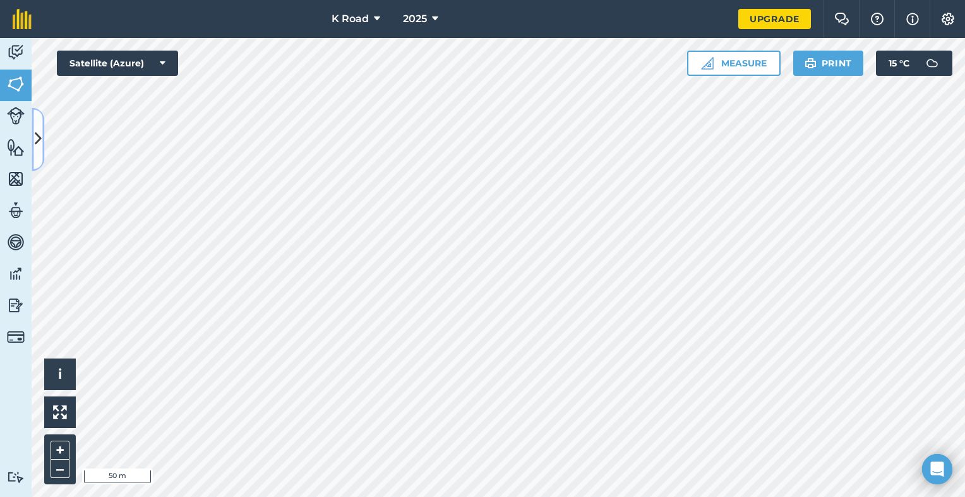
click at [33, 129] on button at bounding box center [38, 138] width 13 height 63
click at [32, 129] on div "Back More EDIT 8-13.8 EDIT Description Add extra information about your field E…" at bounding box center [32, 267] width 0 height 459
click at [0, 0] on div "EDIT Description Add extra information about your field" at bounding box center [0, 0] width 0 height 0
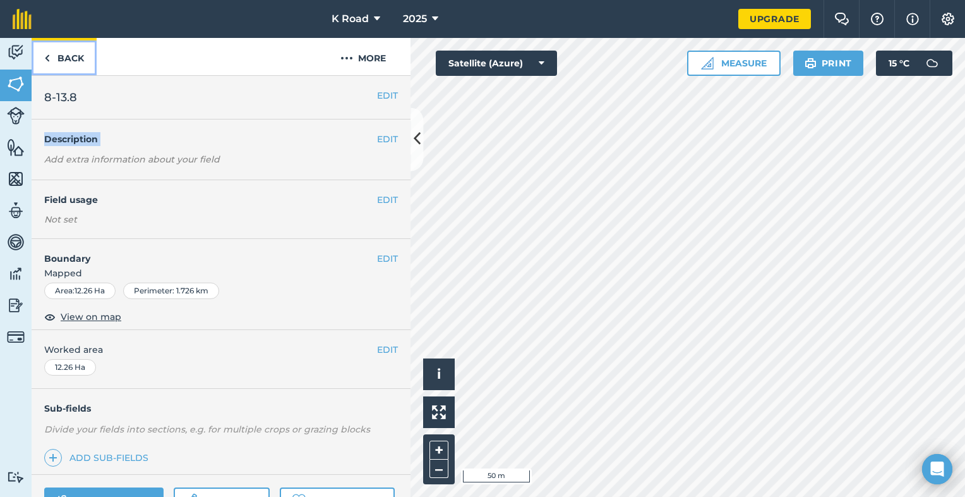
click at [71, 59] on link "Back" at bounding box center [64, 56] width 65 height 37
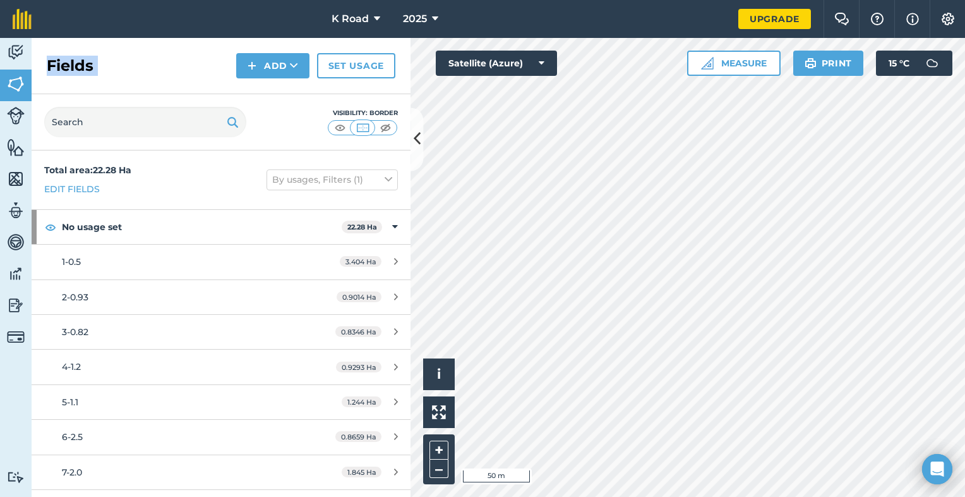
click at [71, 59] on h2 "Fields" at bounding box center [70, 66] width 47 height 20
click at [416, 152] on button at bounding box center [417, 138] width 13 height 63
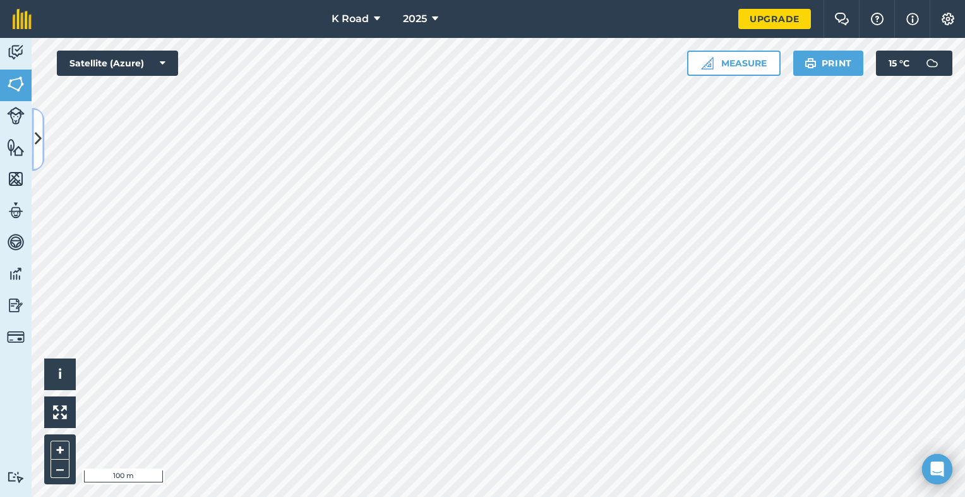
click at [35, 136] on icon at bounding box center [38, 139] width 7 height 22
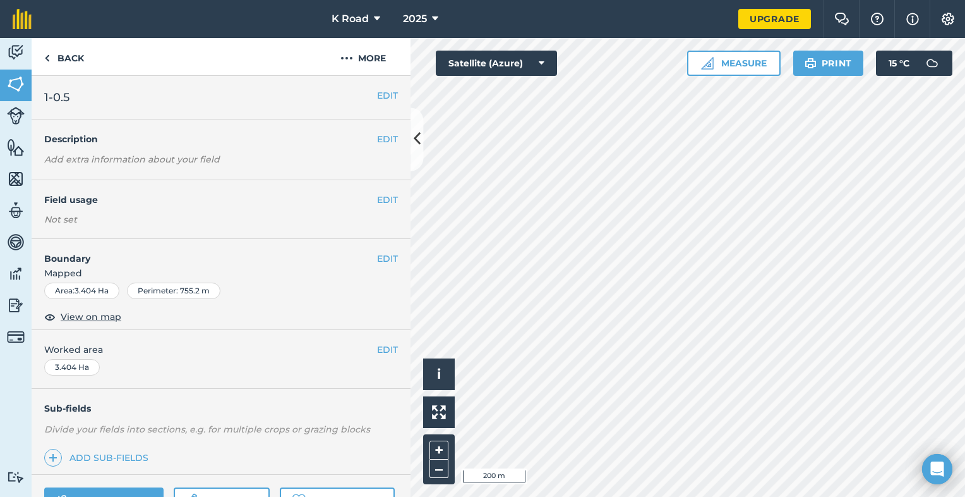
click at [70, 95] on h2 "1-0.5" at bounding box center [210, 97] width 333 height 18
click at [68, 97] on span "1-0.5" at bounding box center [56, 97] width 25 height 18
click at [383, 97] on button "EDIT" at bounding box center [387, 95] width 21 height 14
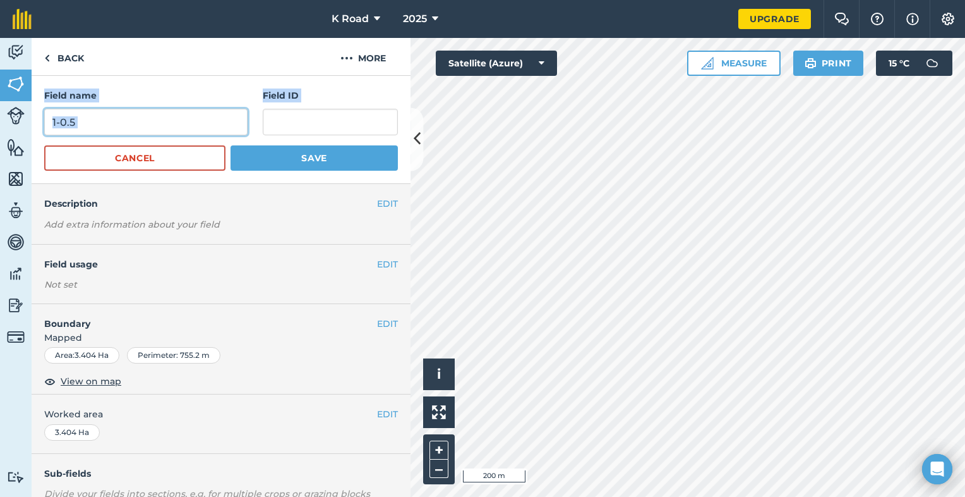
click at [75, 123] on input "1-0.5" at bounding box center [145, 122] width 203 height 27
type input "1"
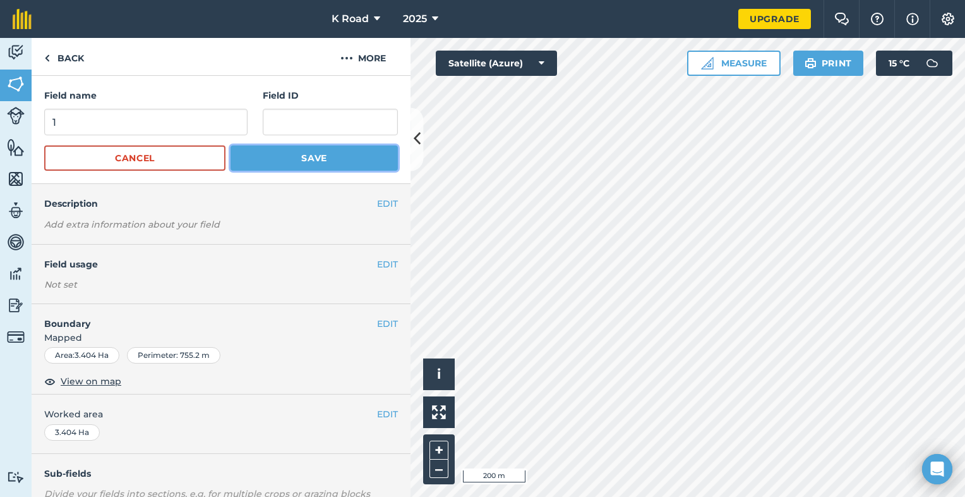
click at [258, 158] on button "Save" at bounding box center [314, 157] width 167 height 25
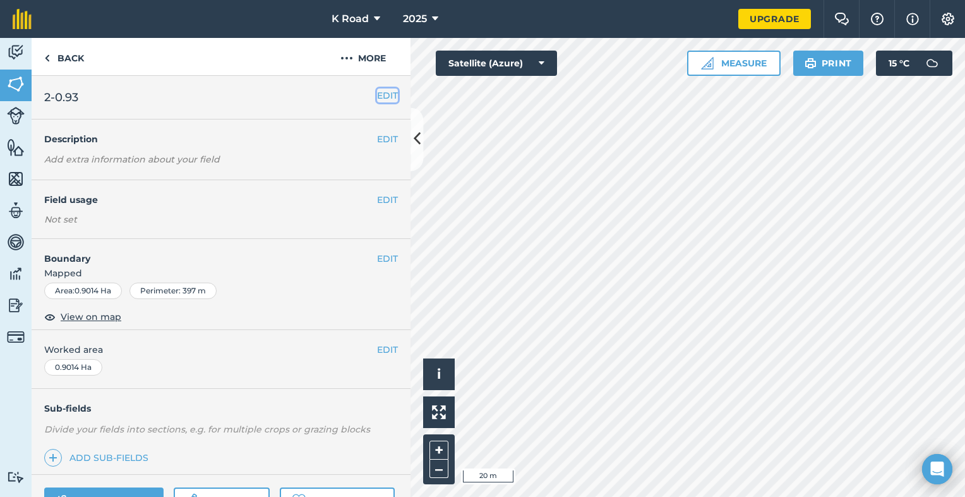
click at [377, 94] on button "EDIT" at bounding box center [387, 95] width 21 height 14
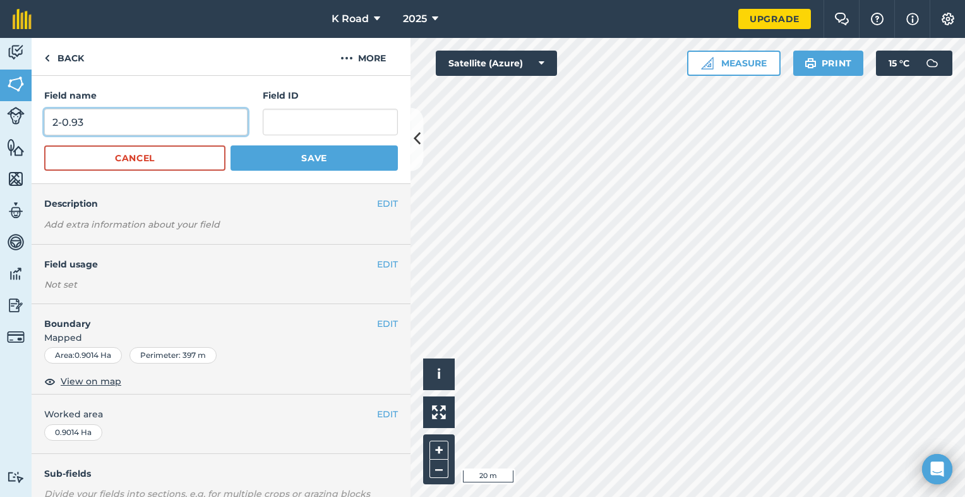
click at [81, 121] on input "2-0.93" at bounding box center [145, 122] width 203 height 27
type input "2"
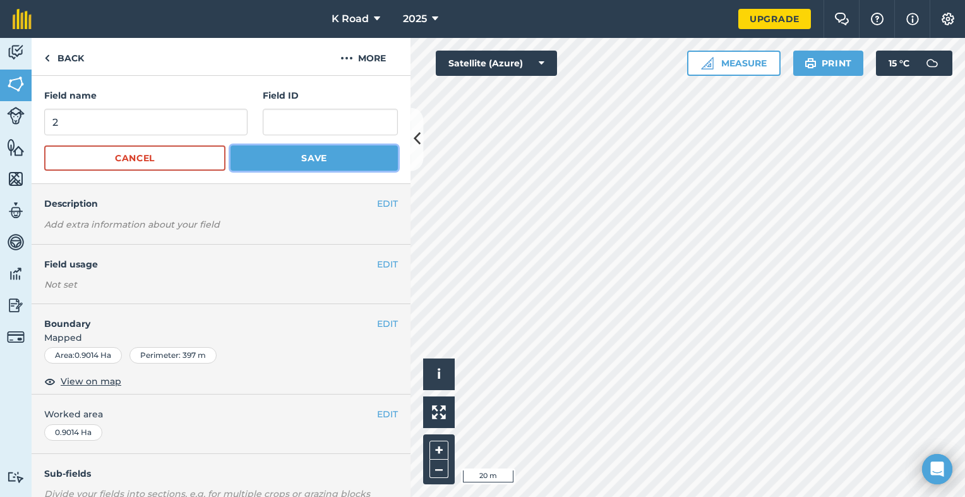
click at [248, 154] on button "Save" at bounding box center [314, 157] width 167 height 25
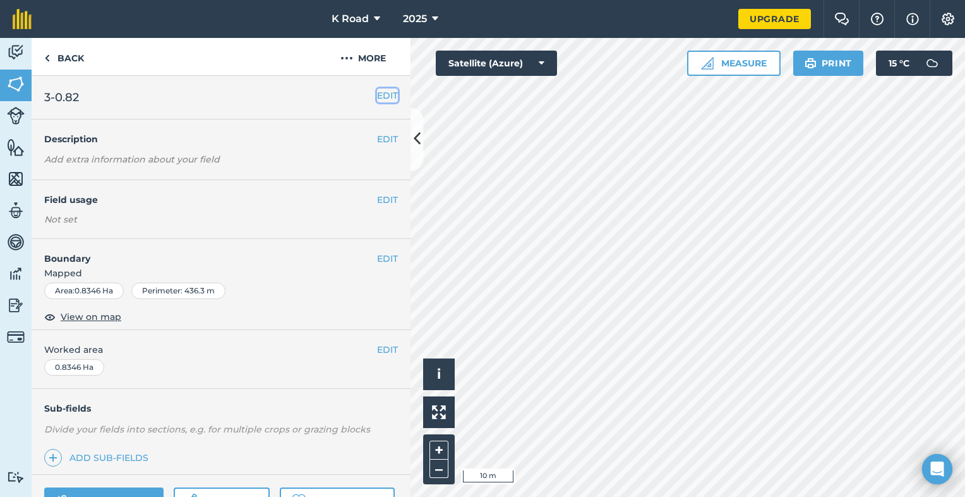
click at [377, 93] on button "EDIT" at bounding box center [387, 95] width 21 height 14
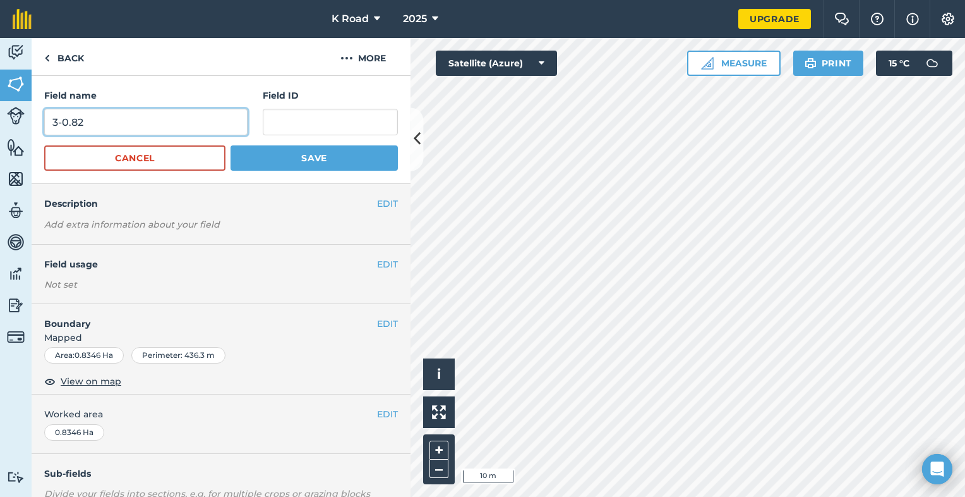
click at [87, 121] on input "3-0.82" at bounding box center [145, 122] width 203 height 27
type input "3"
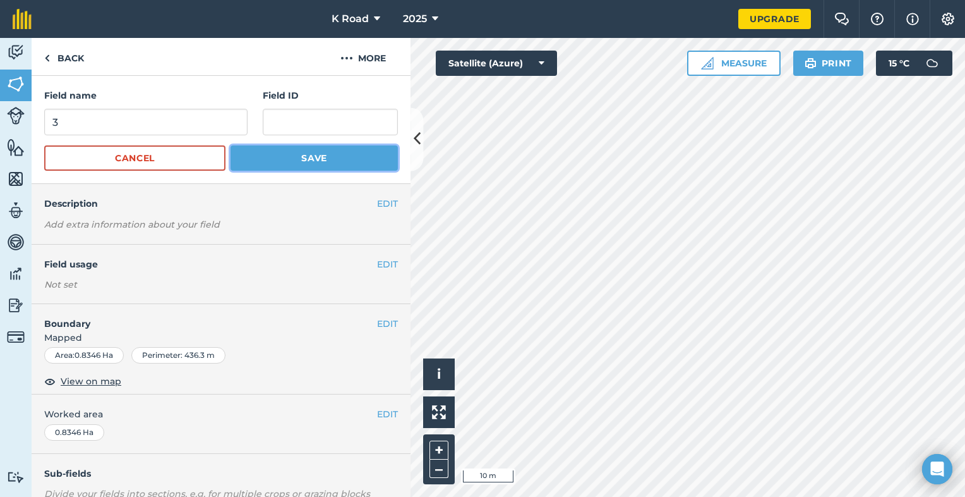
click at [313, 160] on button "Save" at bounding box center [314, 157] width 167 height 25
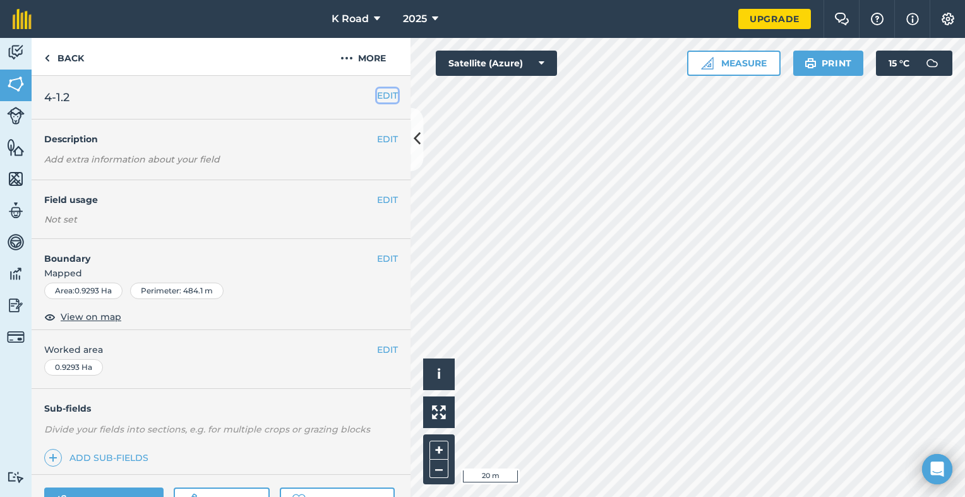
click at [377, 93] on button "EDIT" at bounding box center [387, 95] width 21 height 14
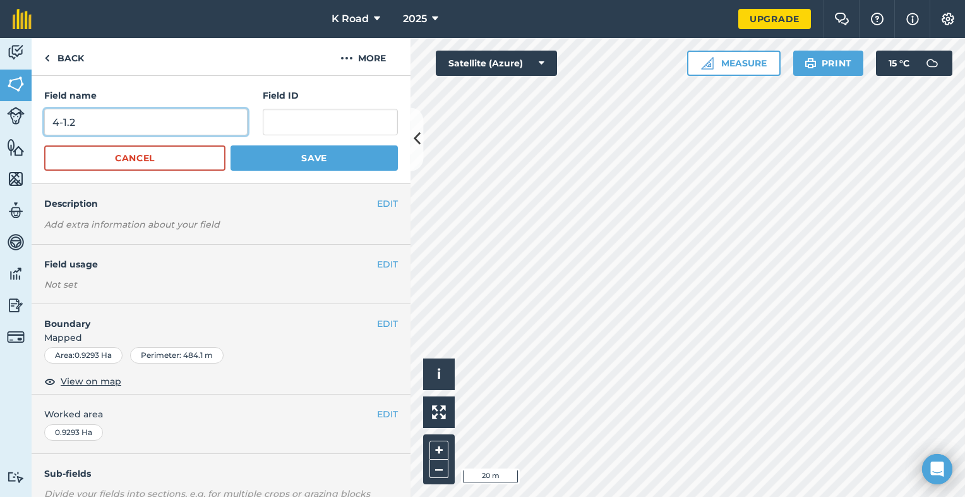
click at [75, 125] on input "4-1.2" at bounding box center [145, 122] width 203 height 27
type input "4"
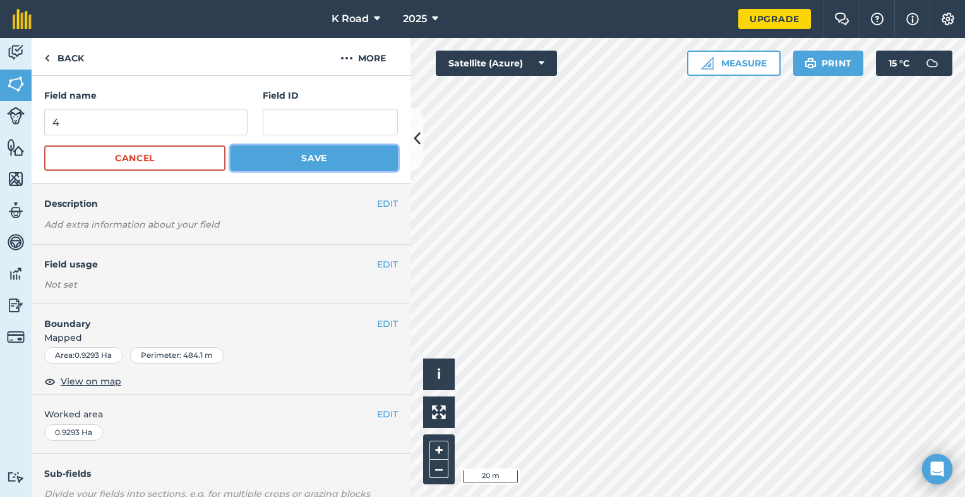
click at [270, 153] on button "Save" at bounding box center [314, 157] width 167 height 25
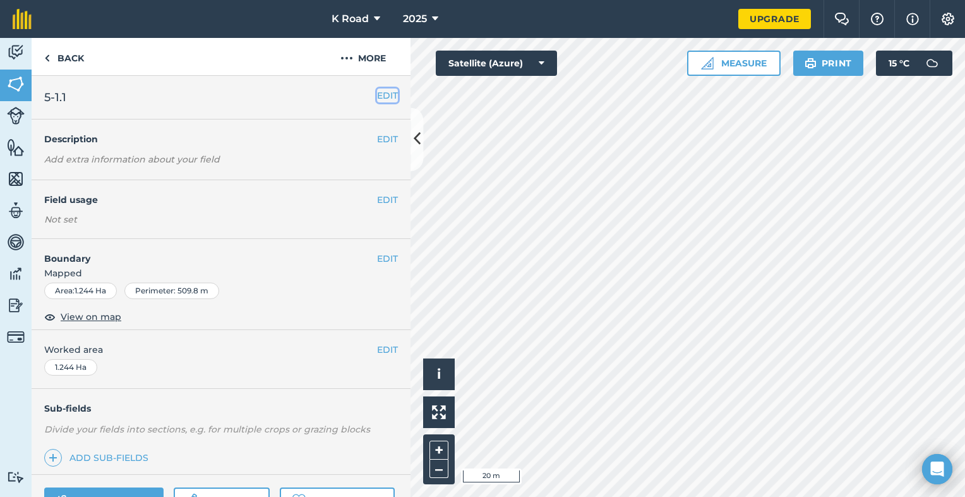
click at [377, 94] on button "EDIT" at bounding box center [387, 95] width 21 height 14
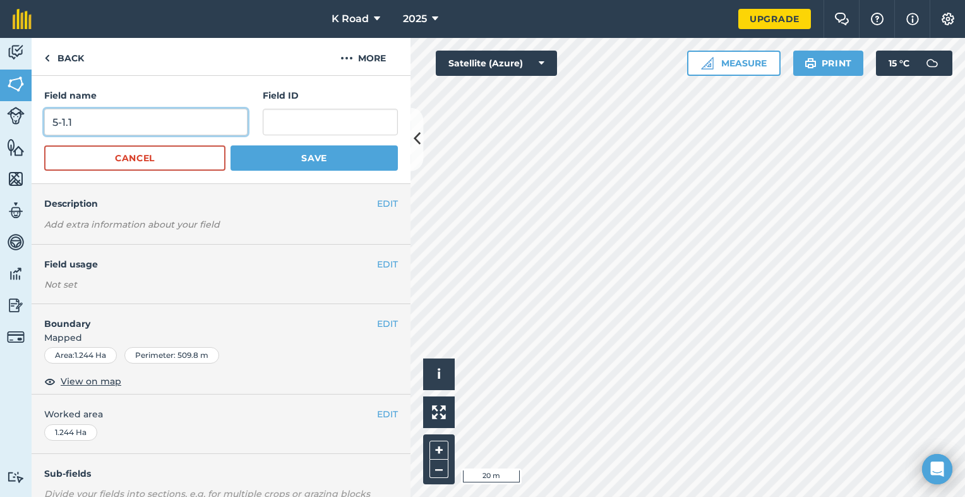
click at [69, 124] on input "5-1.1" at bounding box center [145, 122] width 203 height 27
type input "5"
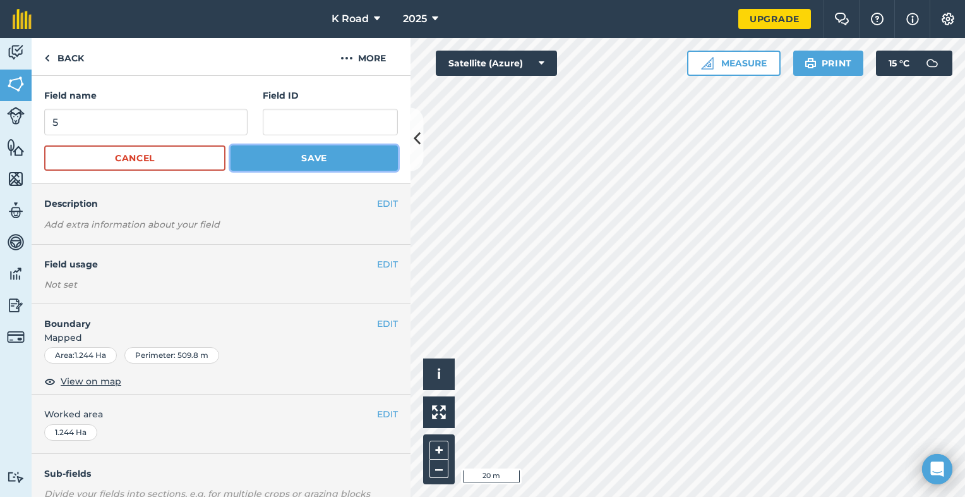
click at [294, 160] on button "Save" at bounding box center [314, 157] width 167 height 25
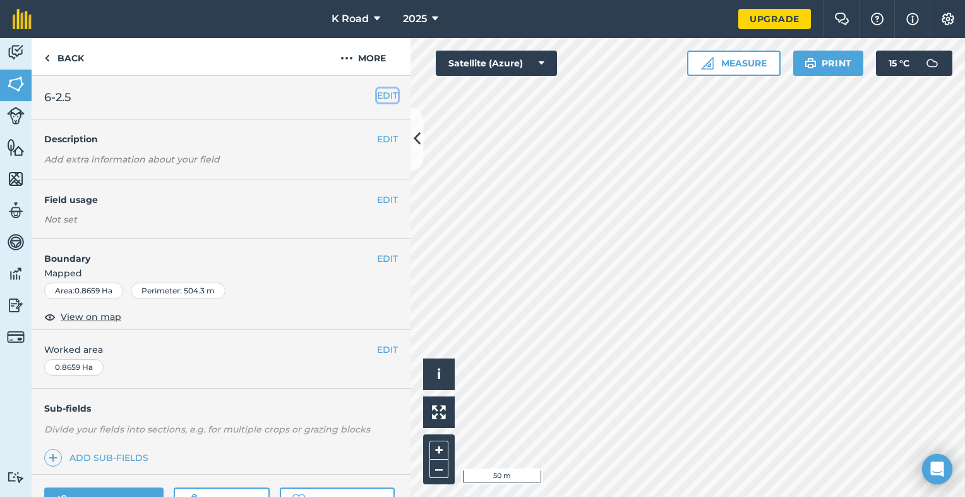
click at [380, 95] on button "EDIT" at bounding box center [387, 95] width 21 height 14
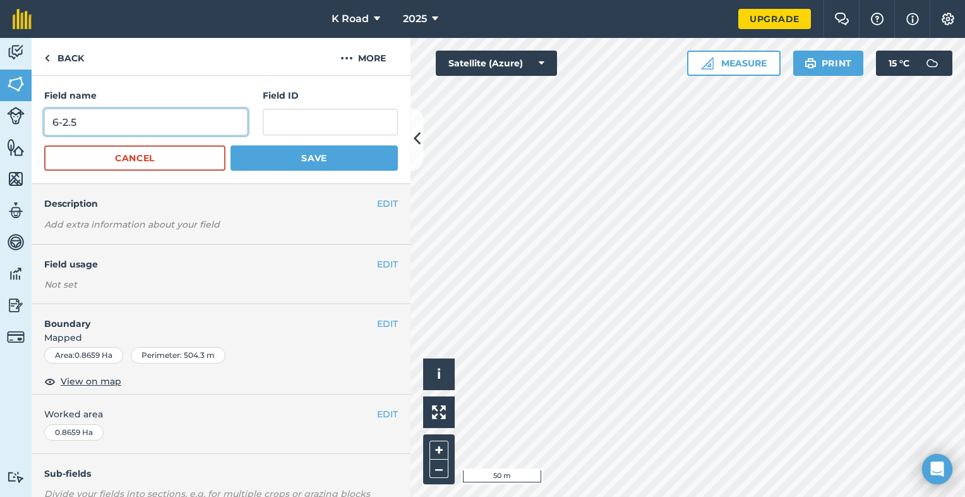
click at [76, 124] on input "6-2.5" at bounding box center [145, 122] width 203 height 27
type input "6"
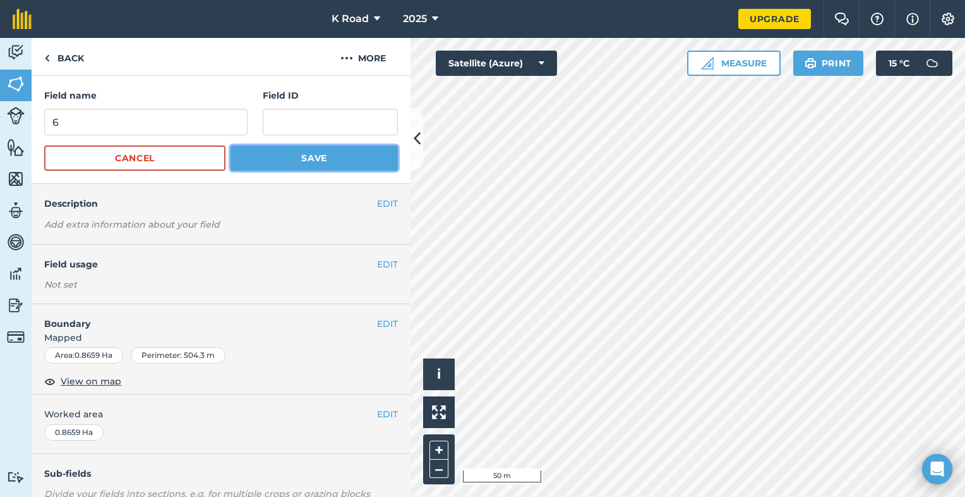
click at [296, 160] on button "Save" at bounding box center [314, 157] width 167 height 25
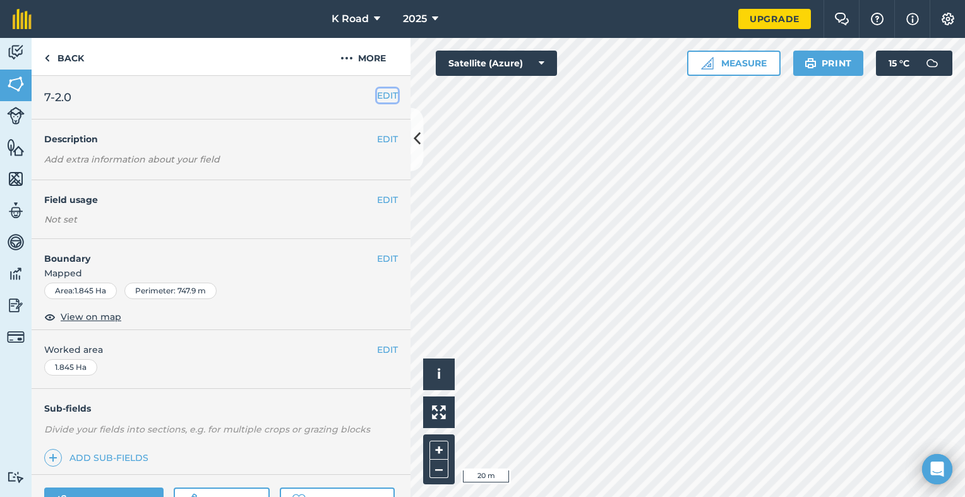
click at [377, 99] on button "EDIT" at bounding box center [387, 95] width 21 height 14
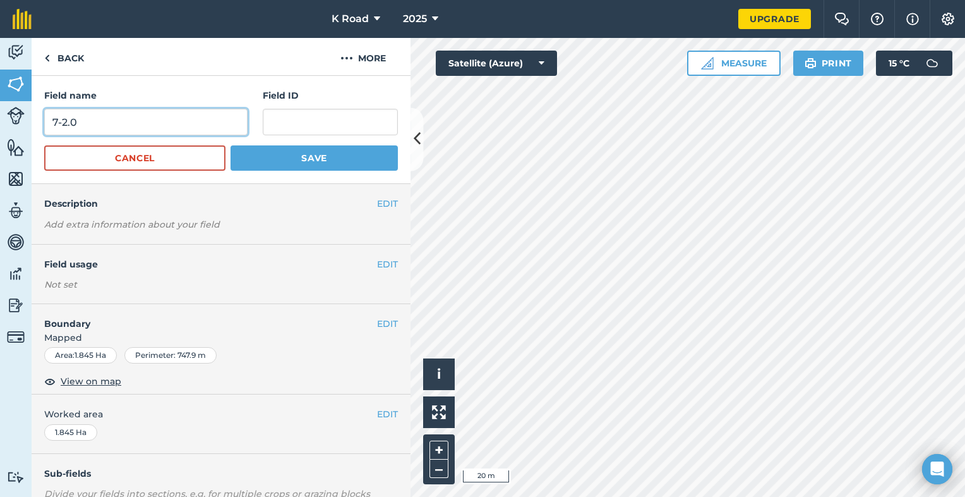
click at [80, 125] on input "7-2.0" at bounding box center [145, 122] width 203 height 27
type input "7"
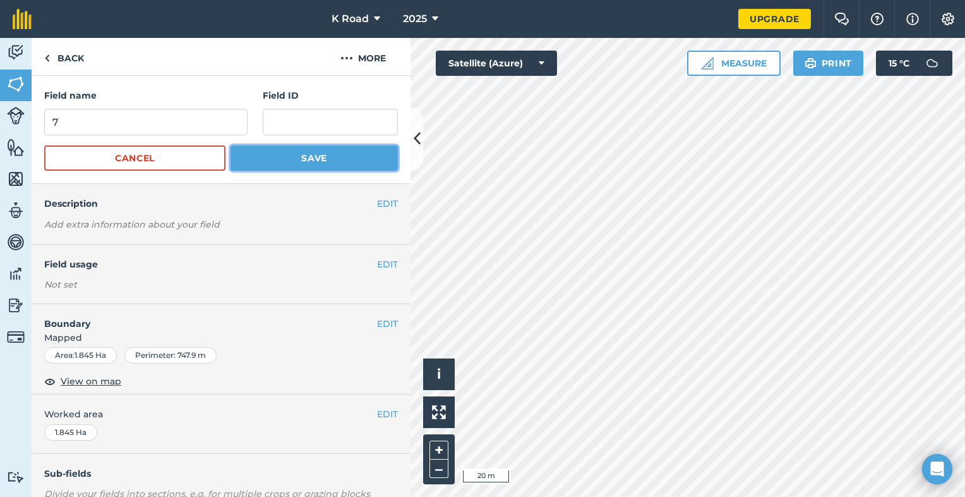
click at [282, 156] on button "Save" at bounding box center [314, 157] width 167 height 25
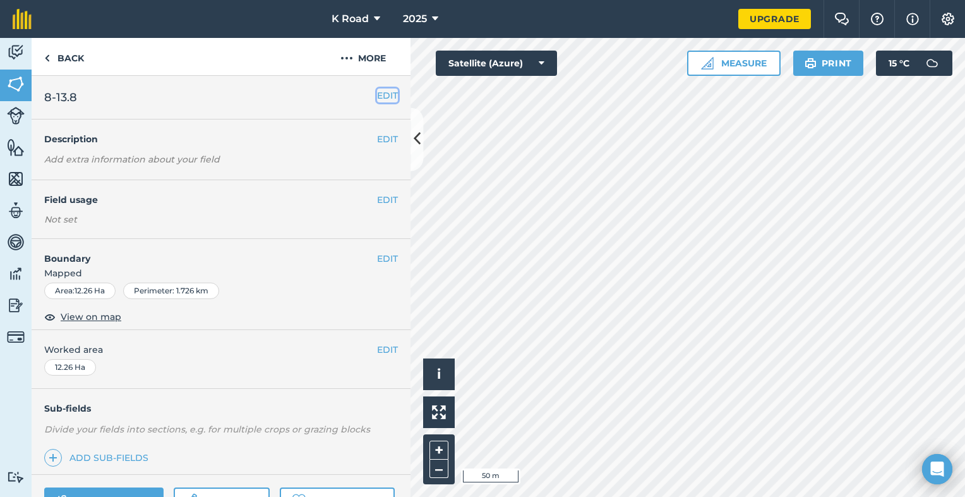
click at [377, 95] on button "EDIT" at bounding box center [387, 95] width 21 height 14
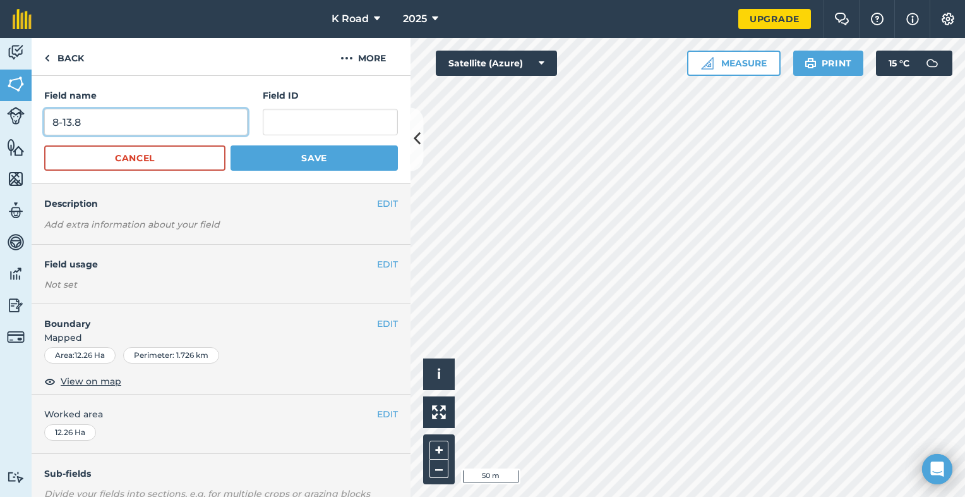
click at [90, 121] on input "8-13.8" at bounding box center [145, 122] width 203 height 27
click at [92, 121] on input "8-13.8" at bounding box center [145, 122] width 203 height 27
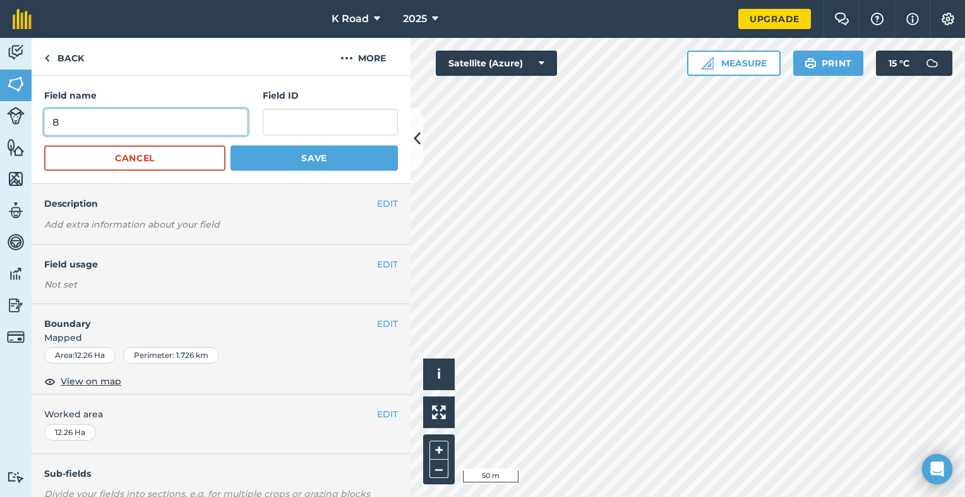
type input "8"
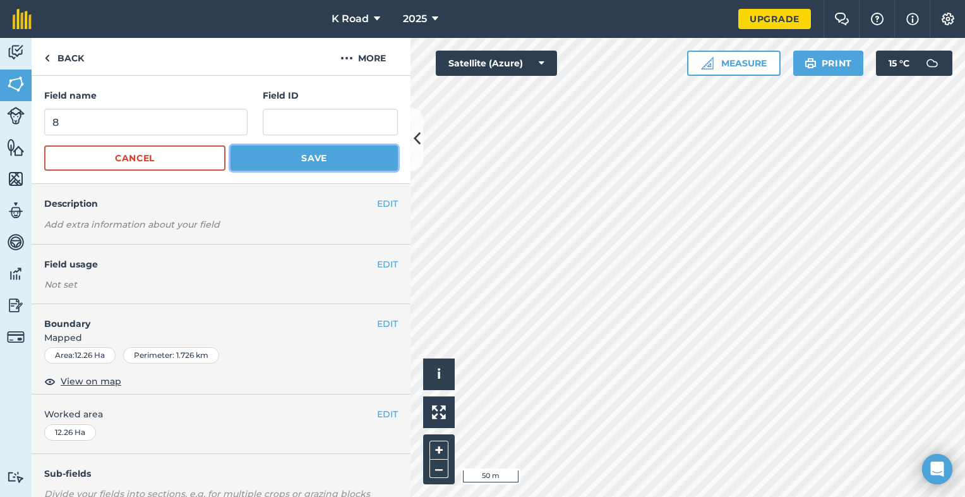
click at [290, 163] on button "Save" at bounding box center [314, 157] width 167 height 25
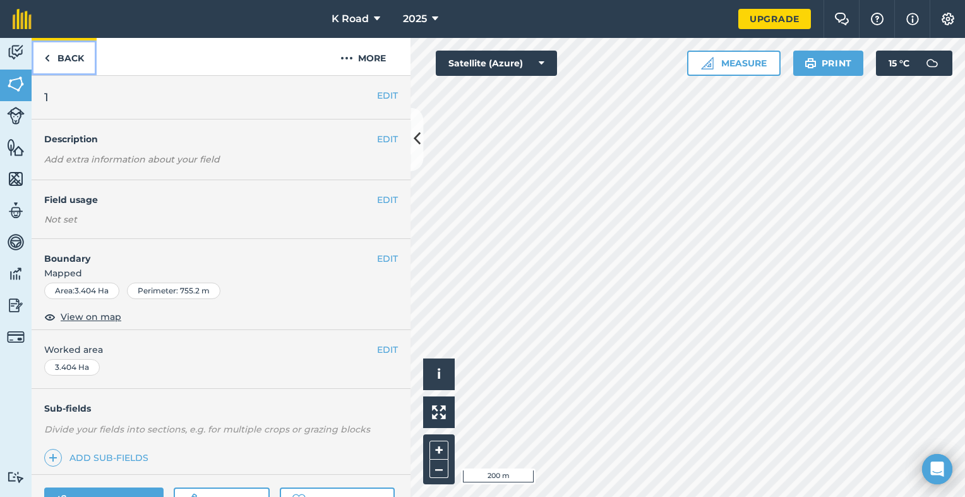
click at [52, 61] on link "Back" at bounding box center [64, 56] width 65 height 37
click at [53, 62] on link "Back" at bounding box center [64, 56] width 65 height 37
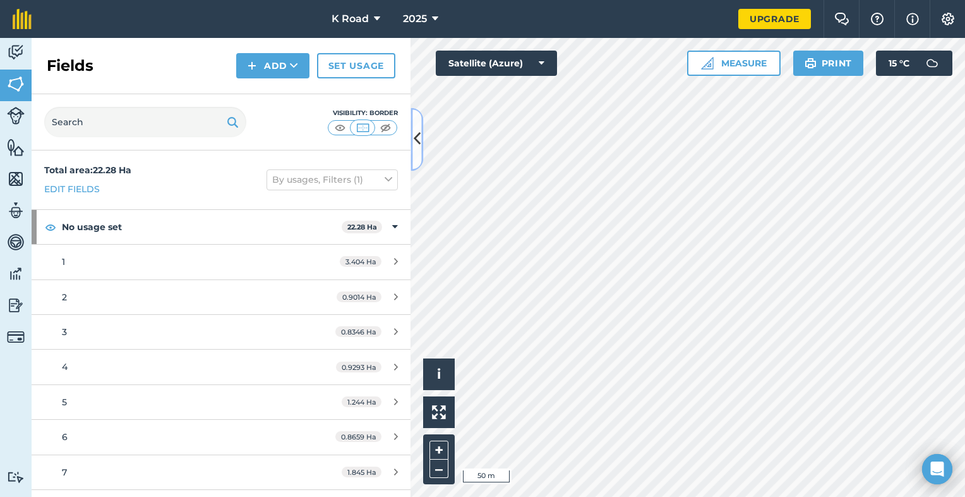
click at [414, 145] on icon at bounding box center [417, 139] width 7 height 22
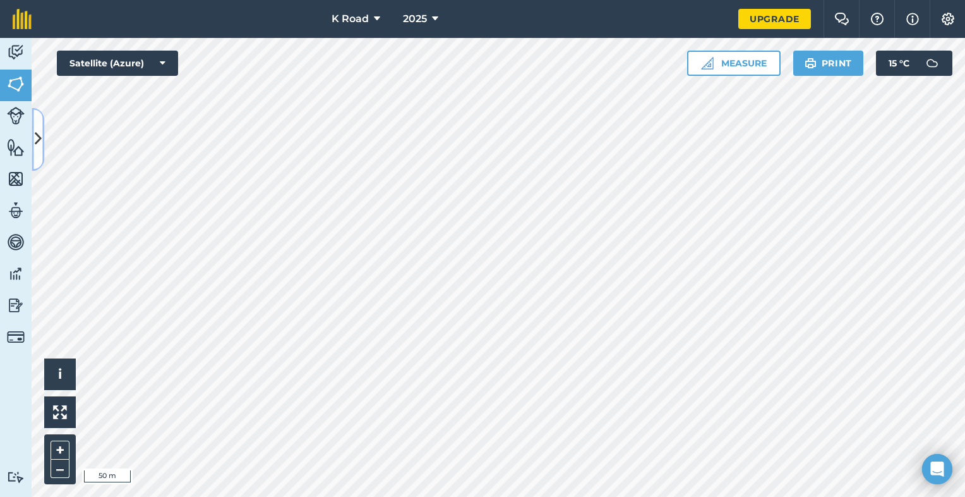
click at [38, 128] on button at bounding box center [38, 138] width 13 height 63
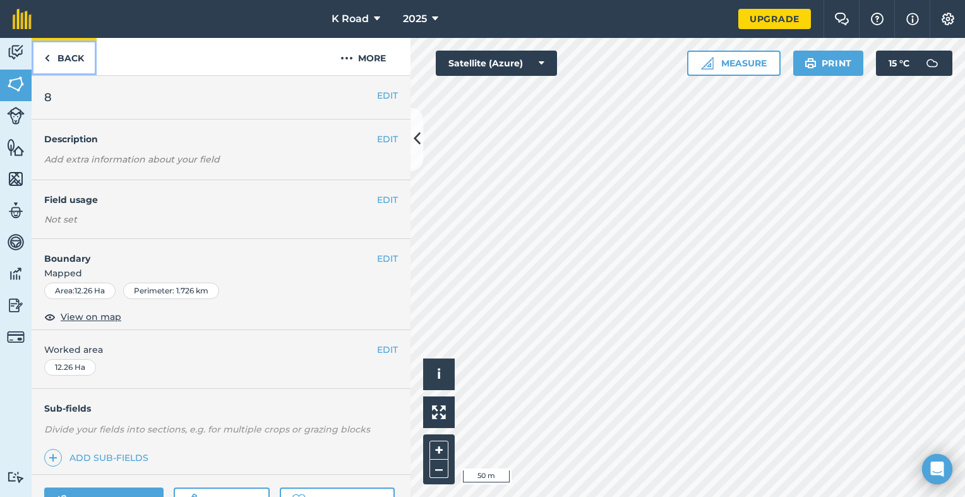
click at [73, 62] on link "Back" at bounding box center [64, 56] width 65 height 37
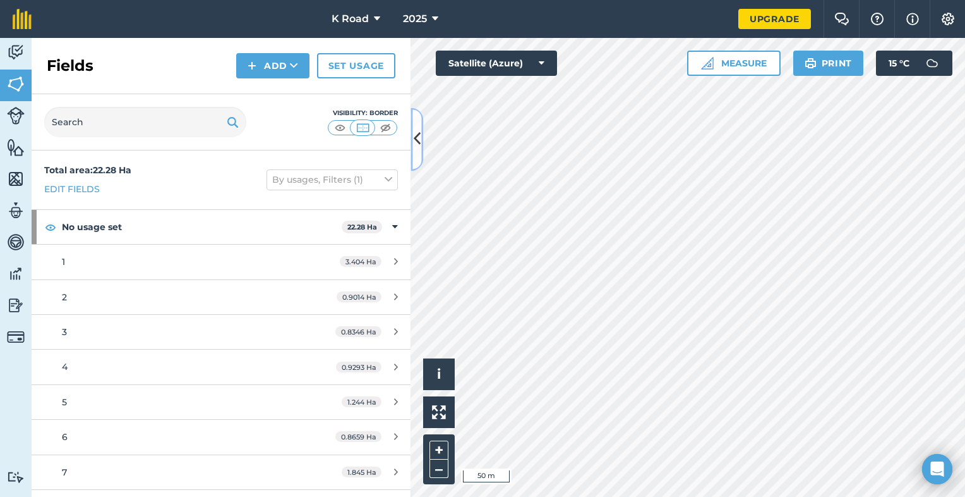
click at [416, 139] on icon at bounding box center [417, 139] width 7 height 22
click at [416, 139] on div "Activity Fields Livestock Features Maps Team Vehicles Data Reporting Billing Tu…" at bounding box center [482, 267] width 965 height 459
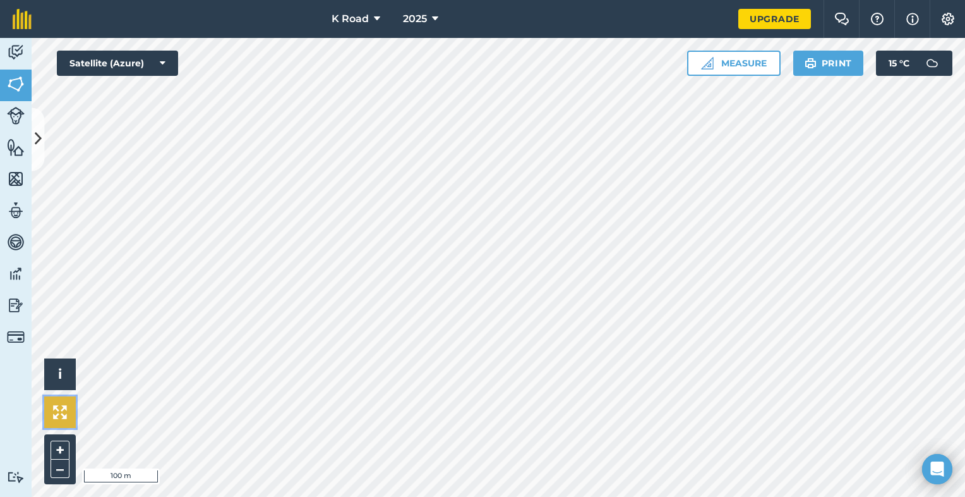
click at [54, 408] on img at bounding box center [60, 412] width 14 height 14
click at [70, 378] on button "i" at bounding box center [60, 374] width 32 height 32
click at [70, 378] on button "›" at bounding box center [60, 374] width 32 height 32
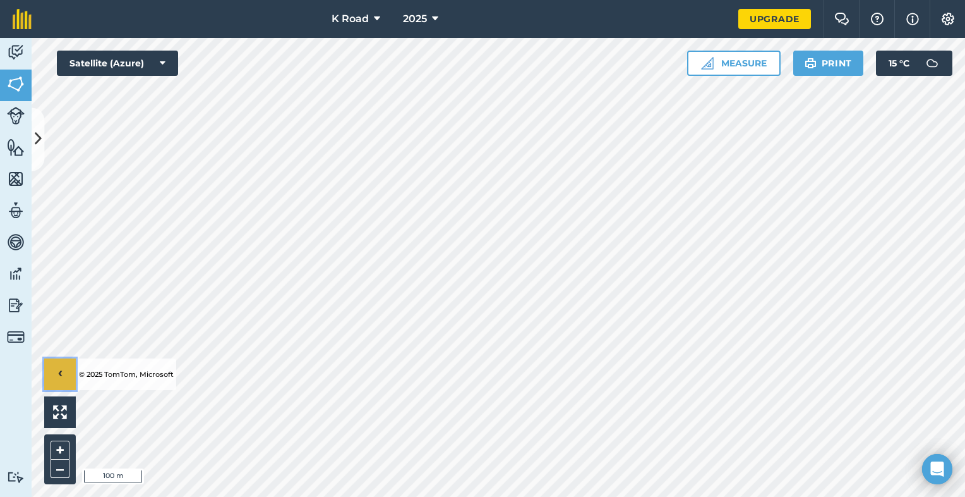
click at [70, 378] on button "›" at bounding box center [60, 374] width 32 height 32
click at [70, 378] on button "i" at bounding box center [60, 374] width 32 height 32
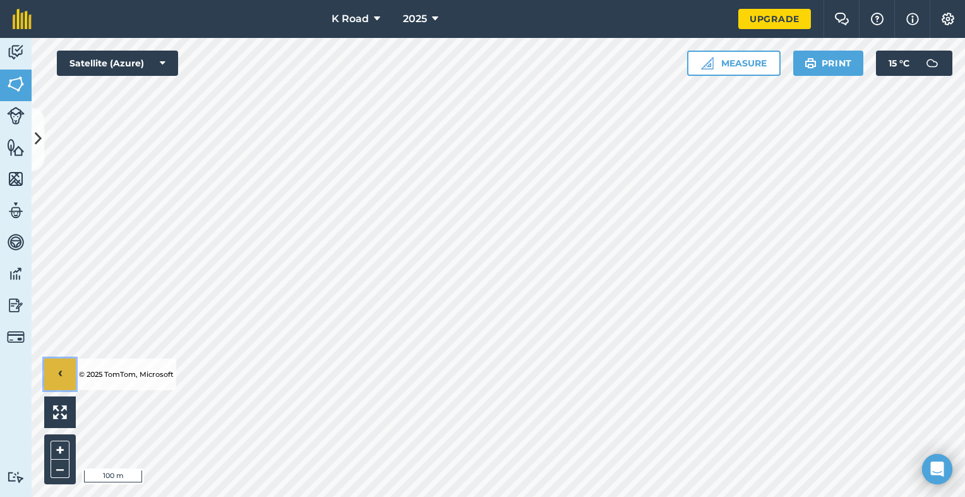
click at [70, 378] on button "›" at bounding box center [60, 374] width 32 height 32
click at [41, 142] on icon at bounding box center [38, 139] width 7 height 22
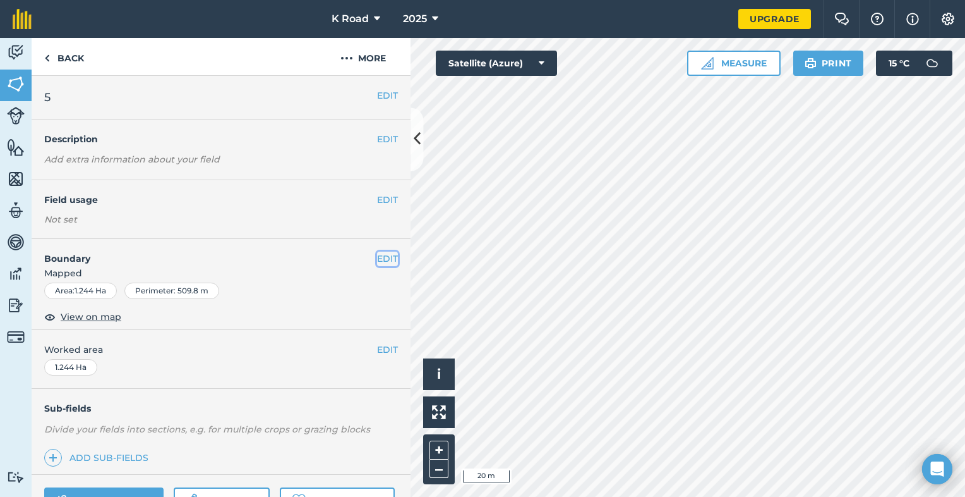
click at [377, 258] on button "EDIT" at bounding box center [387, 258] width 21 height 14
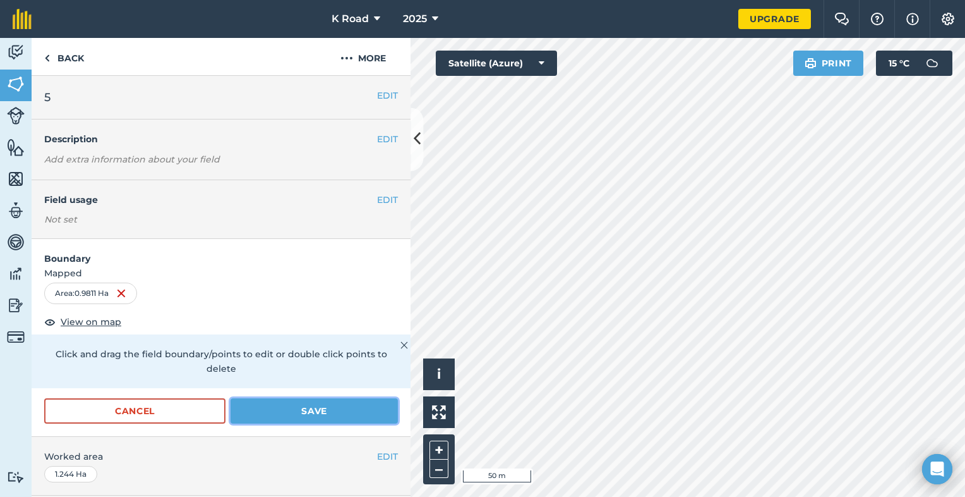
click at [308, 415] on button "Save" at bounding box center [314, 410] width 167 height 25
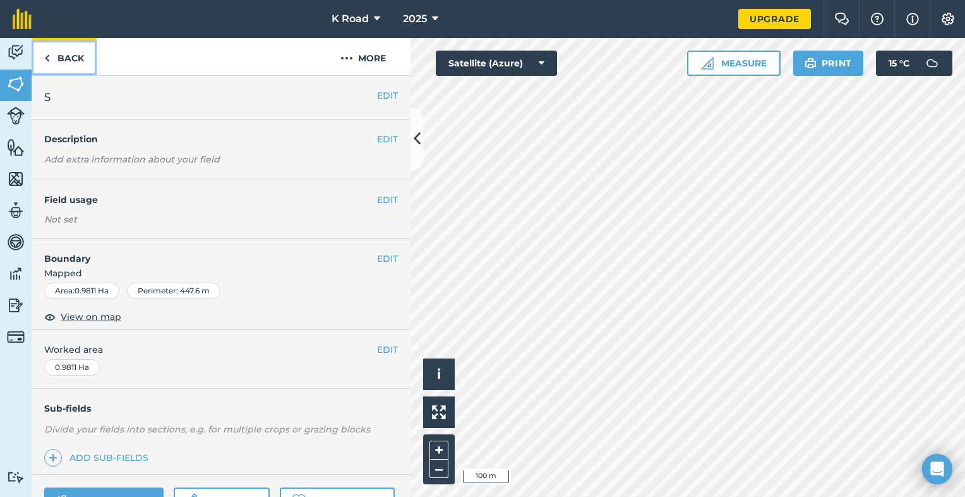
click at [65, 61] on link "Back" at bounding box center [64, 56] width 65 height 37
click at [378, 259] on button "EDIT" at bounding box center [387, 258] width 21 height 14
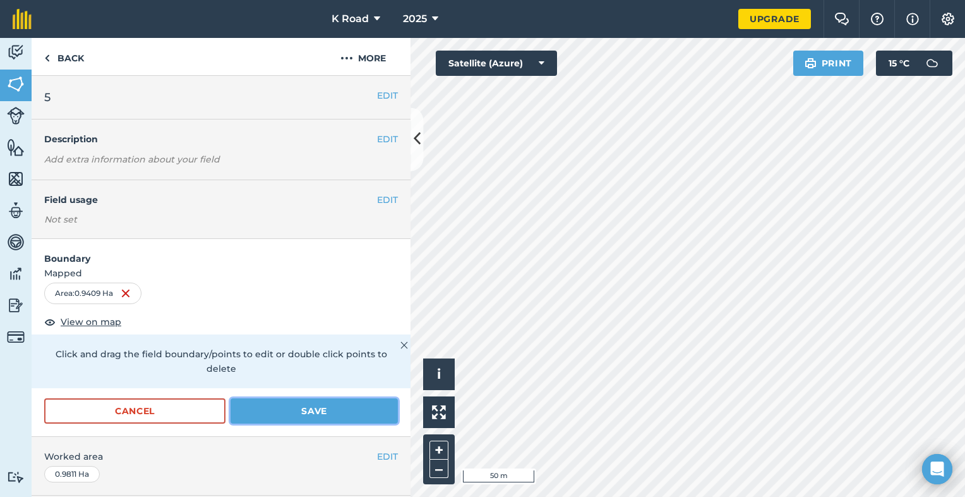
click at [306, 410] on button "Save" at bounding box center [314, 410] width 167 height 25
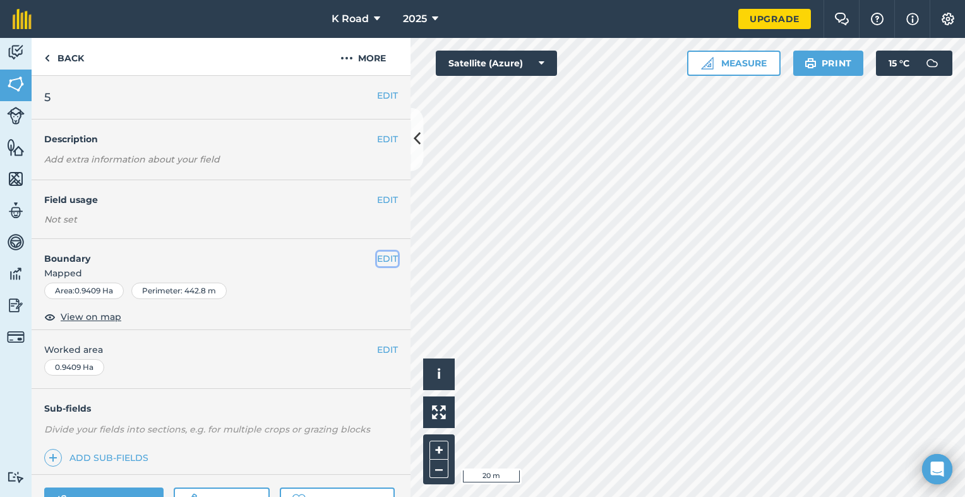
click at [379, 258] on button "EDIT" at bounding box center [387, 258] width 21 height 14
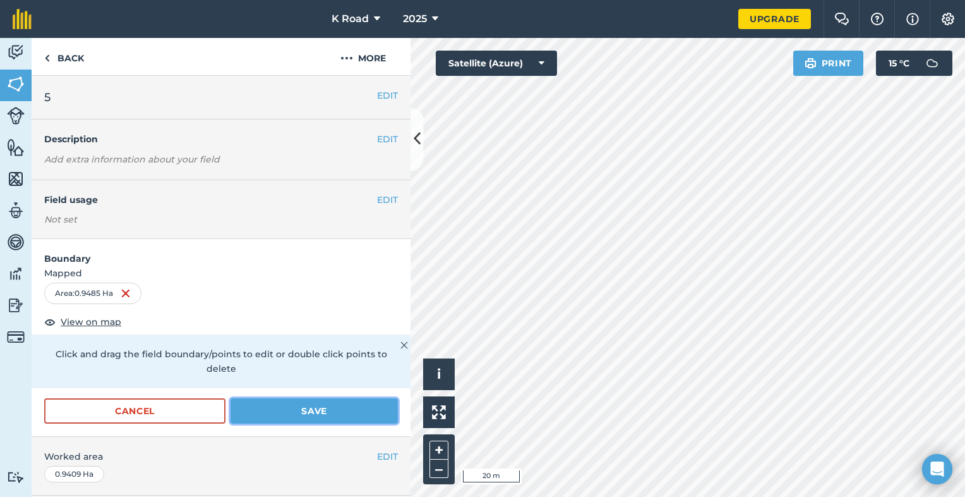
click at [335, 409] on button "Save" at bounding box center [314, 410] width 167 height 25
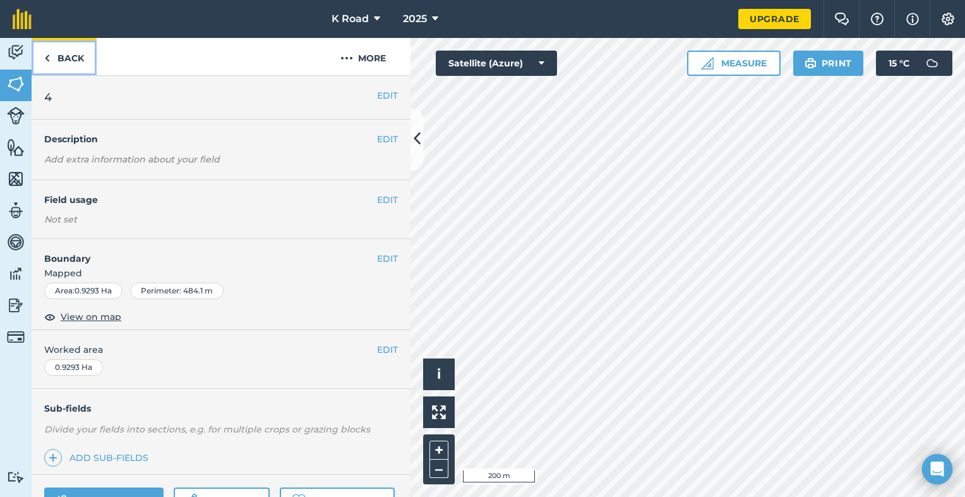
click at [73, 57] on link "Back" at bounding box center [64, 56] width 65 height 37
click at [61, 59] on link "Back" at bounding box center [64, 56] width 65 height 37
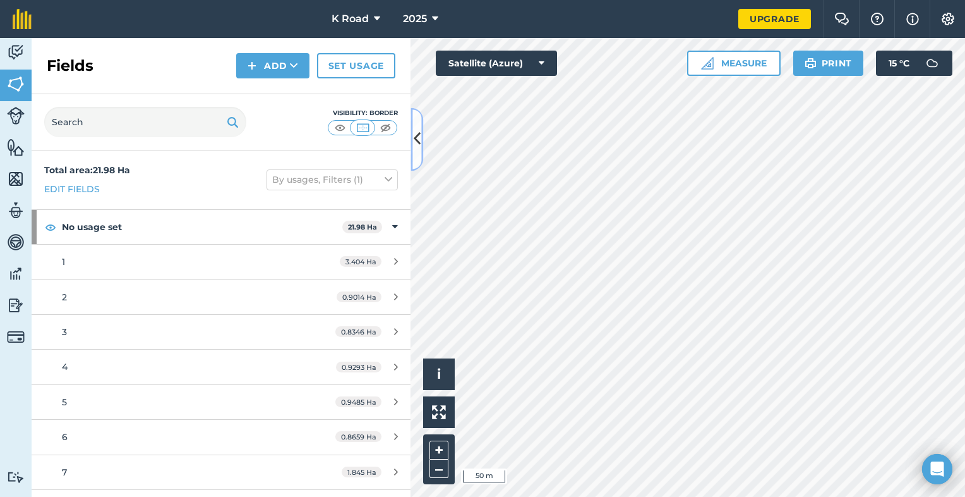
click at [412, 145] on button at bounding box center [417, 138] width 13 height 63
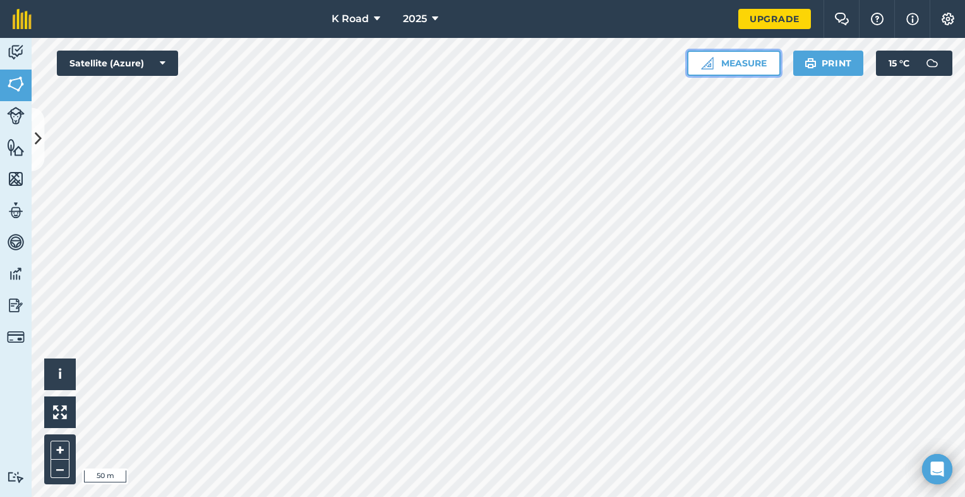
click at [729, 59] on button "Measure" at bounding box center [733, 63] width 93 height 25
click at [729, 60] on button "Measure" at bounding box center [733, 63] width 93 height 25
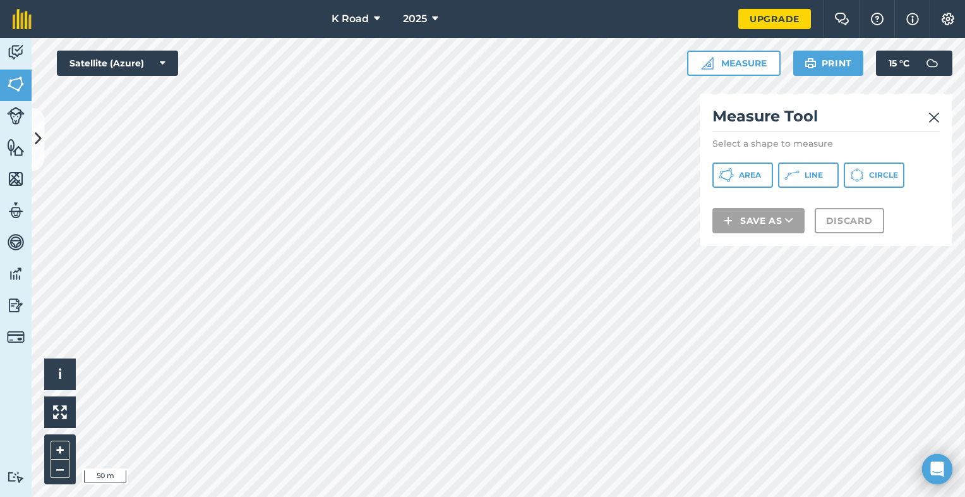
click at [934, 118] on img at bounding box center [934, 117] width 11 height 15
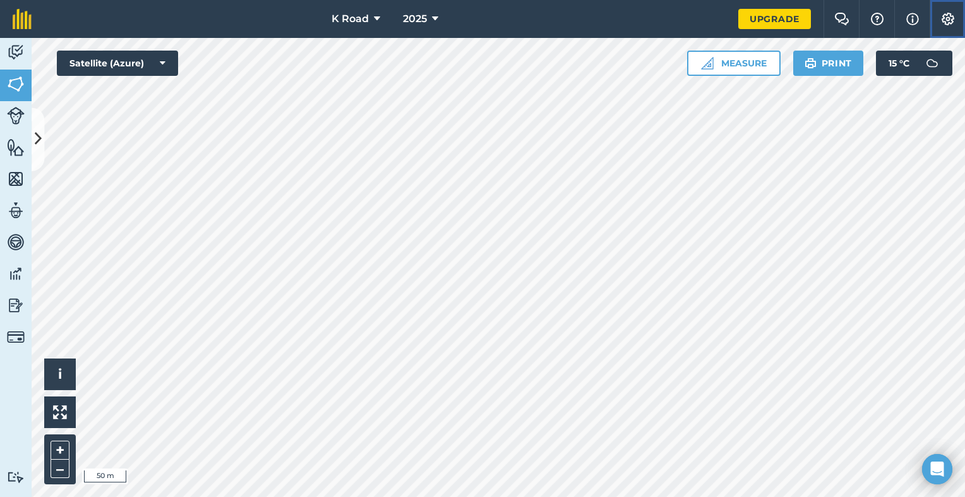
click at [947, 19] on img at bounding box center [948, 19] width 15 height 13
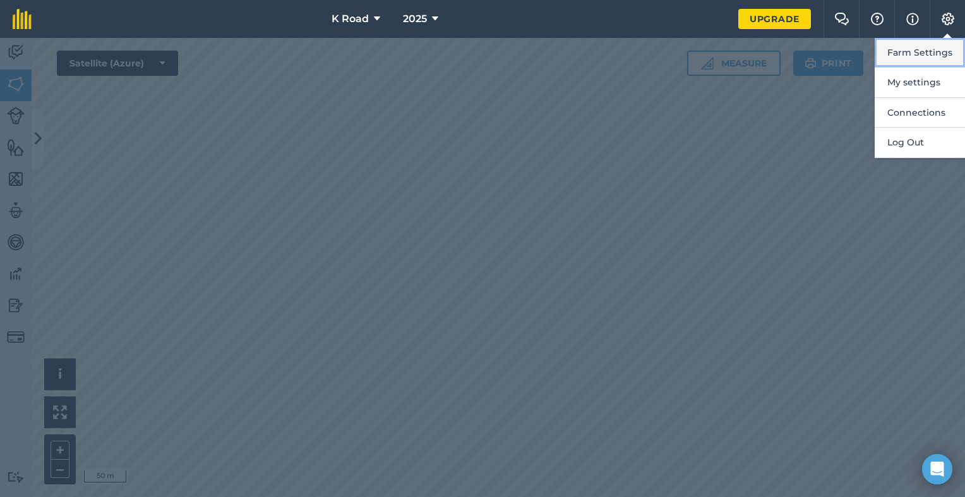
click at [937, 54] on button "Farm Settings" at bounding box center [920, 53] width 90 height 30
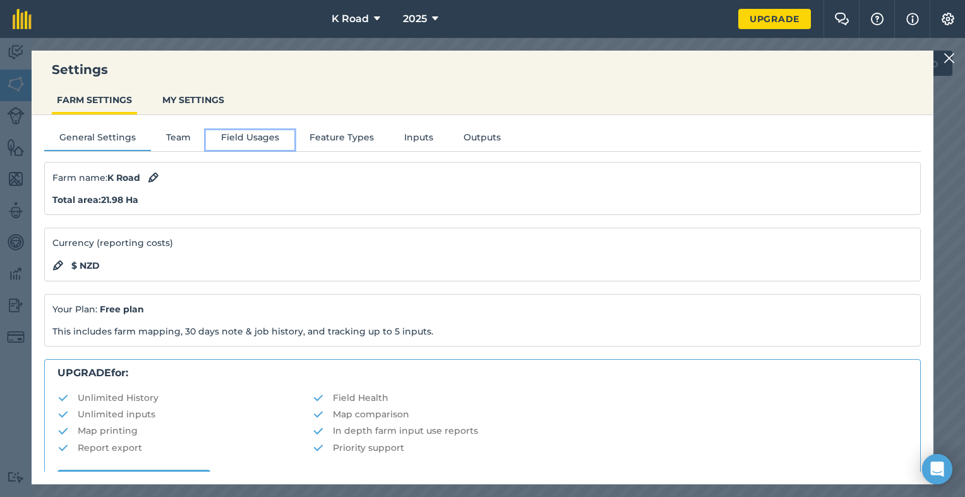
click at [246, 145] on button "Field Usages" at bounding box center [250, 139] width 88 height 19
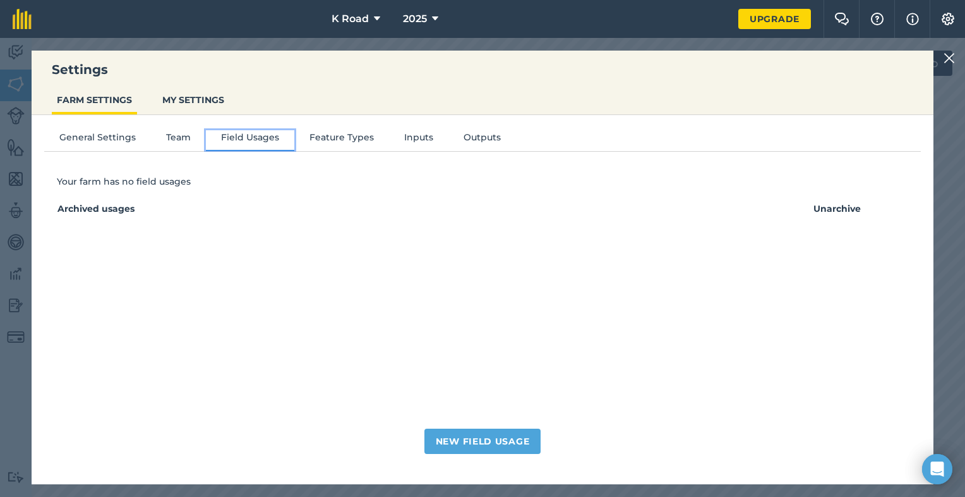
click at [246, 145] on button "Field Usages" at bounding box center [250, 139] width 88 height 19
click at [323, 139] on button "Feature Types" at bounding box center [341, 139] width 95 height 19
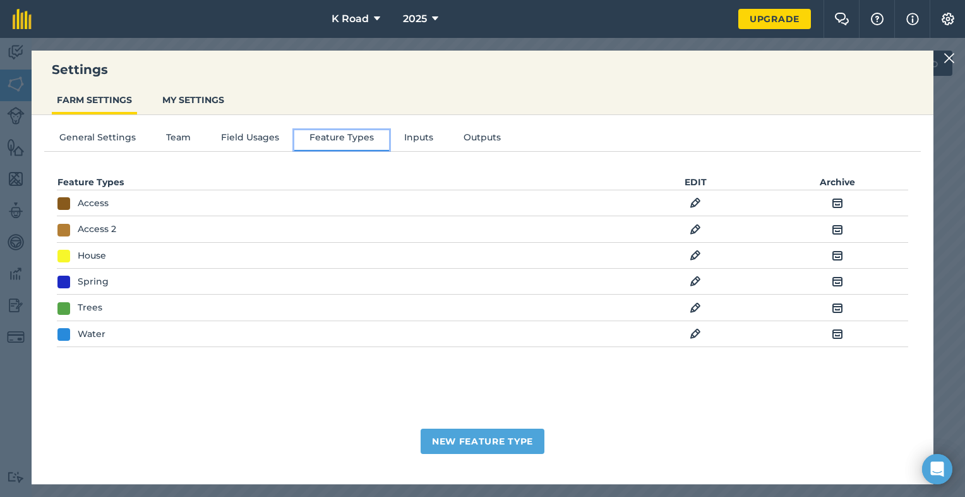
click at [323, 139] on button "Feature Types" at bounding box center [341, 139] width 95 height 19
click at [409, 139] on button "Inputs" at bounding box center [418, 139] width 59 height 19
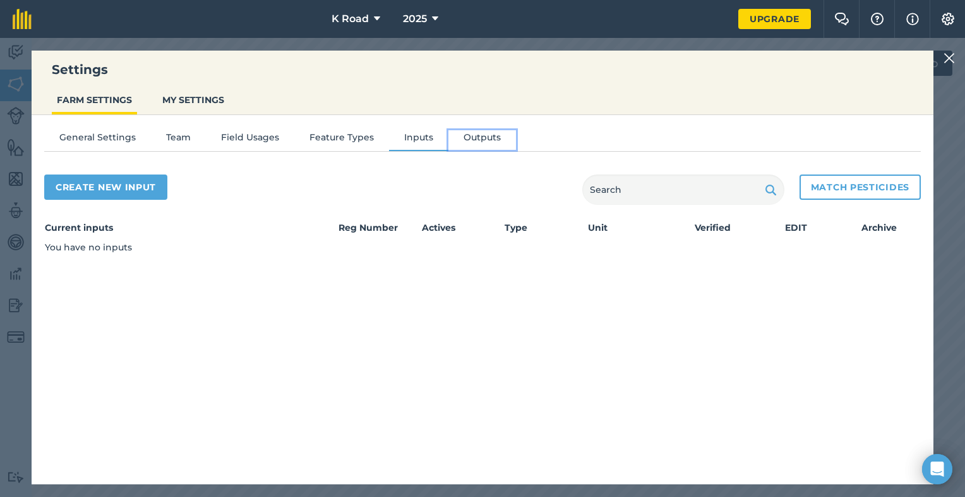
click at [469, 136] on button "Outputs" at bounding box center [483, 139] width 68 height 19
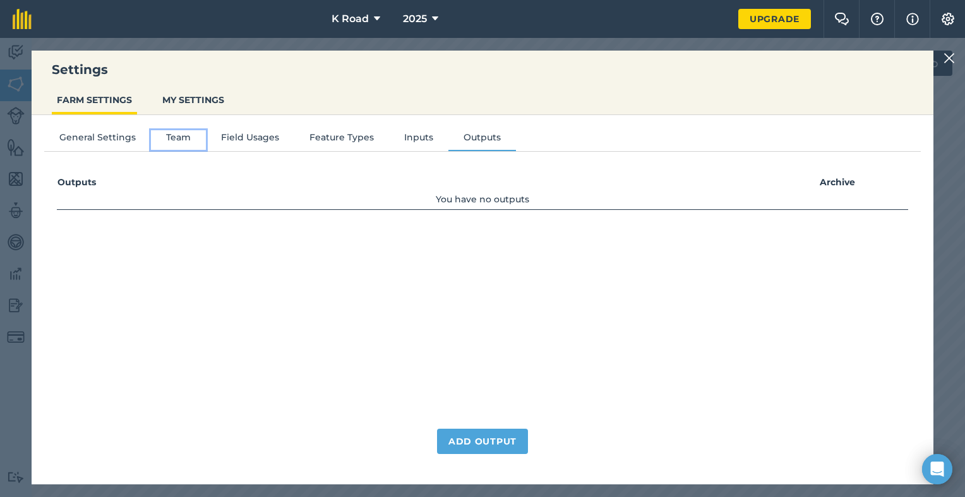
click at [172, 140] on button "Team" at bounding box center [178, 139] width 55 height 19
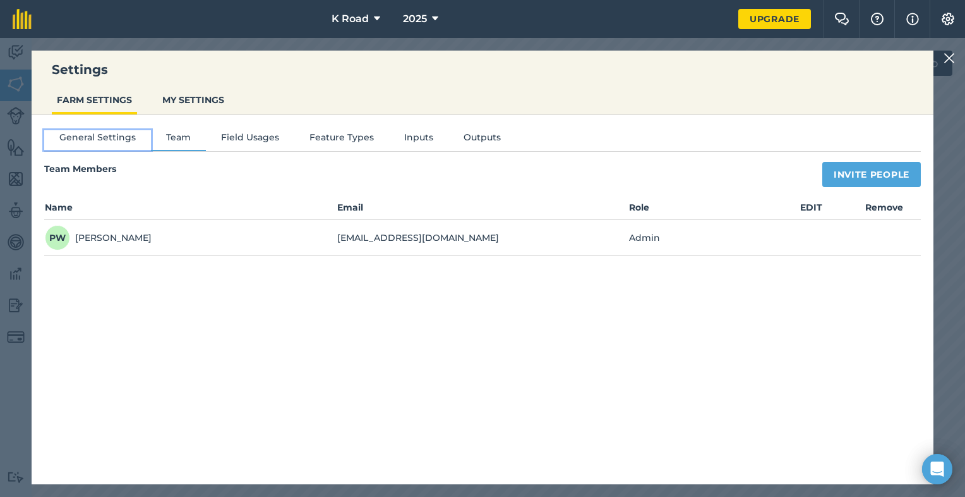
click at [105, 133] on button "General Settings" at bounding box center [97, 139] width 107 height 19
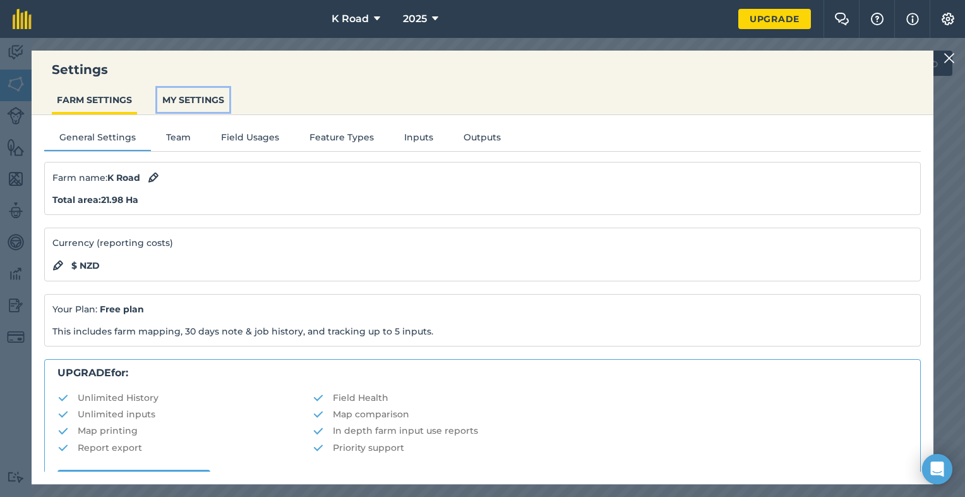
click at [201, 97] on button "MY SETTINGS" at bounding box center [193, 100] width 72 height 24
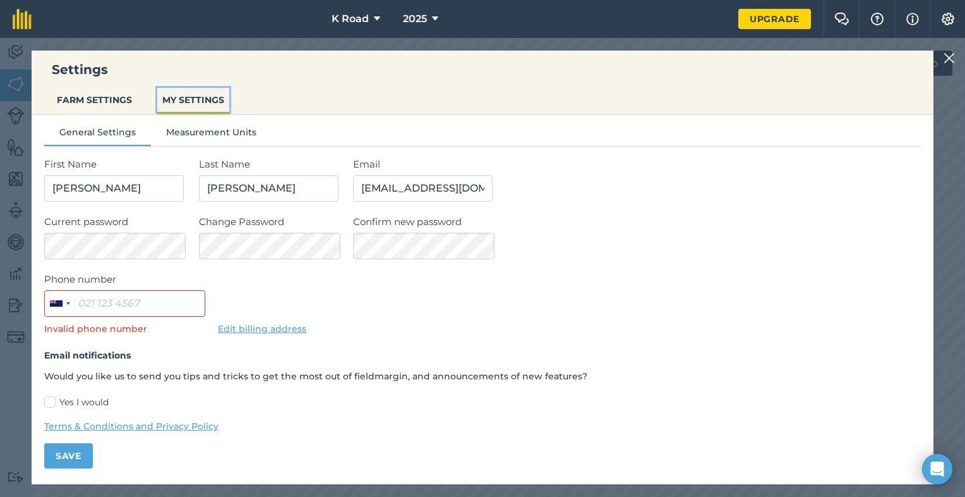
scroll to position [6, 0]
click at [949, 56] on img at bounding box center [949, 58] width 11 height 15
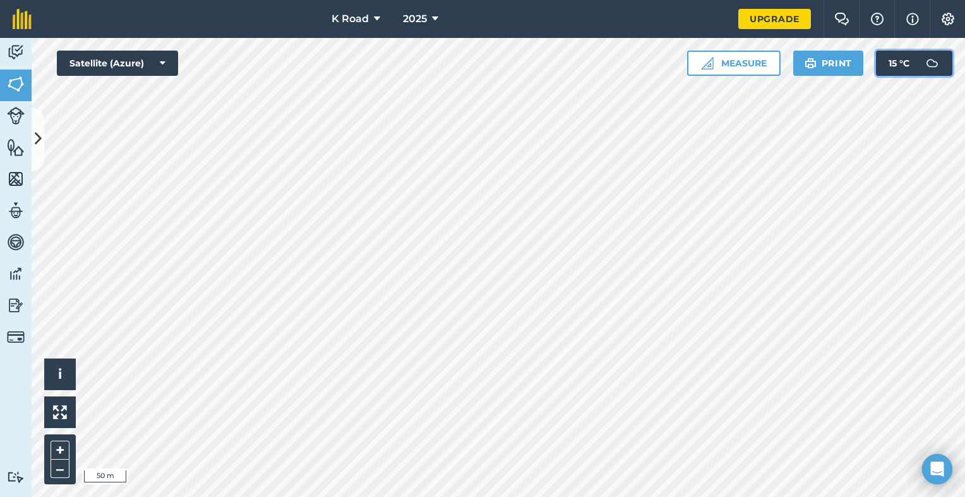
click at [949, 56] on button "15 ° C" at bounding box center [914, 63] width 76 height 25
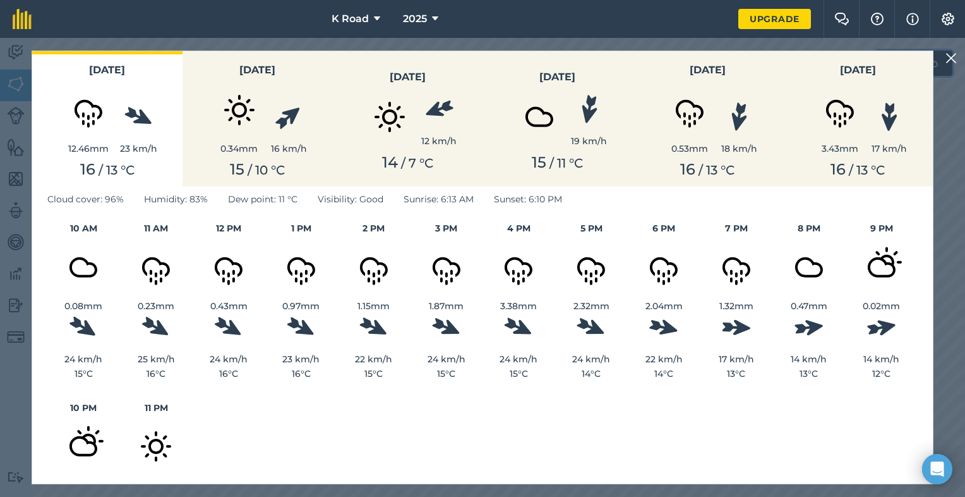
scroll to position [0, 0]
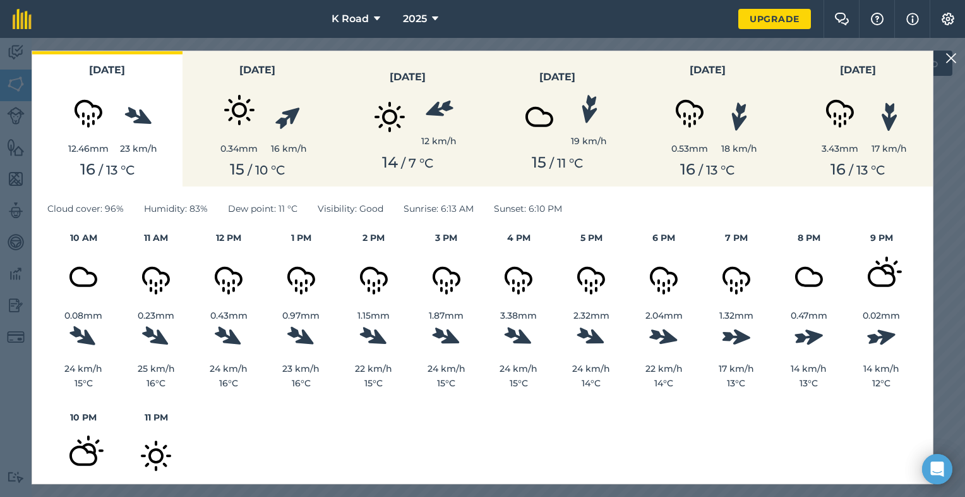
click at [953, 57] on img at bounding box center [951, 58] width 11 height 15
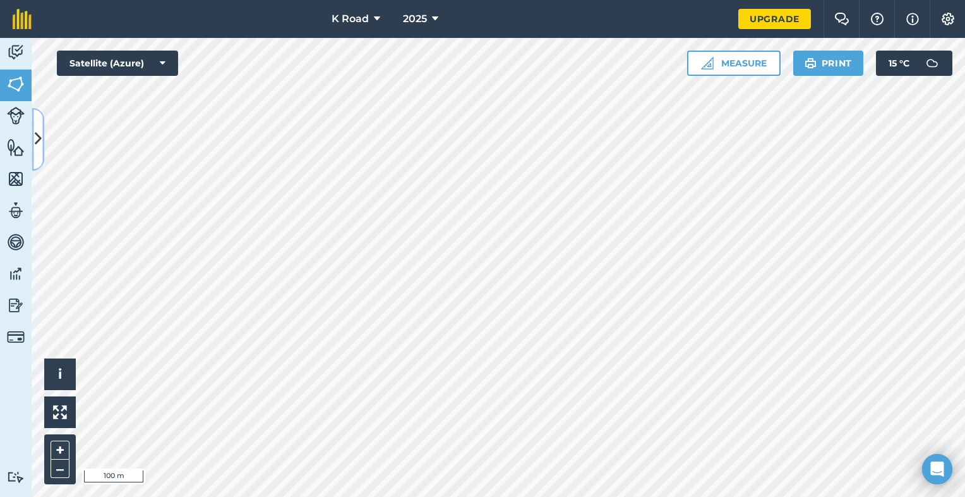
click at [37, 135] on icon at bounding box center [38, 139] width 7 height 22
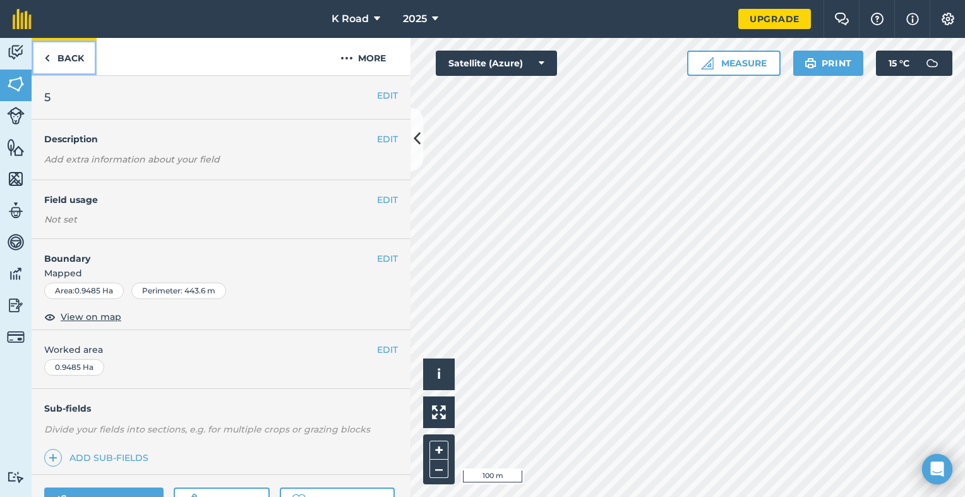
click at [51, 59] on link "Back" at bounding box center [64, 56] width 65 height 37
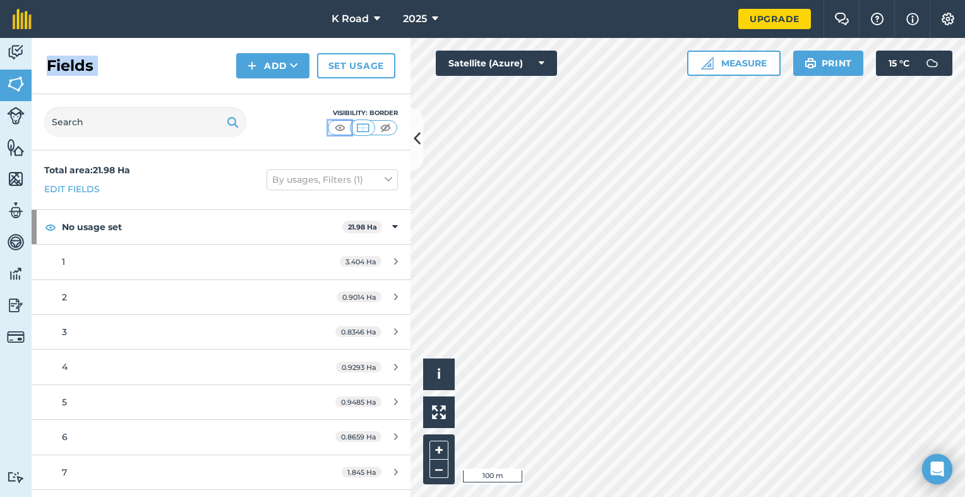
click at [337, 125] on img at bounding box center [340, 127] width 16 height 13
drag, startPoint x: 337, startPoint y: 125, endPoint x: 361, endPoint y: 128, distance: 24.2
click at [361, 128] on img at bounding box center [363, 127] width 16 height 13
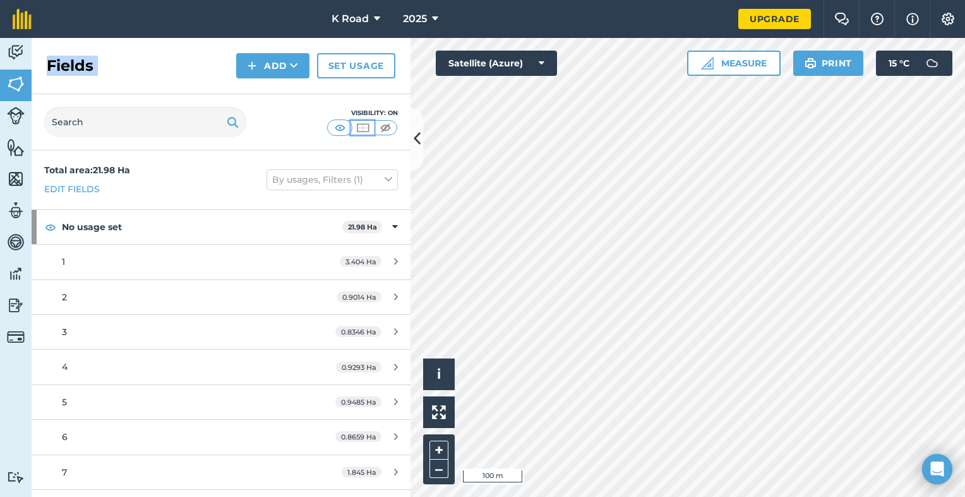
click at [361, 128] on img at bounding box center [363, 127] width 16 height 13
click at [341, 126] on img at bounding box center [340, 127] width 16 height 13
click at [364, 128] on img at bounding box center [363, 127] width 16 height 13
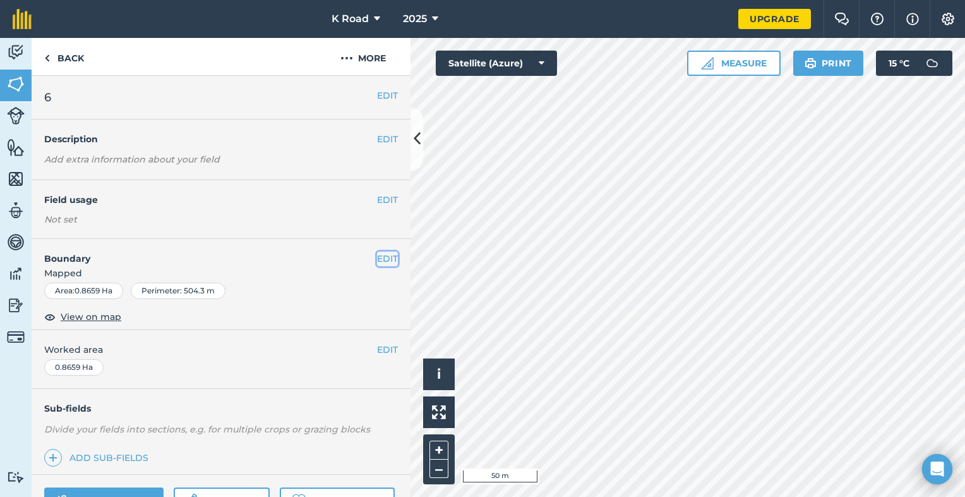
click at [377, 255] on button "EDIT" at bounding box center [387, 258] width 21 height 14
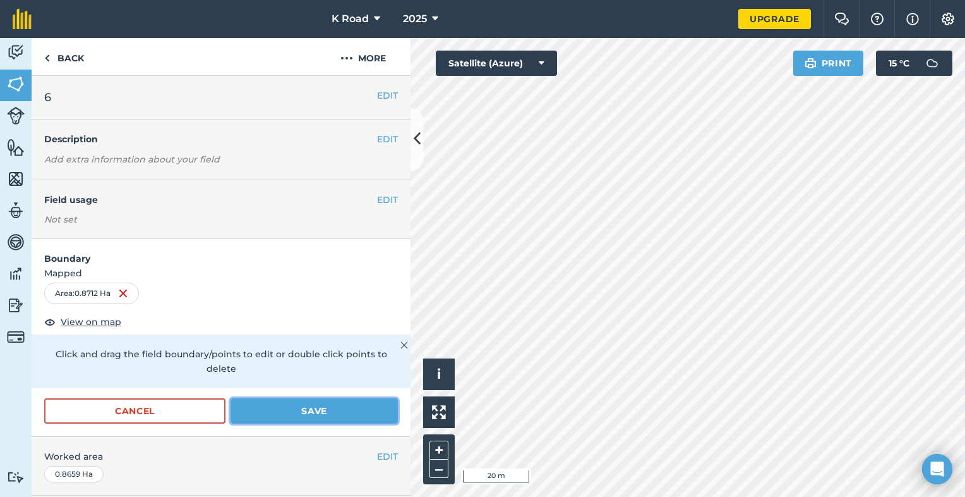
click at [269, 406] on button "Save" at bounding box center [314, 410] width 167 height 25
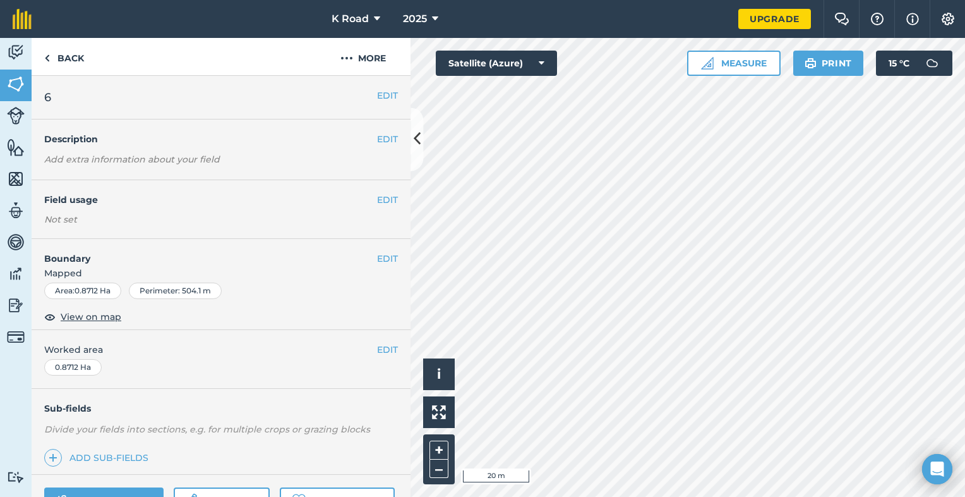
click at [99, 288] on div "Area : 0.8712 Ha" at bounding box center [82, 290] width 77 height 16
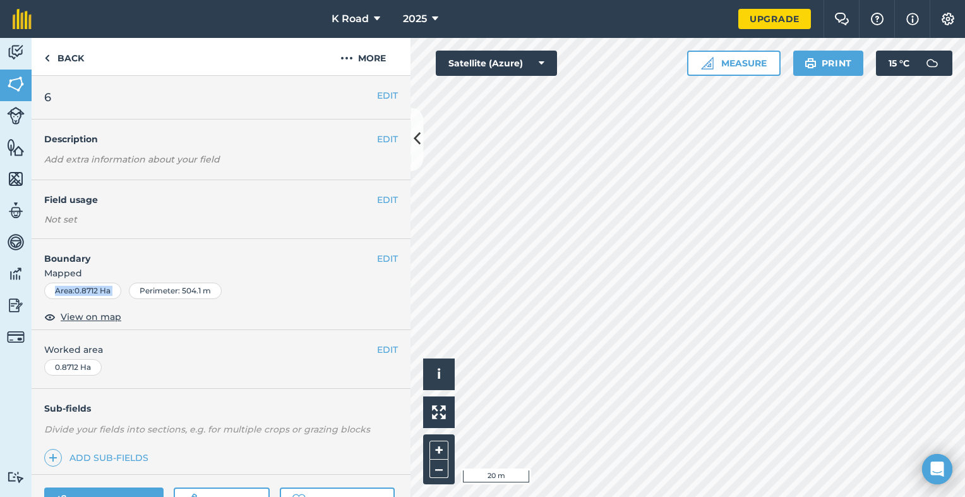
click at [99, 288] on div "Area : 0.8712 Ha" at bounding box center [82, 290] width 77 height 16
click at [379, 257] on button "EDIT" at bounding box center [387, 258] width 21 height 14
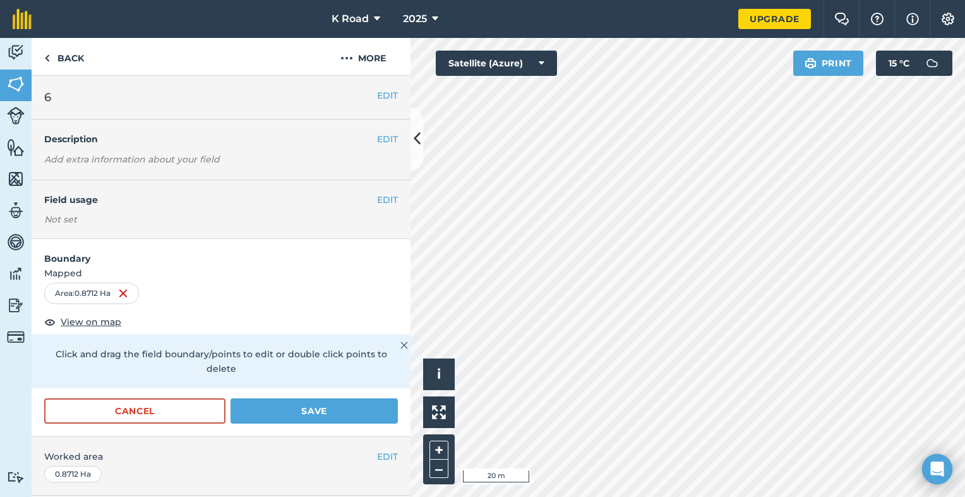
click at [99, 289] on div "Area : 0.8712 Ha" at bounding box center [91, 292] width 95 height 21
click at [339, 411] on button "Save" at bounding box center [314, 410] width 167 height 25
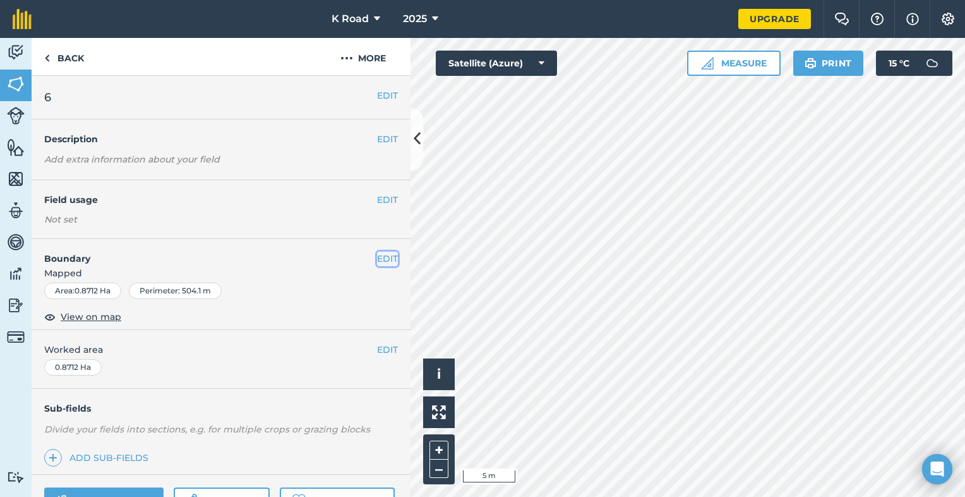
click at [382, 258] on button "EDIT" at bounding box center [387, 258] width 21 height 14
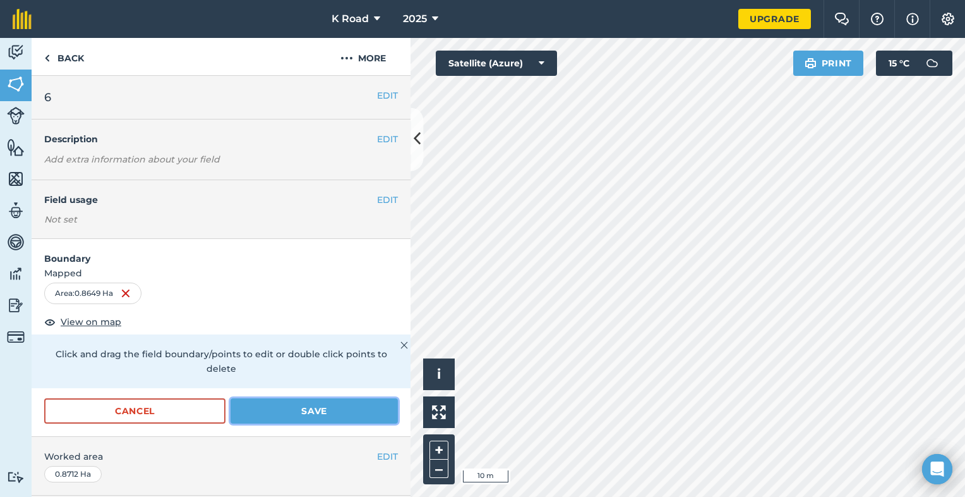
click at [315, 410] on button "Save" at bounding box center [314, 410] width 167 height 25
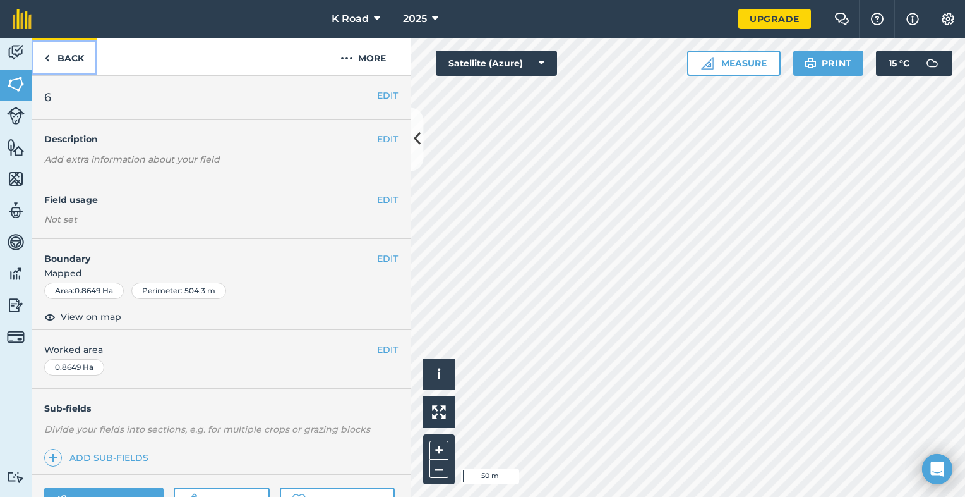
click at [78, 55] on link "Back" at bounding box center [64, 56] width 65 height 37
click at [61, 59] on link "Back" at bounding box center [64, 56] width 65 height 37
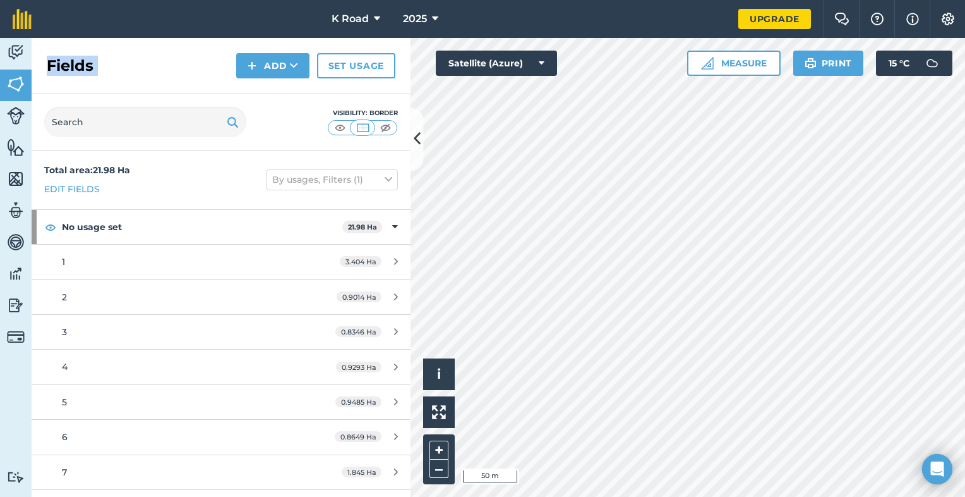
drag, startPoint x: 61, startPoint y: 59, endPoint x: 202, endPoint y: 76, distance: 141.9
click at [202, 76] on div "Fields Add Set usage" at bounding box center [221, 66] width 379 height 56
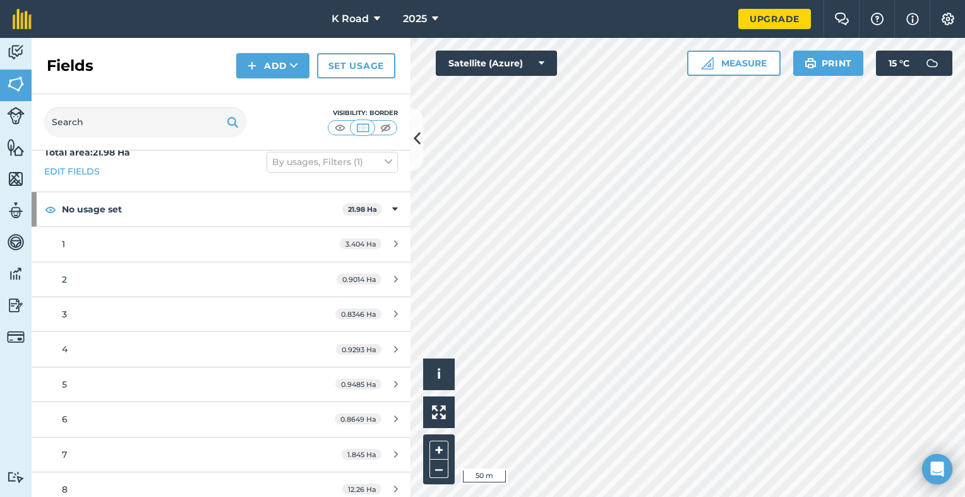
scroll to position [26, 0]
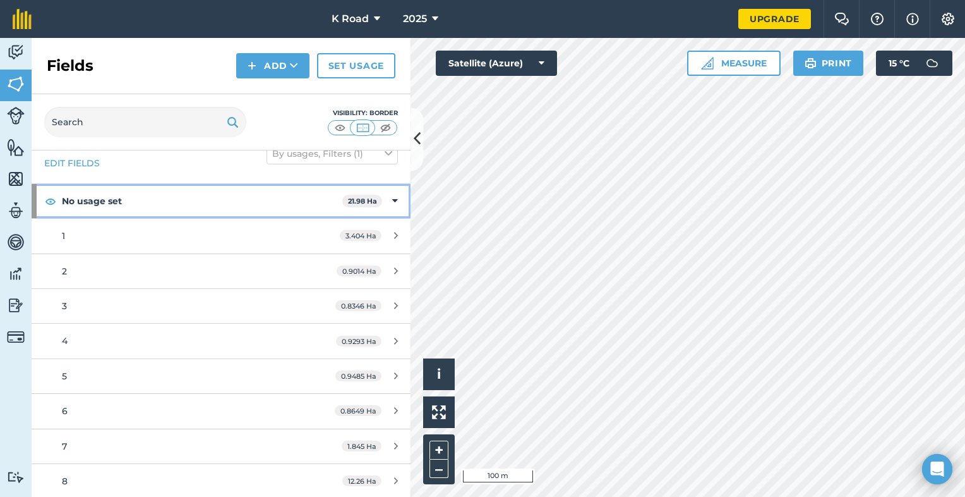
click at [392, 198] on icon at bounding box center [395, 201] width 6 height 14
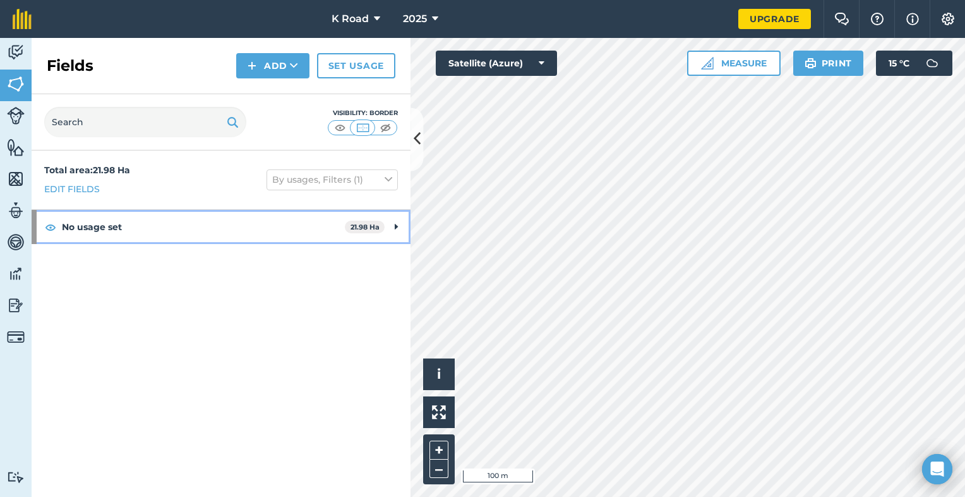
click at [397, 226] on icon at bounding box center [396, 227] width 3 height 14
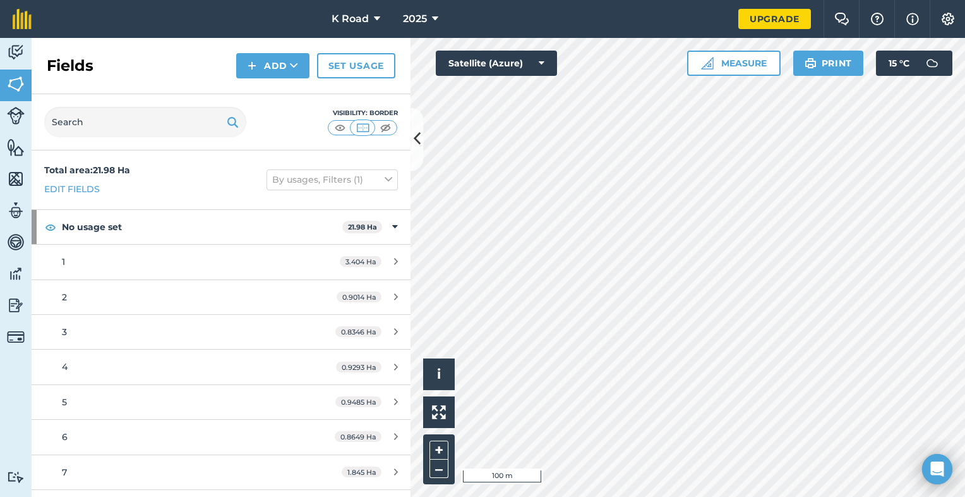
click at [965, 424] on html "K Road 2025 Upgrade Farm Chat Help Info Settings Map printing is not available …" at bounding box center [482, 248] width 965 height 497
click at [417, 130] on icon at bounding box center [417, 139] width 7 height 22
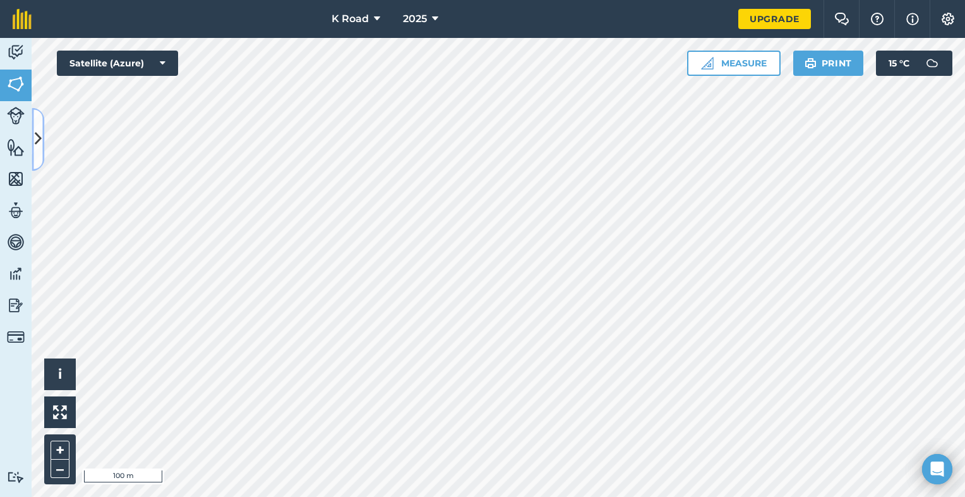
click at [33, 127] on button at bounding box center [38, 138] width 13 height 63
click at [0, 0] on div "EDIT Description Add extra information about your field" at bounding box center [0, 0] width 0 height 0
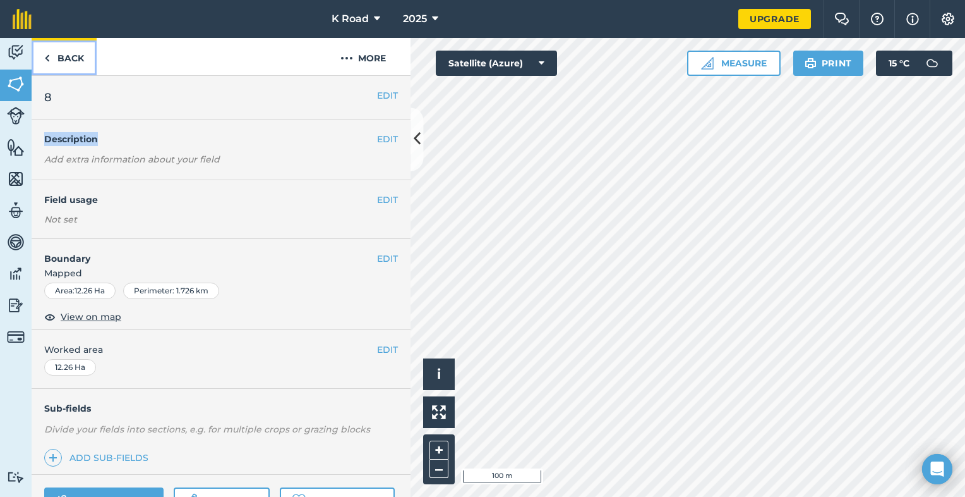
click at [63, 54] on link "Back" at bounding box center [64, 56] width 65 height 37
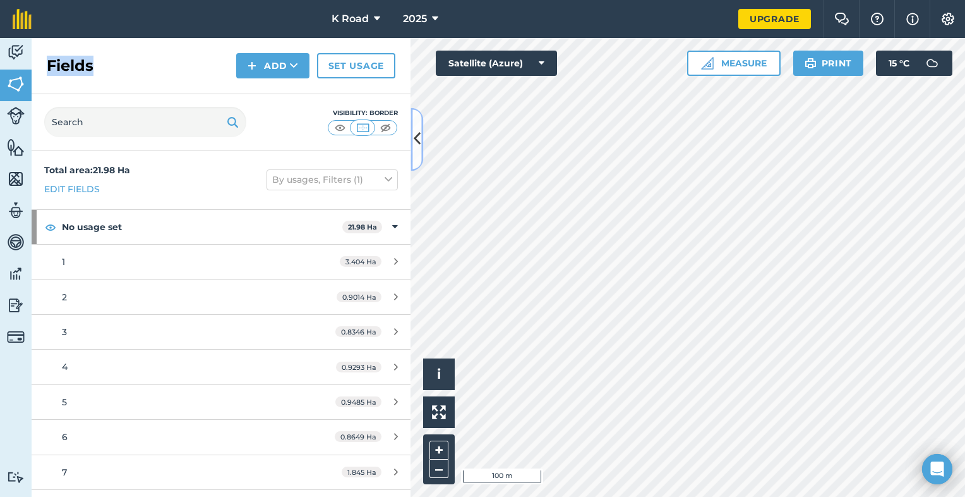
click at [419, 150] on button at bounding box center [417, 138] width 13 height 63
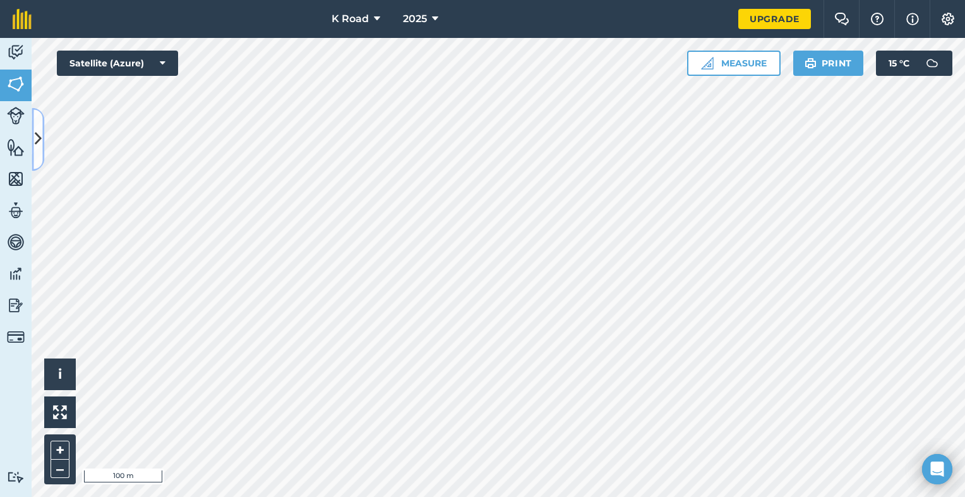
click at [38, 123] on button at bounding box center [38, 138] width 13 height 63
click at [0, 0] on div "EDIT Description Add extra information about your field" at bounding box center [0, 0] width 0 height 0
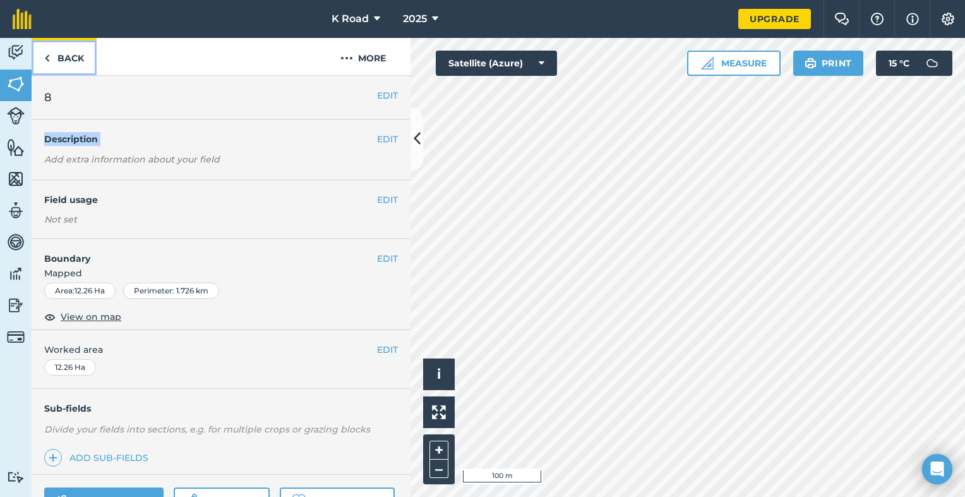
click at [48, 60] on img at bounding box center [47, 58] width 6 height 15
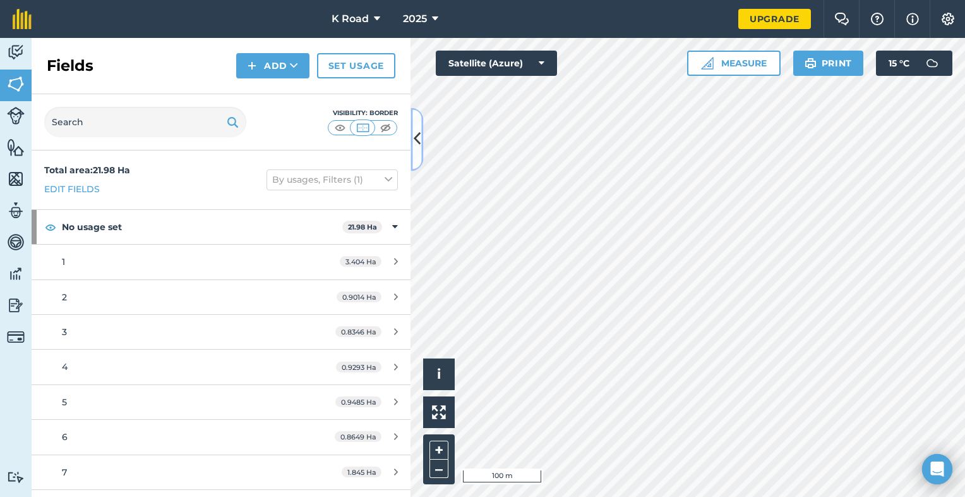
click at [414, 139] on icon at bounding box center [417, 139] width 7 height 22
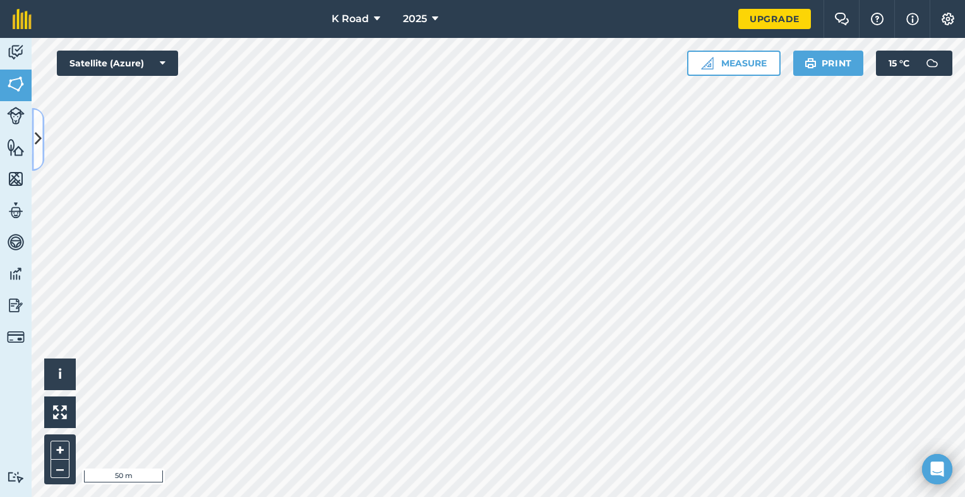
click at [37, 135] on icon at bounding box center [38, 139] width 7 height 22
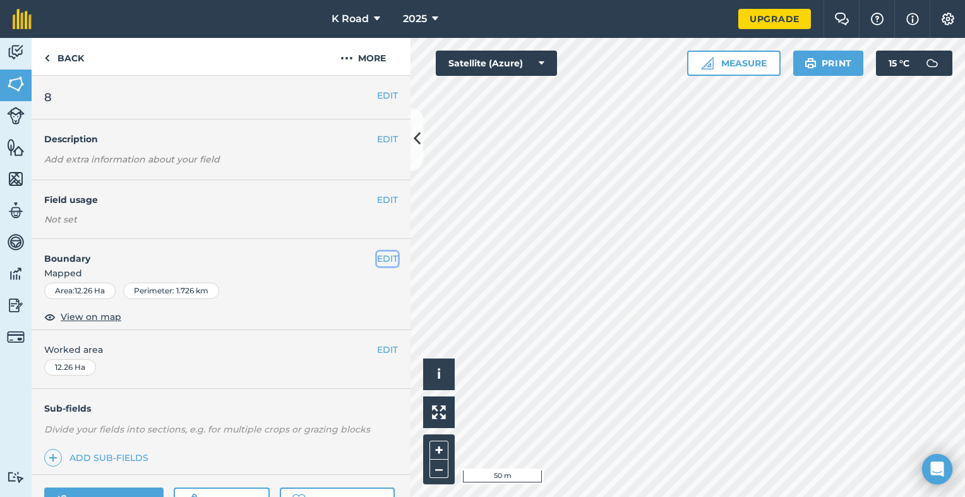
click at [380, 258] on button "EDIT" at bounding box center [387, 258] width 21 height 14
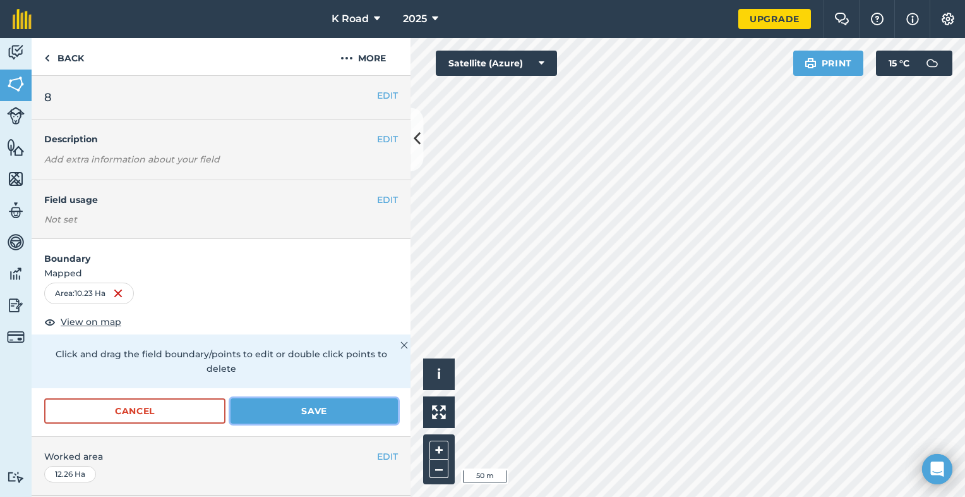
click at [330, 407] on button "Save" at bounding box center [314, 410] width 167 height 25
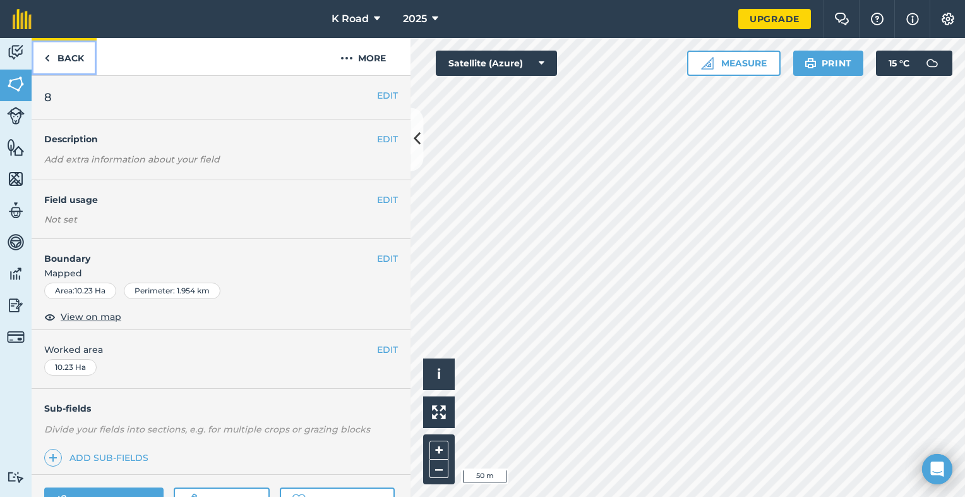
click at [49, 54] on img at bounding box center [47, 58] width 6 height 15
click at [61, 54] on link "Back" at bounding box center [64, 56] width 65 height 37
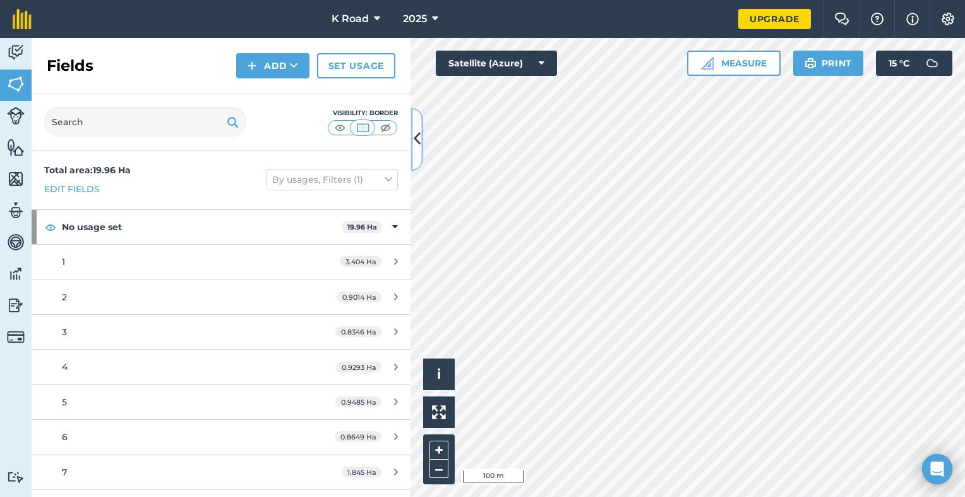
click at [416, 112] on button at bounding box center [417, 138] width 13 height 63
click at [416, 112] on div "Activity Fields Livestock Features Maps Team Vehicles Data Reporting Billing Tu…" at bounding box center [482, 267] width 965 height 459
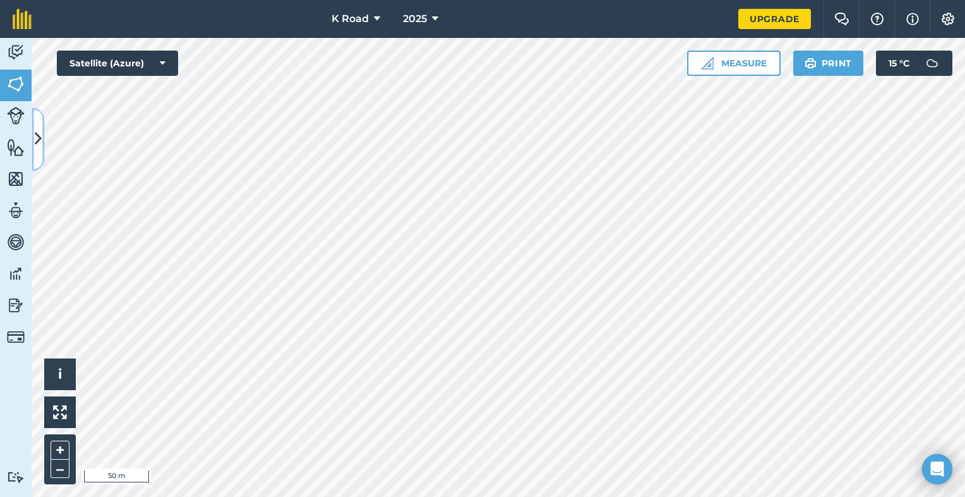
click at [38, 127] on button at bounding box center [38, 138] width 13 height 63
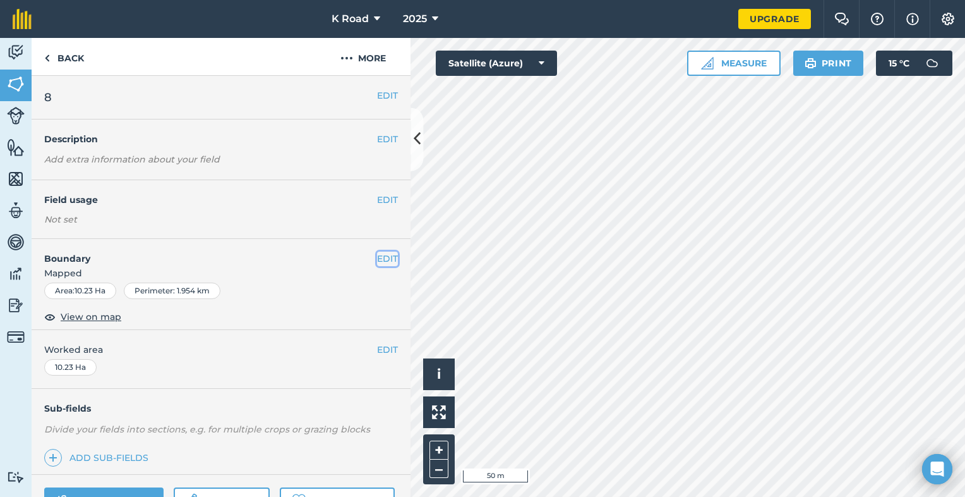
click at [378, 254] on button "EDIT" at bounding box center [387, 258] width 21 height 14
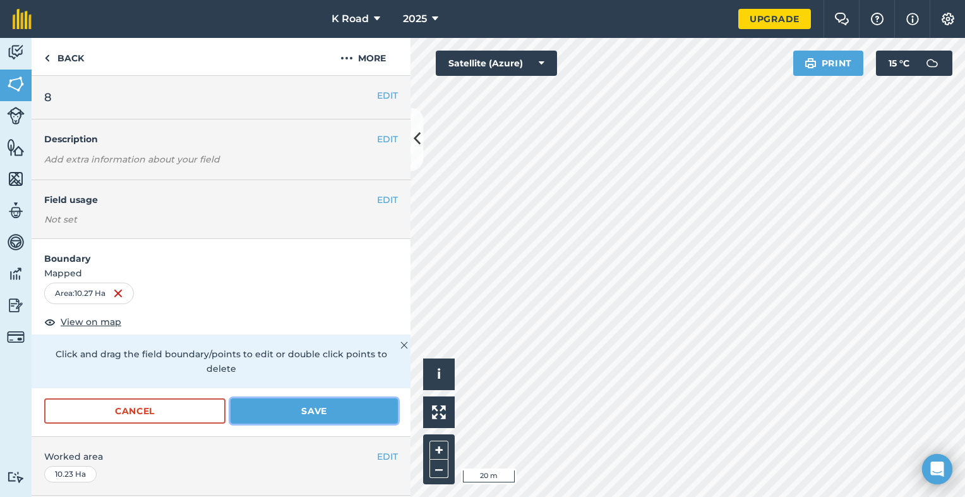
click at [314, 411] on button "Save" at bounding box center [314, 410] width 167 height 25
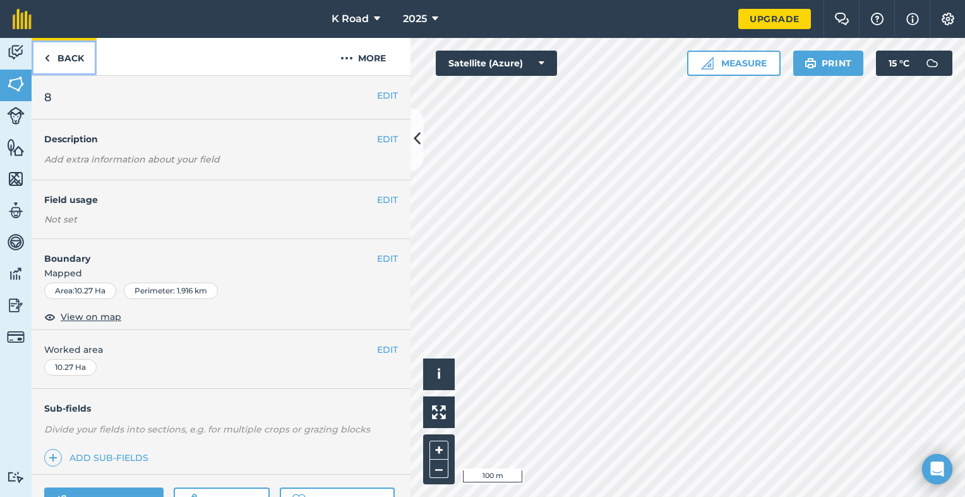
click at [61, 57] on link "Back" at bounding box center [64, 56] width 65 height 37
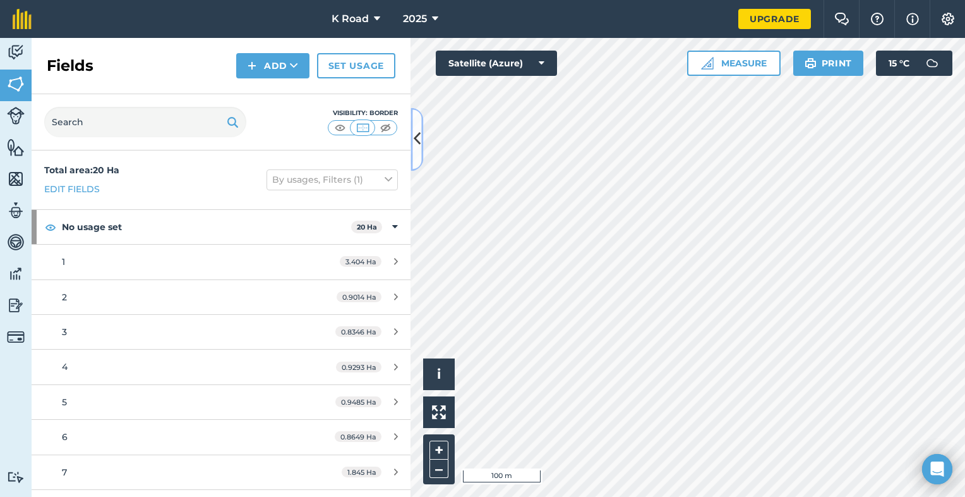
click at [413, 135] on button at bounding box center [417, 138] width 13 height 63
